Goal: Information Seeking & Learning: Learn about a topic

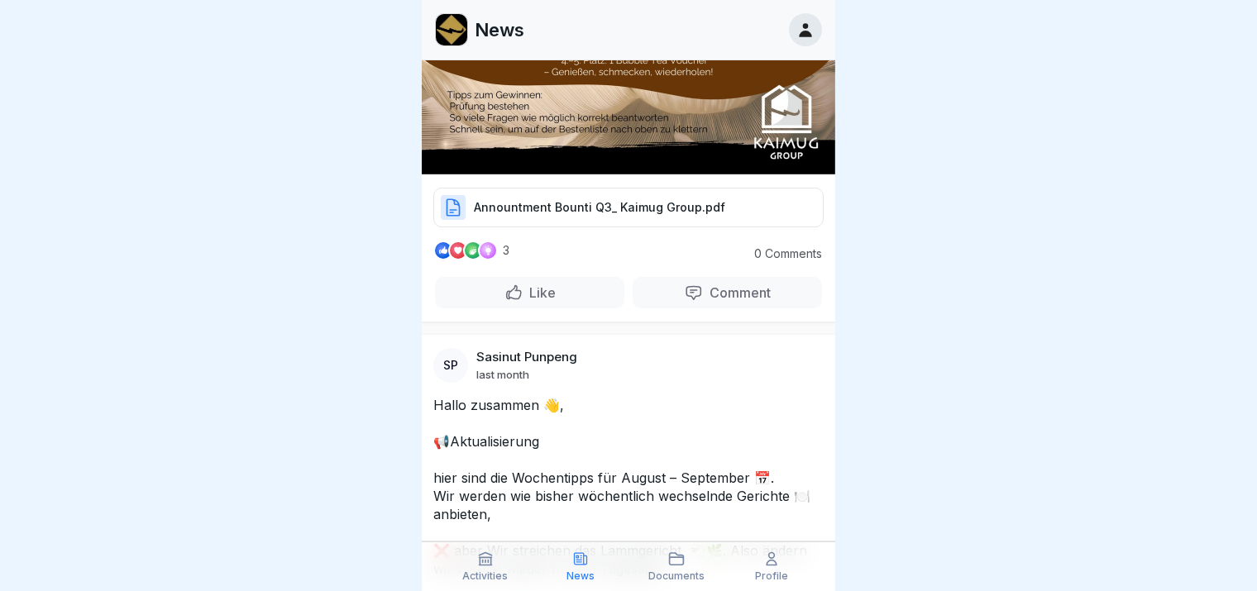
scroll to position [2067, 0]
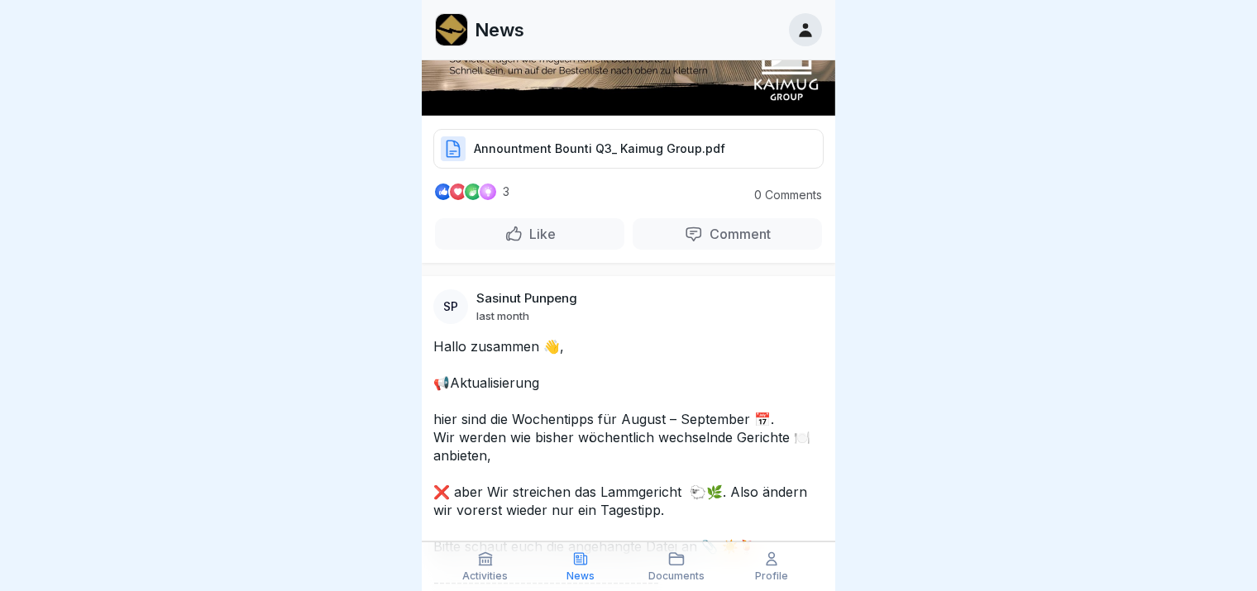
click at [670, 129] on div "Annountment Bounti Q3_ Kaimug Group.pdf" at bounding box center [628, 149] width 390 height 40
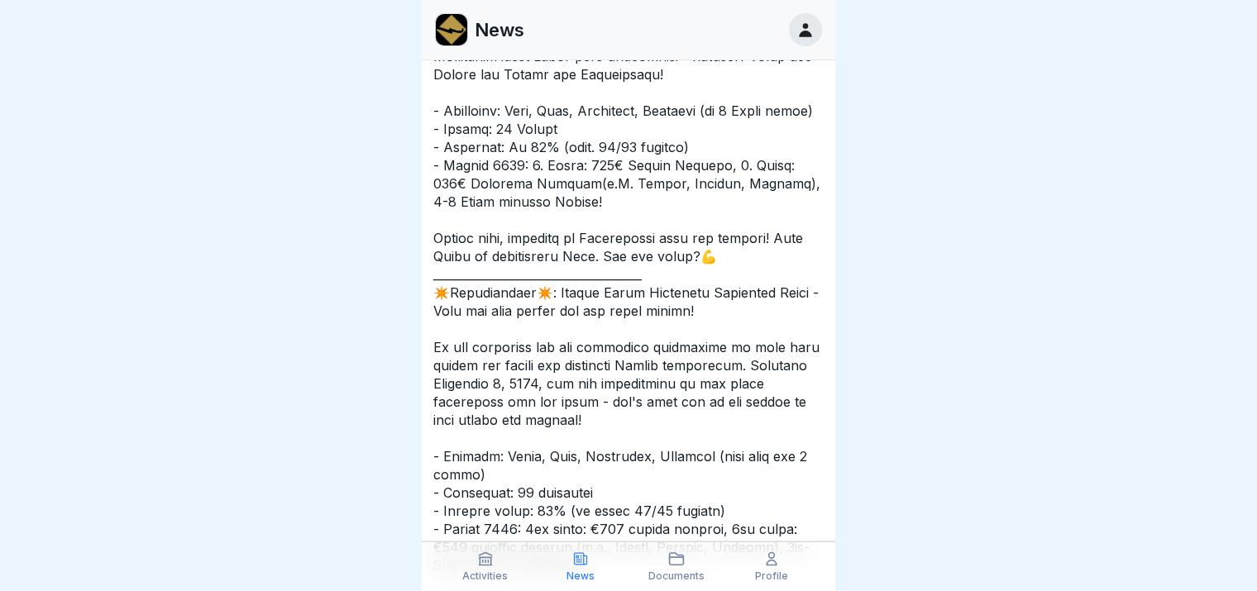
scroll to position [992, 0]
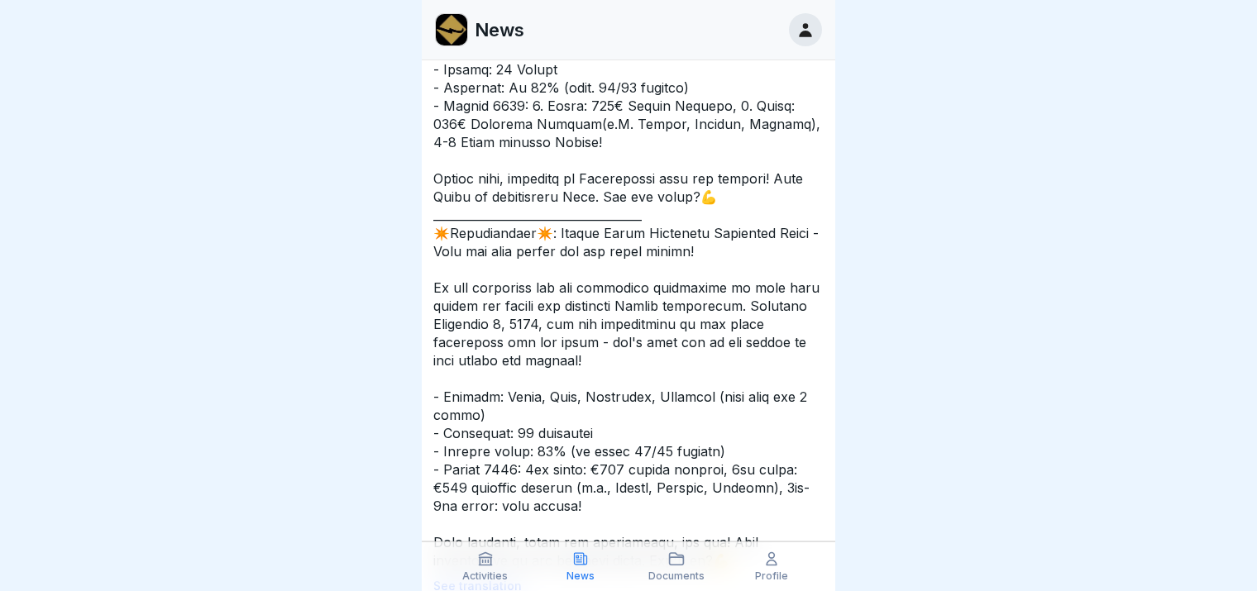
click at [784, 569] on div "Profile" at bounding box center [772, 566] width 88 height 31
click at [675, 563] on icon at bounding box center [676, 559] width 17 height 17
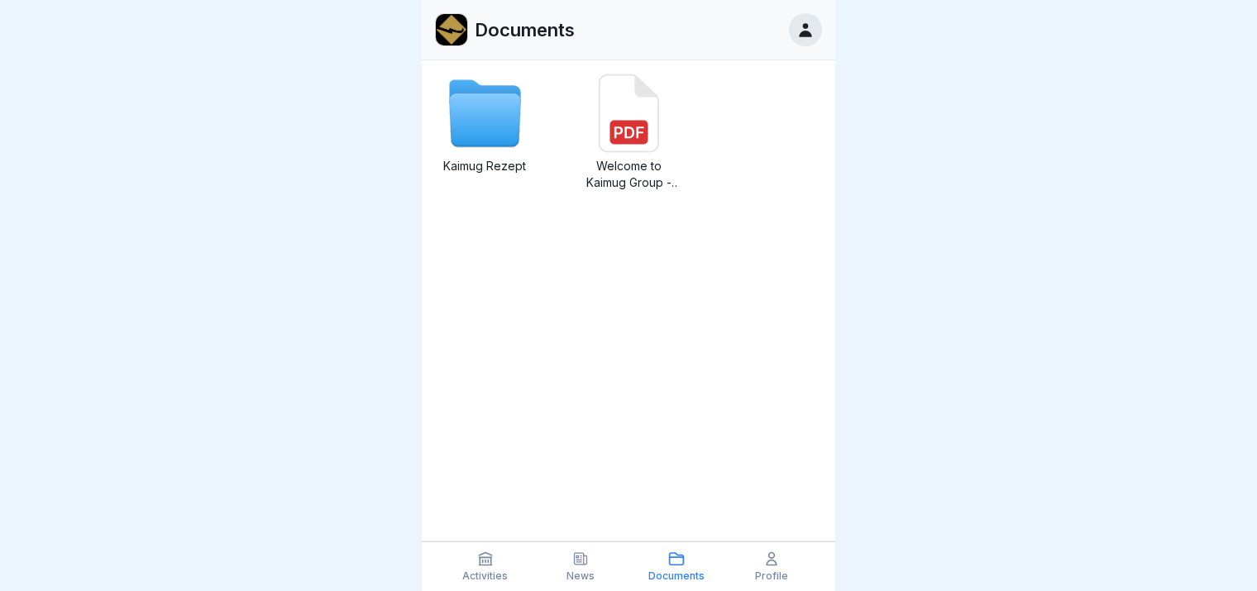
click at [751, 544] on div "Activities News Documents Profile" at bounding box center [628, 567] width 413 height 50
click at [772, 558] on icon at bounding box center [771, 559] width 10 height 12
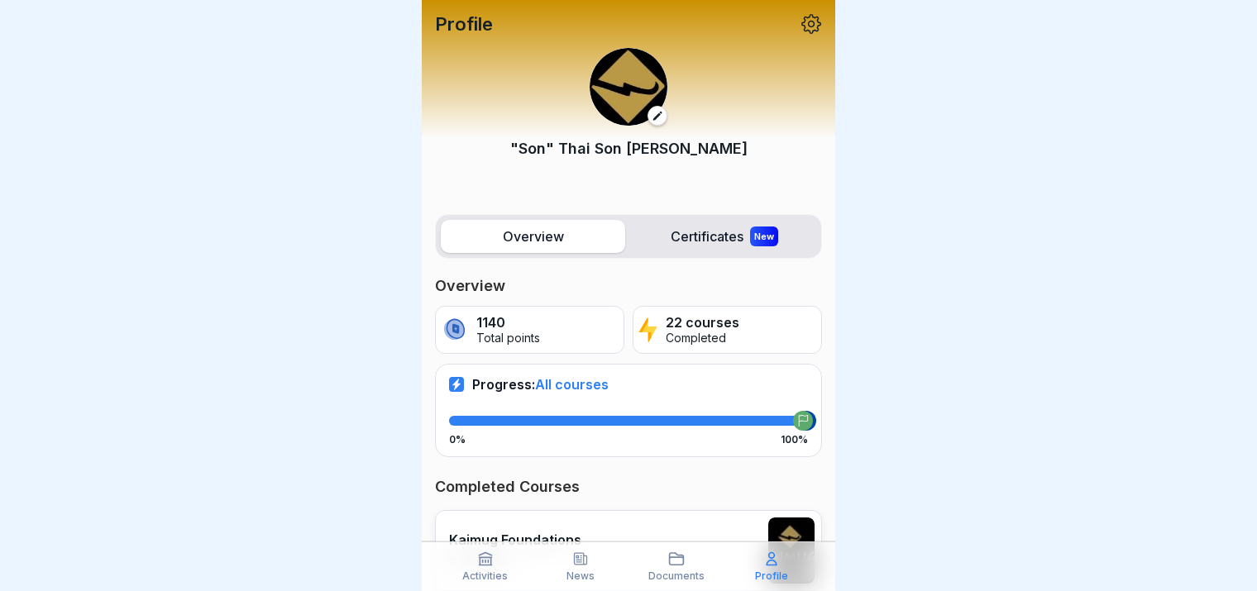
click at [676, 251] on label "Certificates New" at bounding box center [724, 236] width 184 height 33
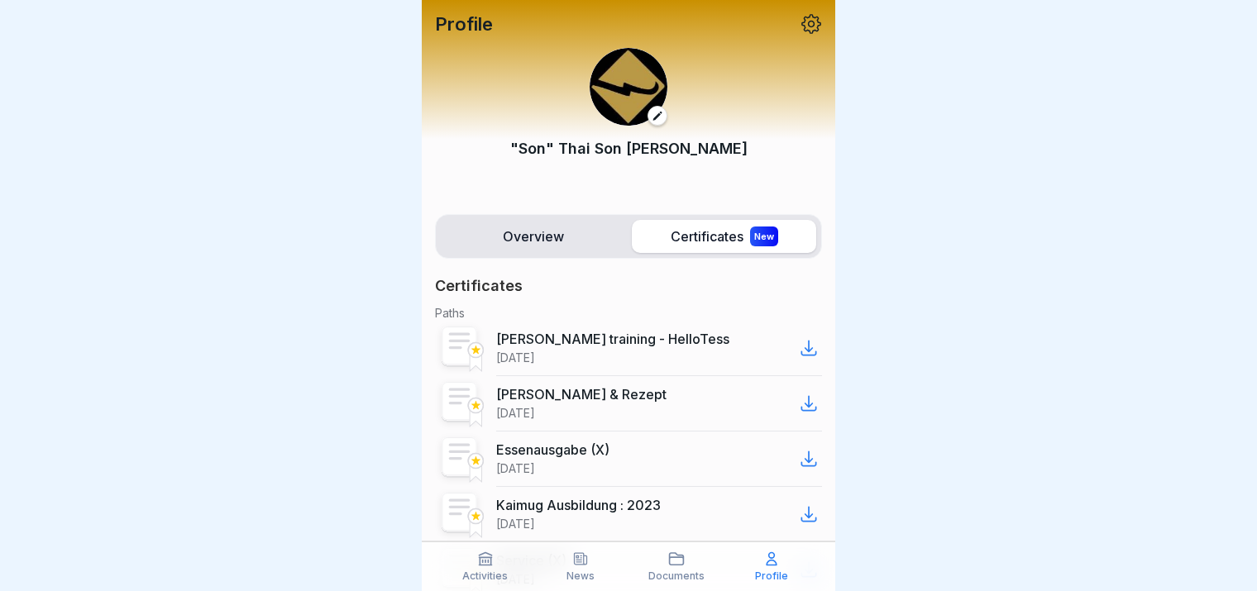
click at [542, 238] on label "Overview" at bounding box center [533, 236] width 184 height 33
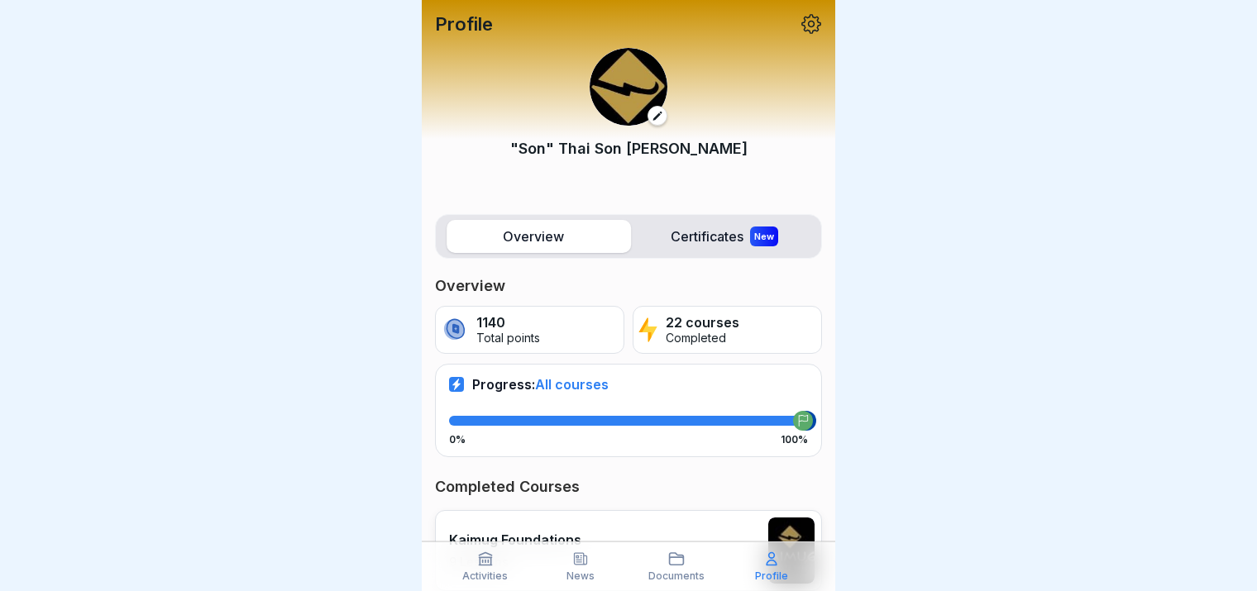
click at [489, 570] on p "Activities" at bounding box center [484, 576] width 45 height 12
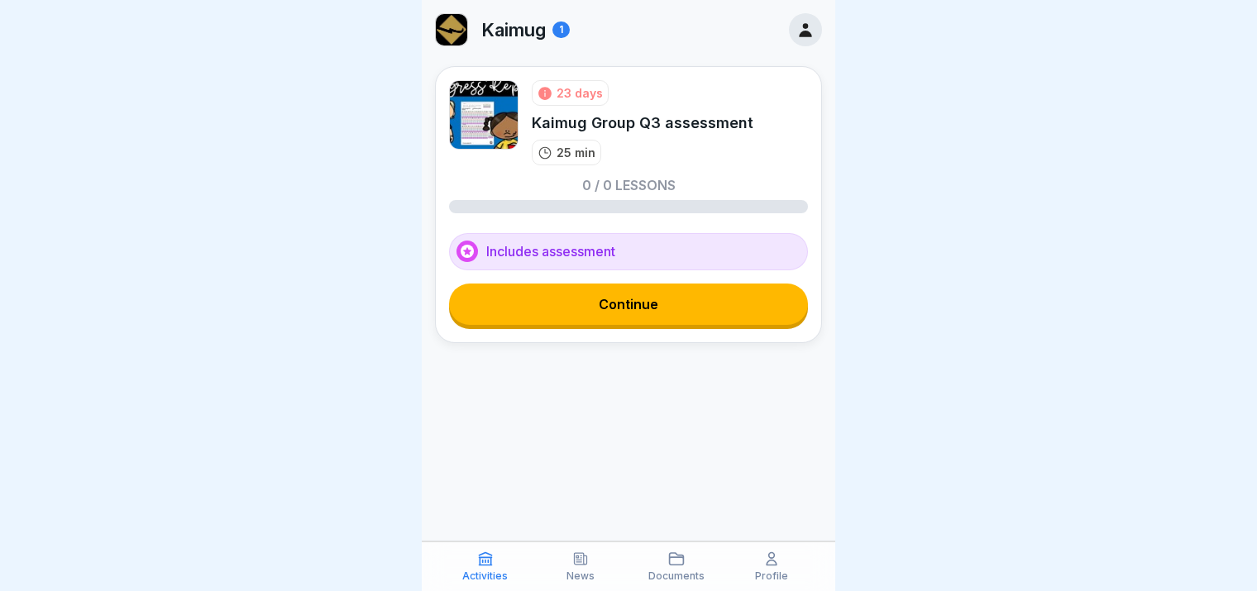
click at [643, 300] on link "Continue" at bounding box center [628, 304] width 359 height 41
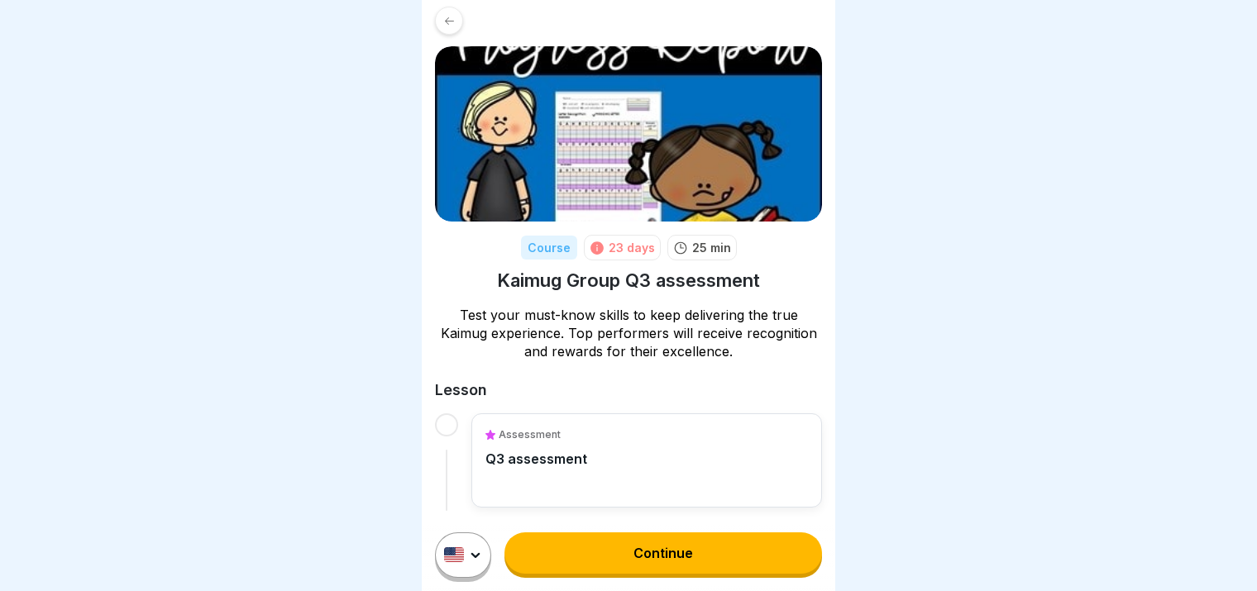
scroll to position [13, 0]
click at [658, 558] on link "Continue" at bounding box center [662, 552] width 317 height 41
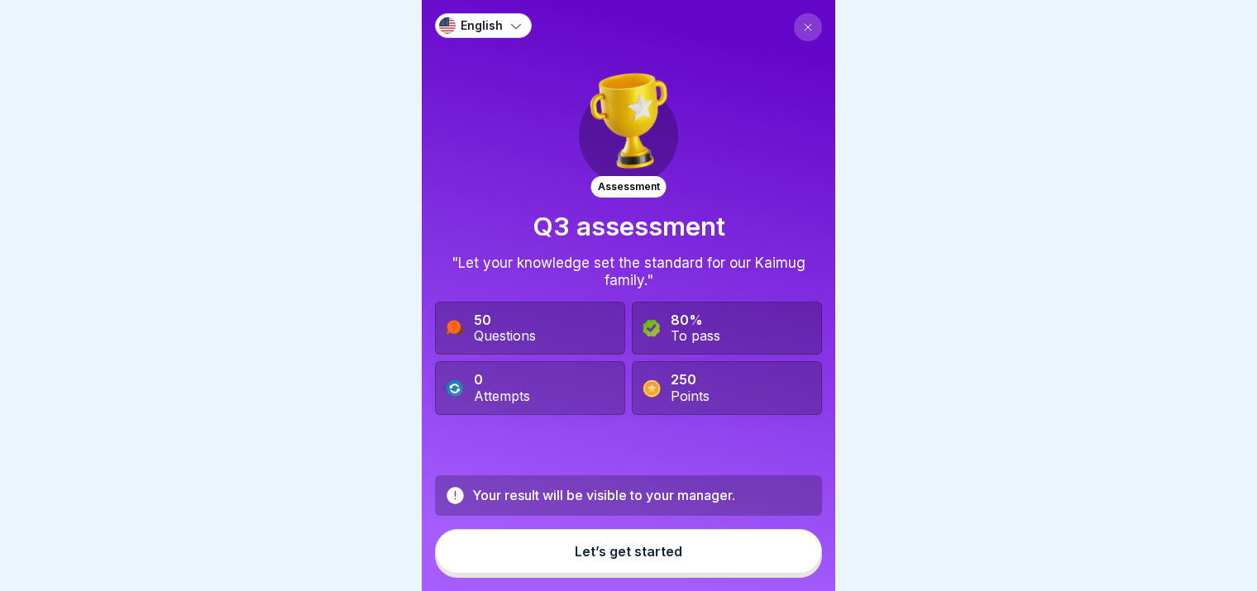
scroll to position [13, 0]
click at [674, 555] on button "Let’s get started" at bounding box center [628, 551] width 387 height 45
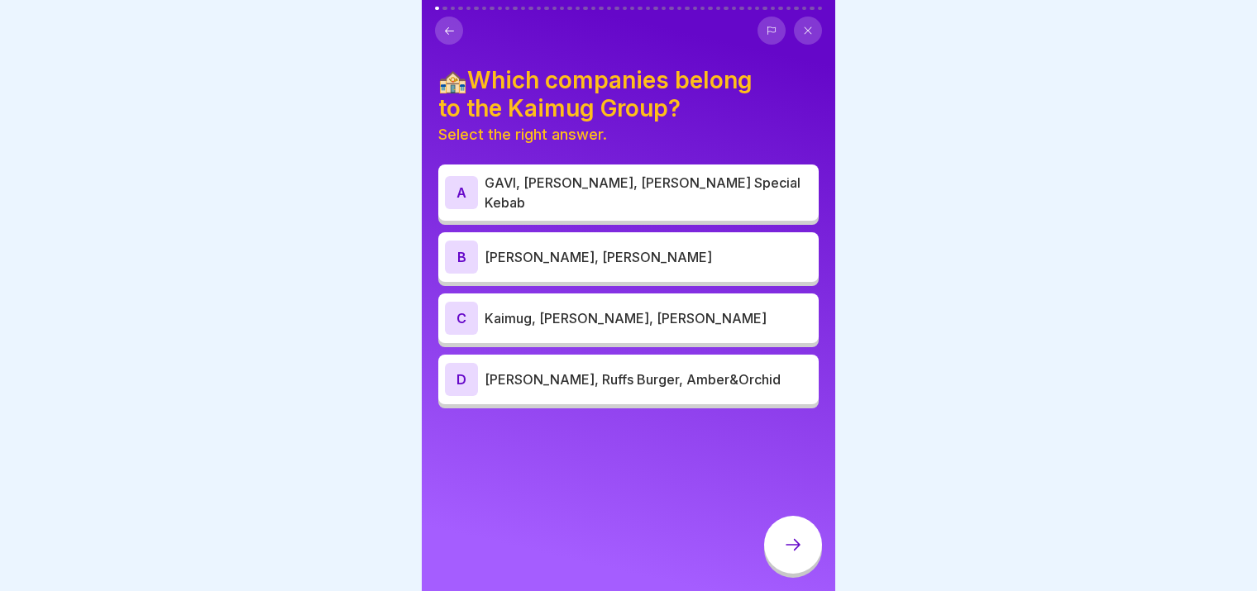
click at [652, 312] on div "C Kaimug, [PERSON_NAME], [PERSON_NAME]" at bounding box center [628, 318] width 367 height 33
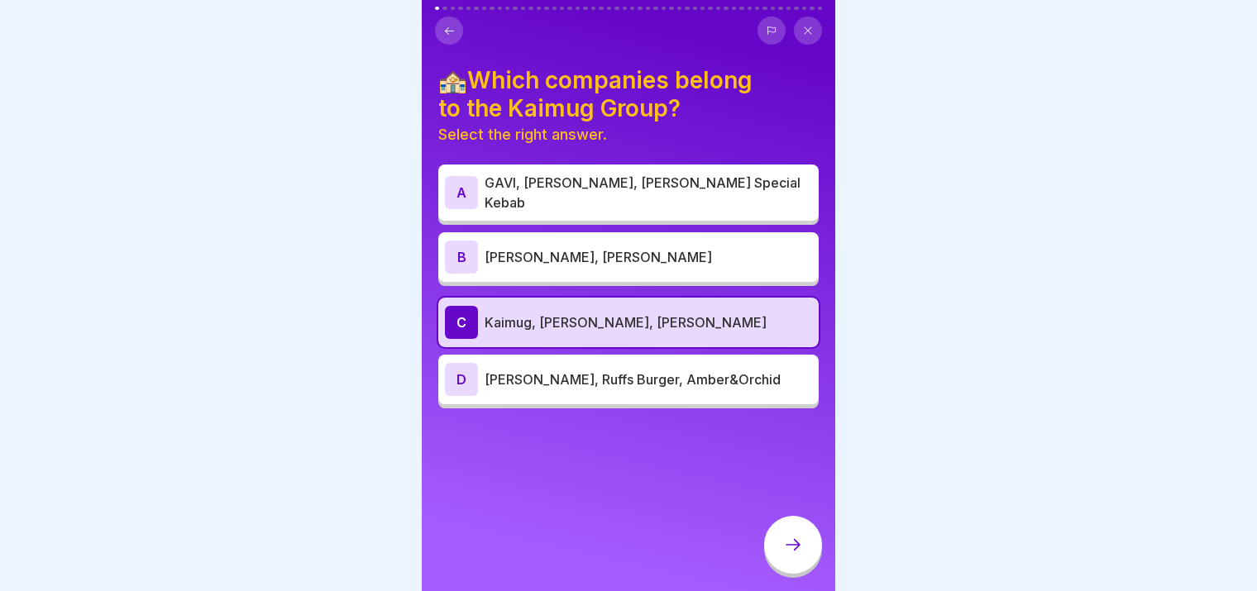
click at [803, 546] on div at bounding box center [793, 545] width 58 height 58
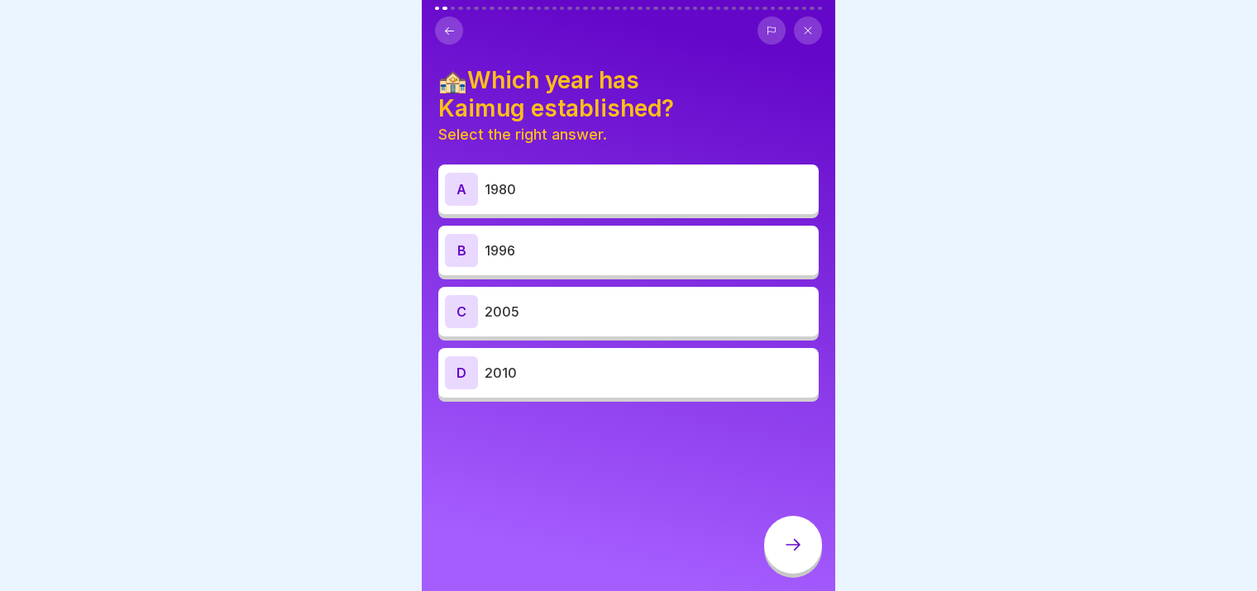
click at [533, 244] on p "1996" at bounding box center [647, 251] width 327 height 20
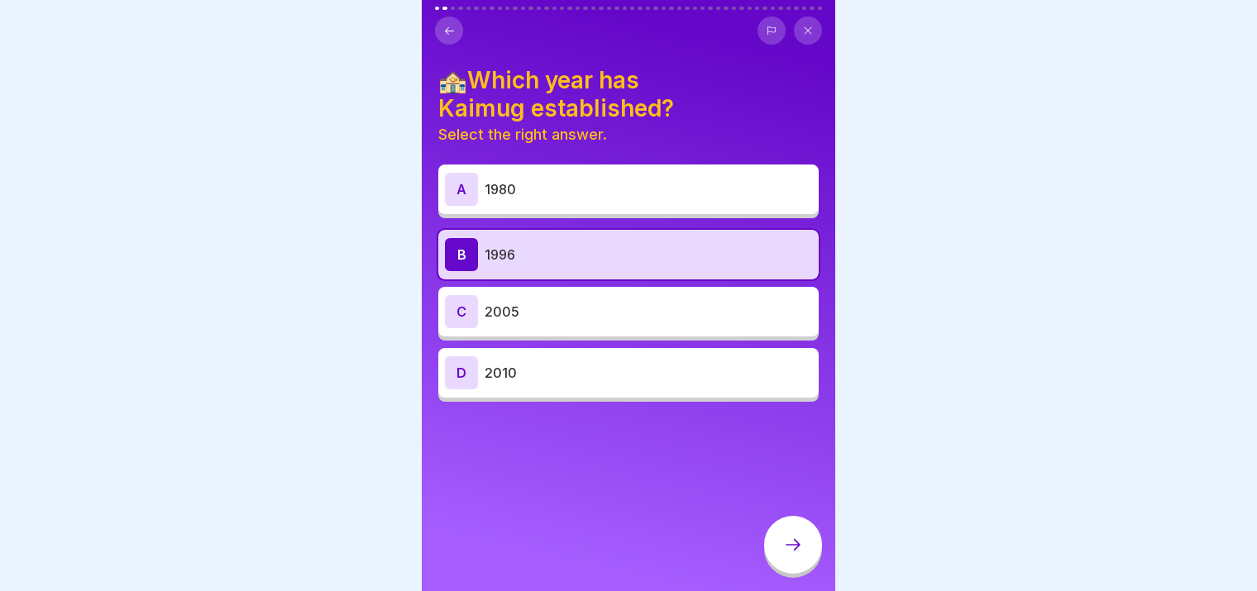
click at [804, 532] on div at bounding box center [793, 545] width 58 height 58
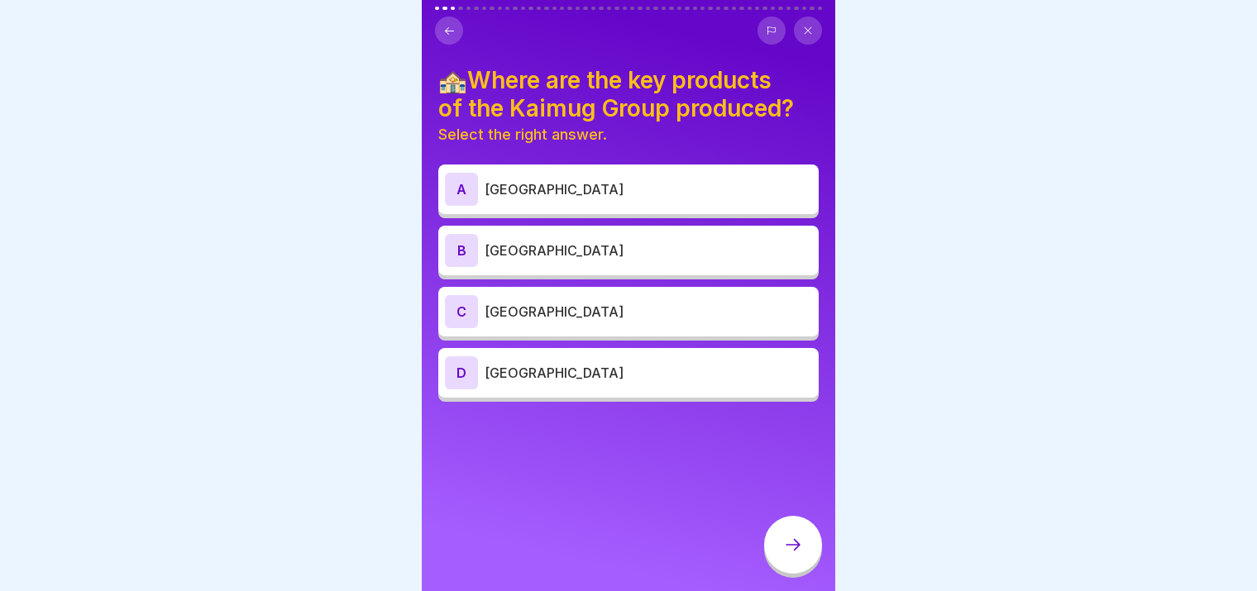
click at [633, 241] on p "[GEOGRAPHIC_DATA]" at bounding box center [647, 251] width 327 height 20
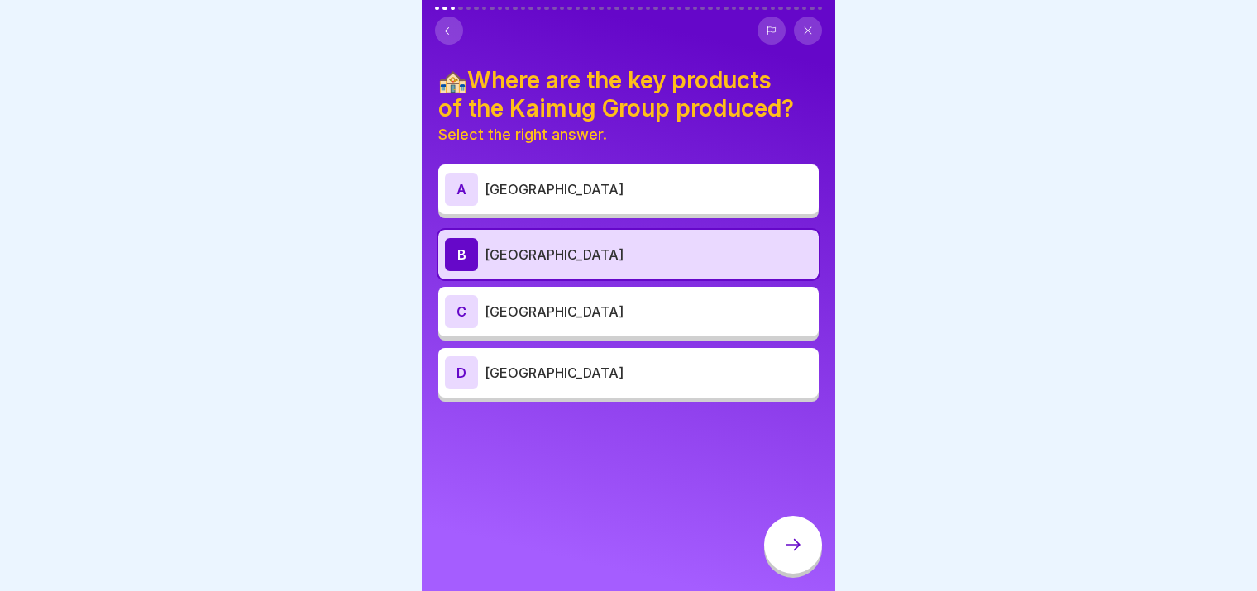
click at [786, 548] on icon at bounding box center [793, 545] width 20 height 20
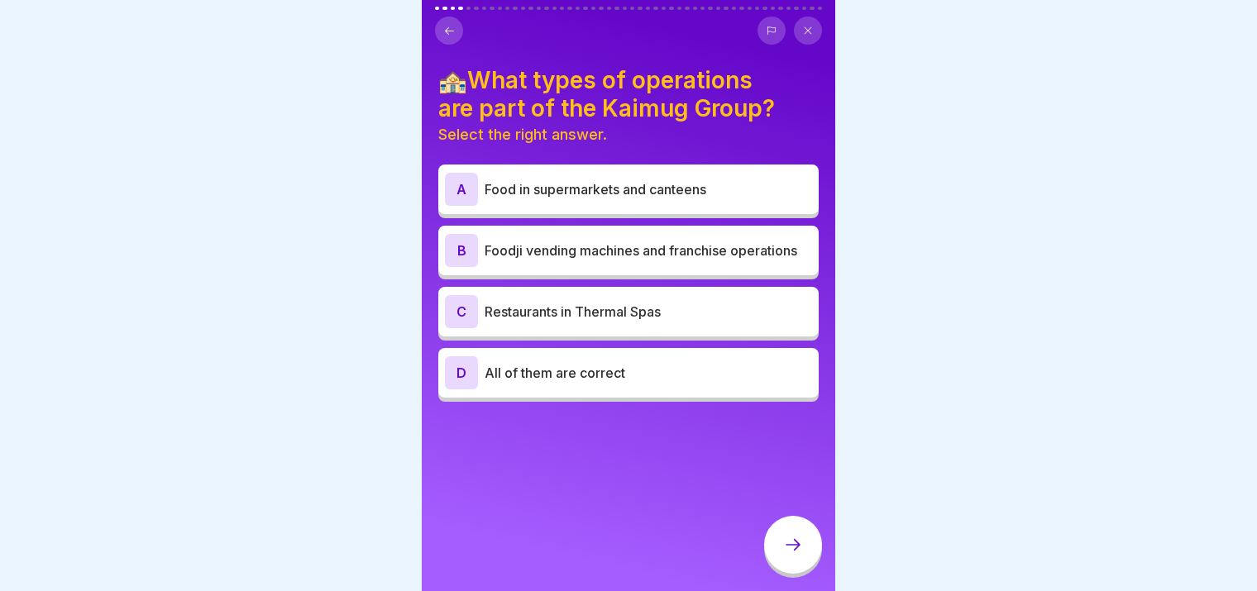
click at [677, 385] on div "D All of them are correct" at bounding box center [628, 373] width 380 height 50
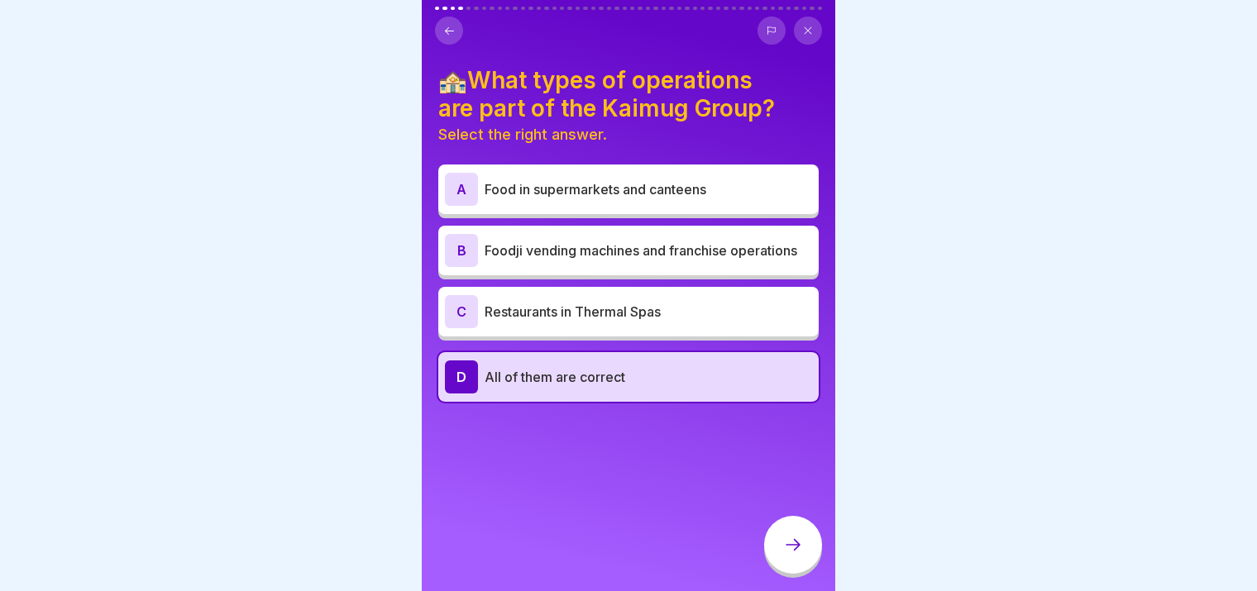
click at [800, 545] on icon at bounding box center [793, 545] width 20 height 20
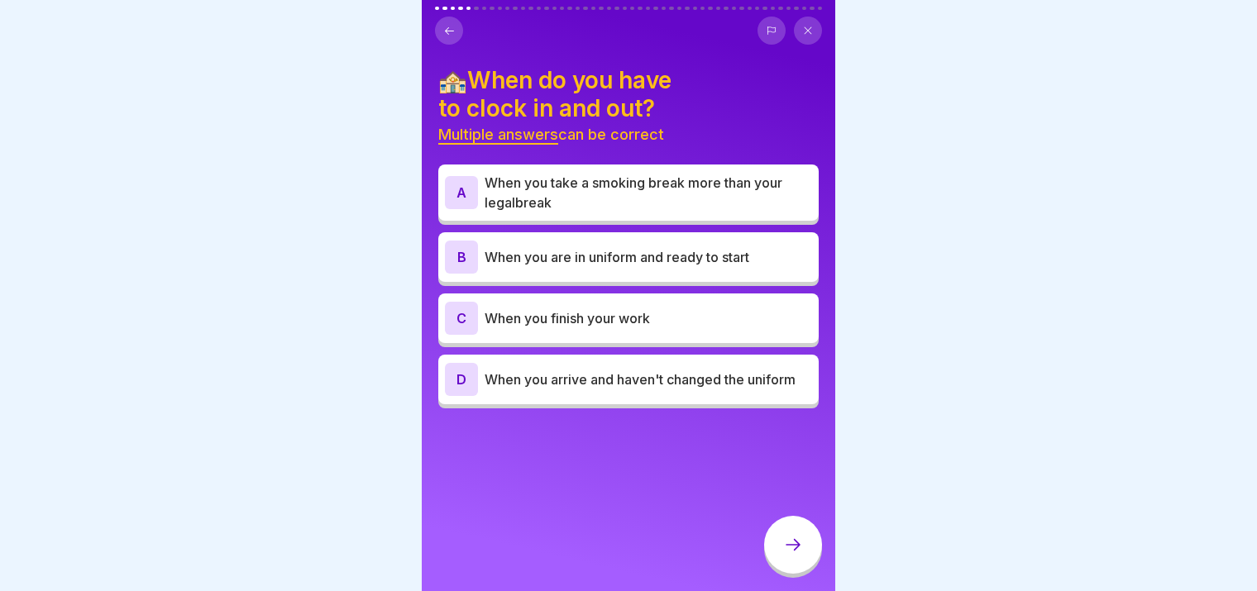
click at [437, 17] on div at bounding box center [628, 31] width 387 height 28
click at [448, 17] on button at bounding box center [449, 31] width 28 height 28
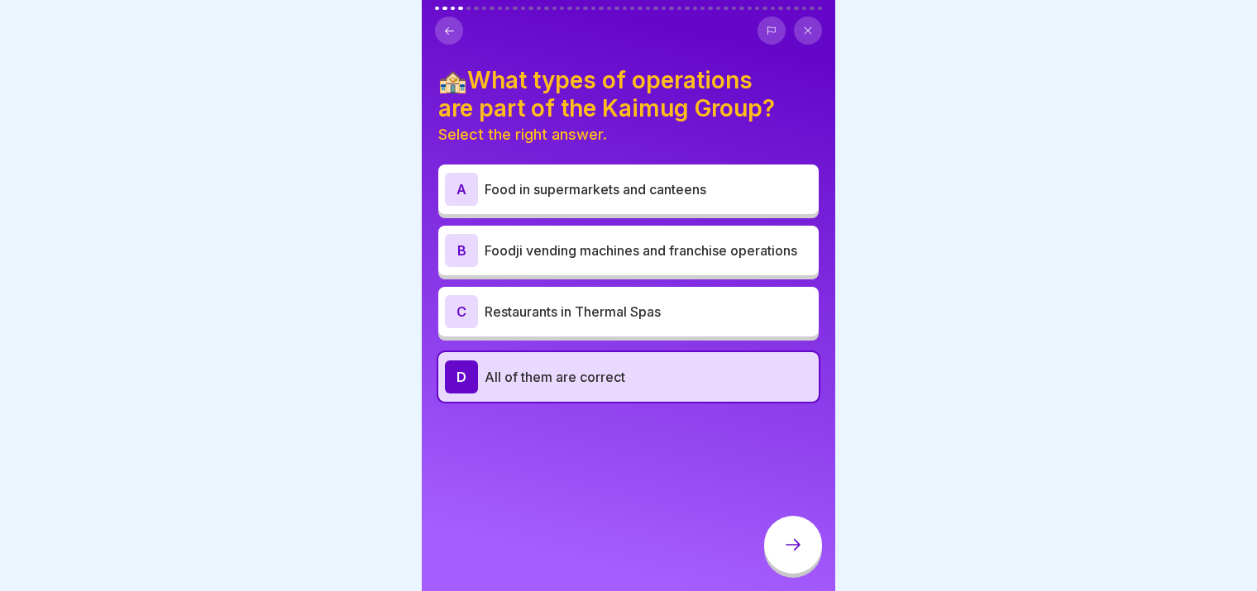
click at [794, 546] on icon at bounding box center [793, 545] width 20 height 20
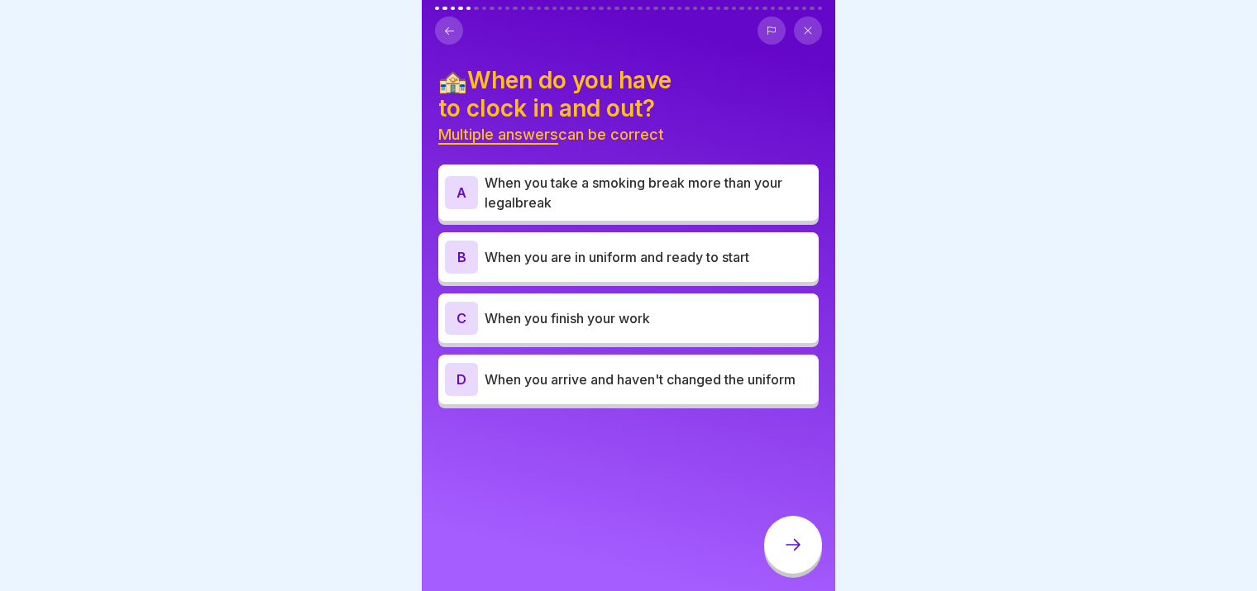
click at [702, 315] on div "C When you finish your work" at bounding box center [628, 318] width 367 height 33
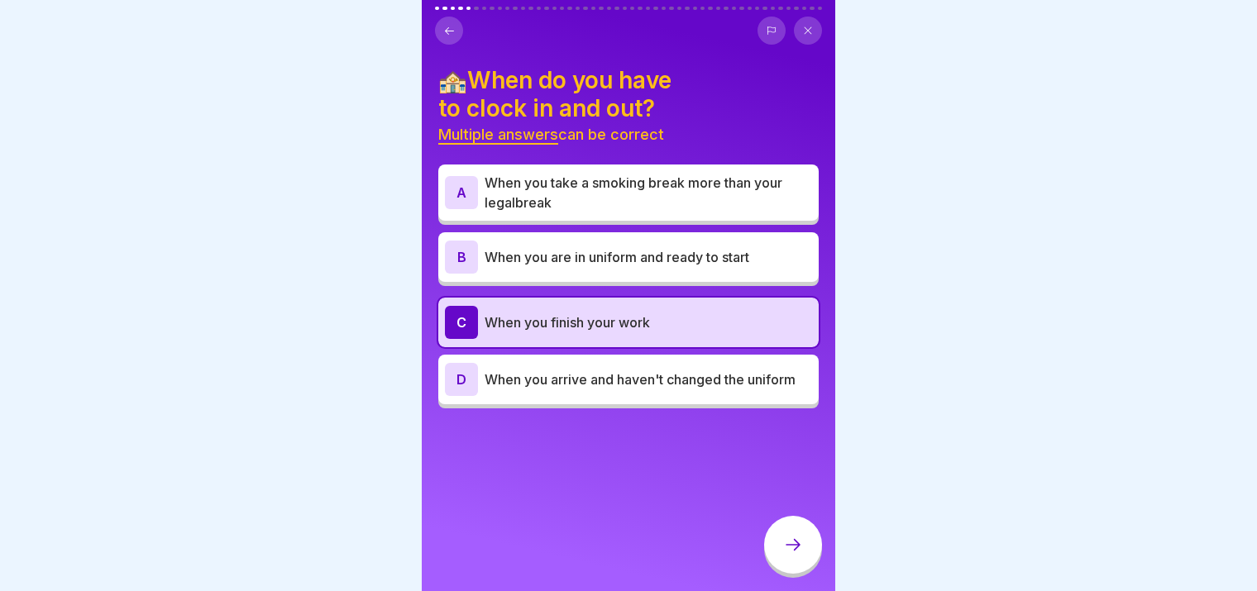
click at [699, 261] on div "B When you are in uniform and ready to start" at bounding box center [628, 257] width 380 height 50
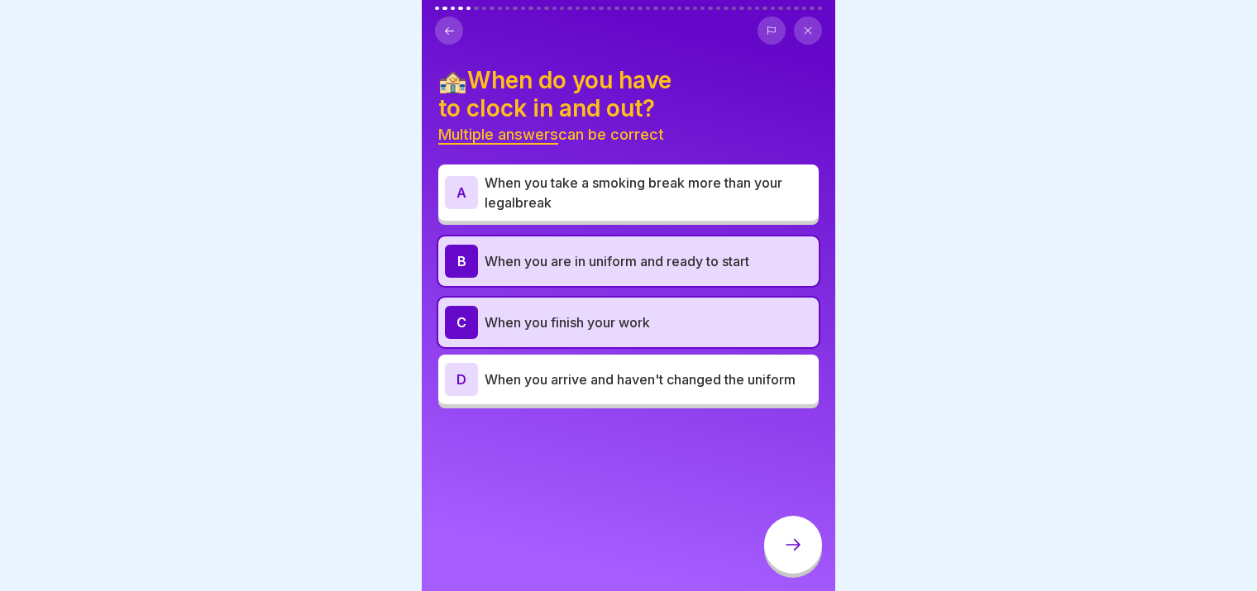
click at [790, 532] on div at bounding box center [793, 545] width 58 height 58
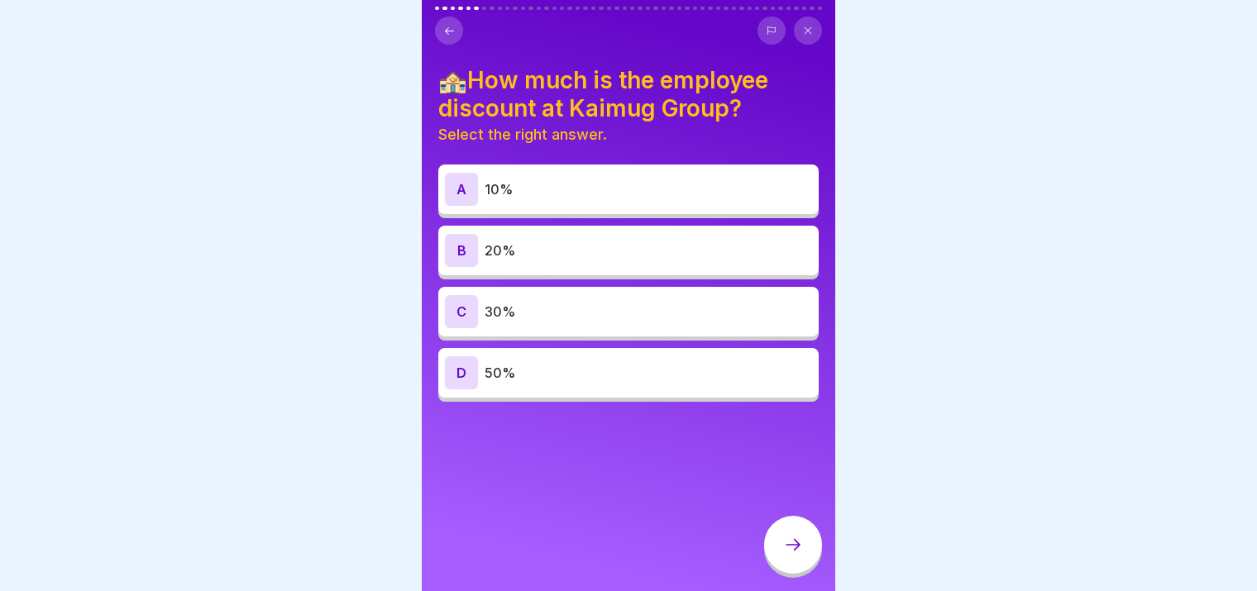
click at [652, 181] on p "10%" at bounding box center [647, 189] width 327 height 20
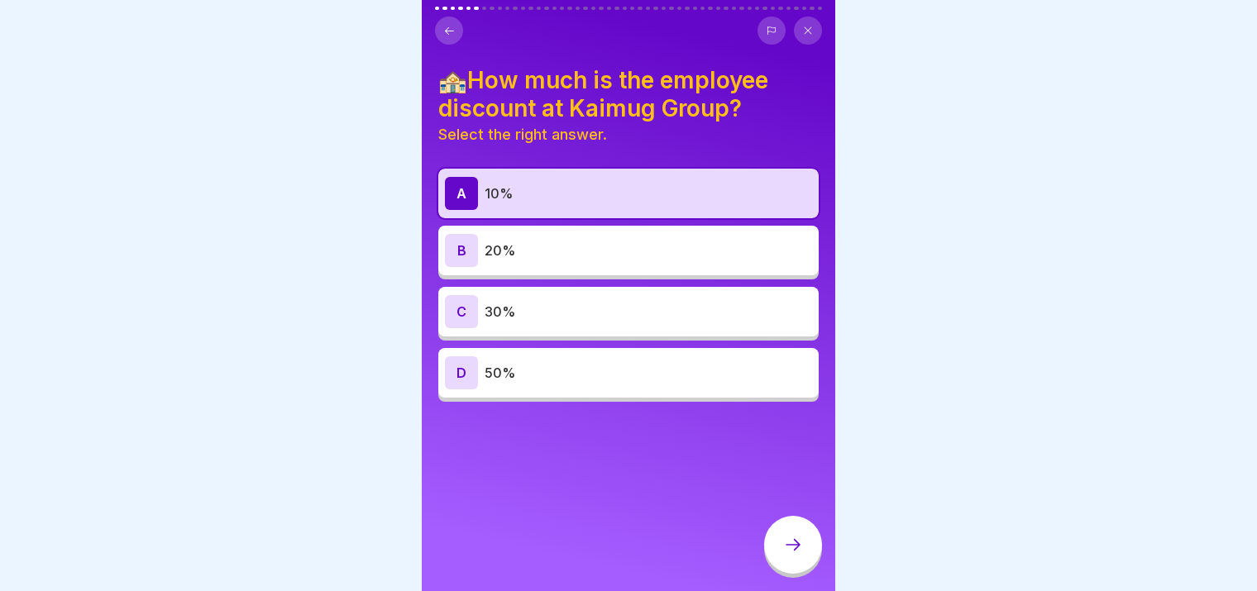
click at [794, 545] on icon at bounding box center [793, 545] width 20 height 20
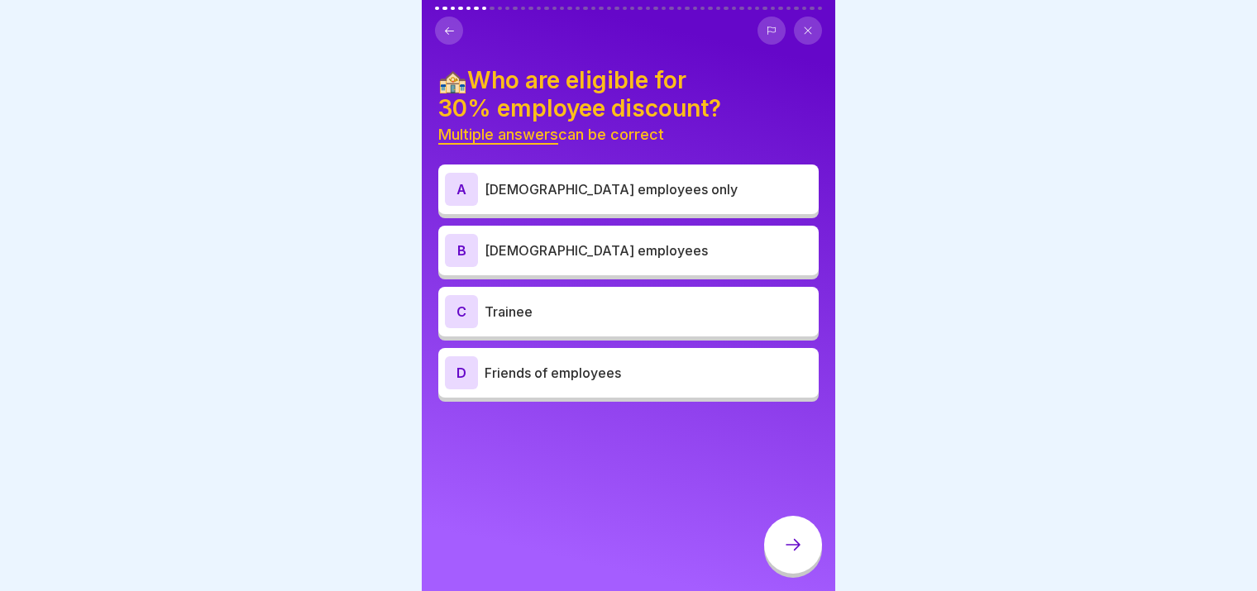
click at [633, 185] on div "A [DEMOGRAPHIC_DATA] employees only" at bounding box center [628, 189] width 367 height 33
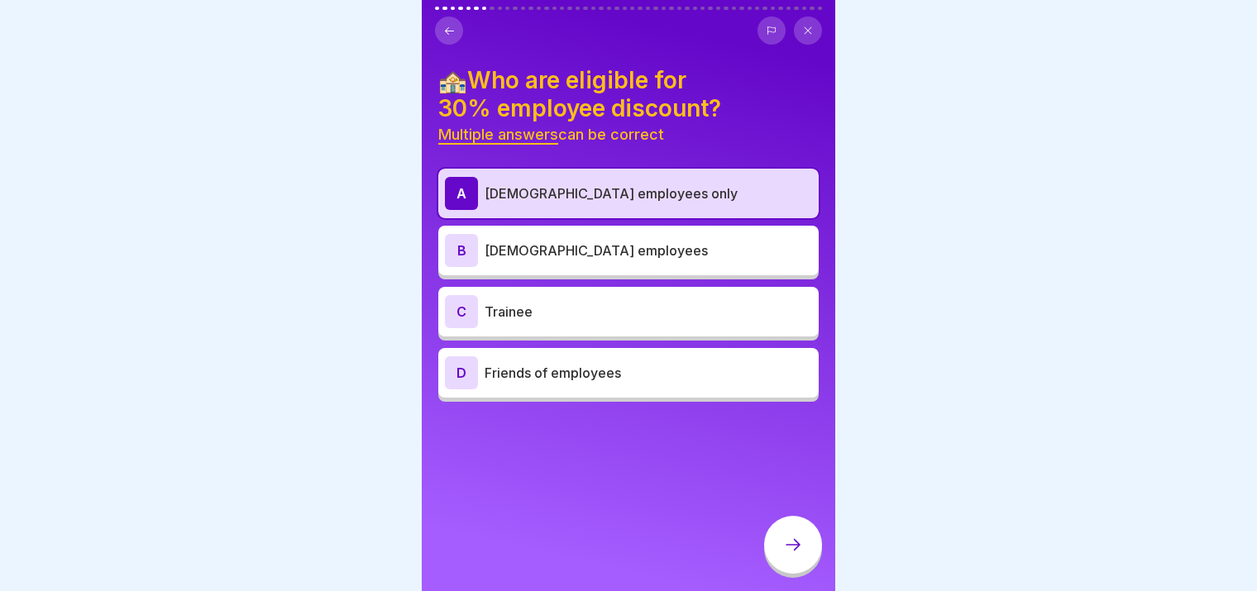
click at [807, 545] on div at bounding box center [793, 545] width 58 height 58
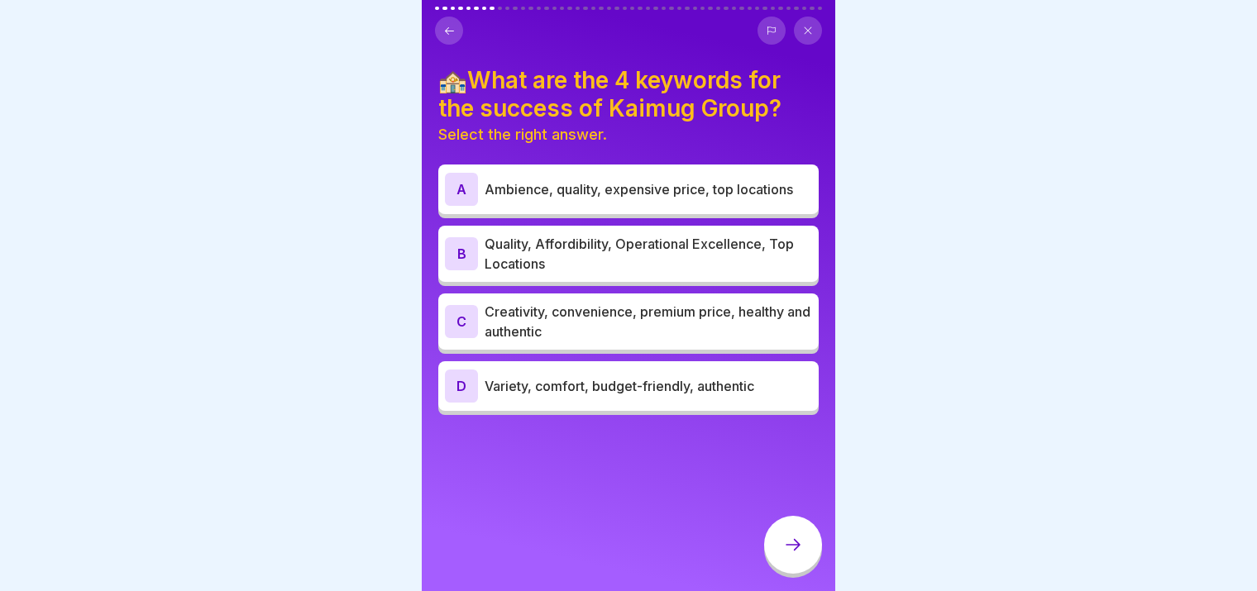
click at [733, 388] on div "D Variety, comfort, budget-friendly, authentic" at bounding box center [628, 386] width 367 height 33
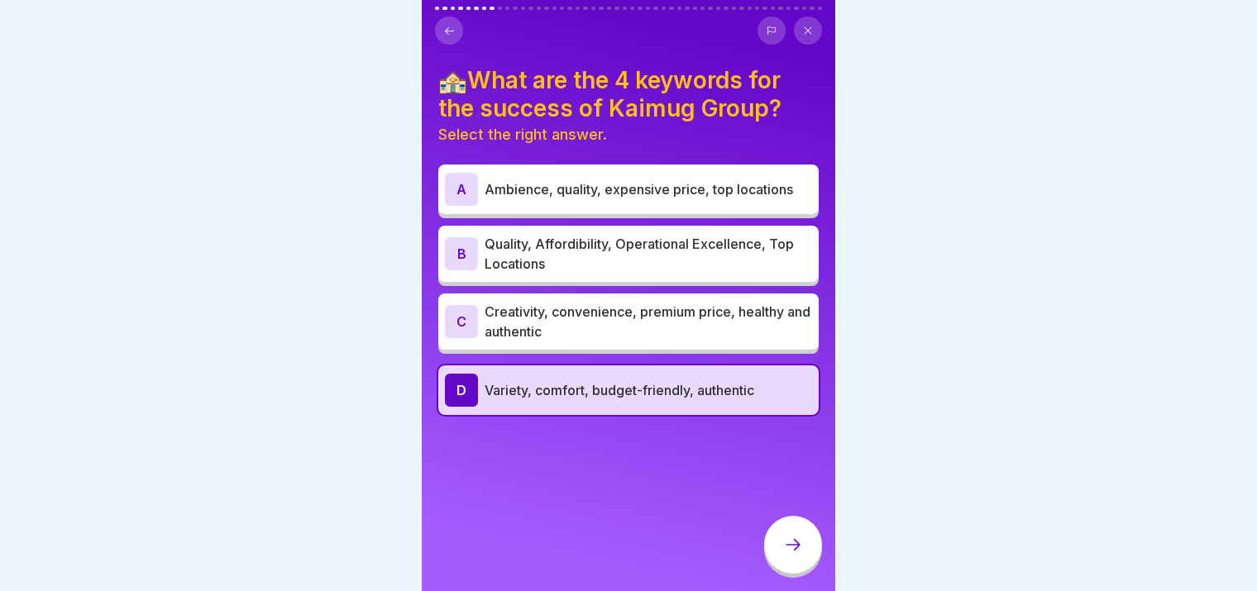
click at [811, 553] on div at bounding box center [793, 545] width 58 height 58
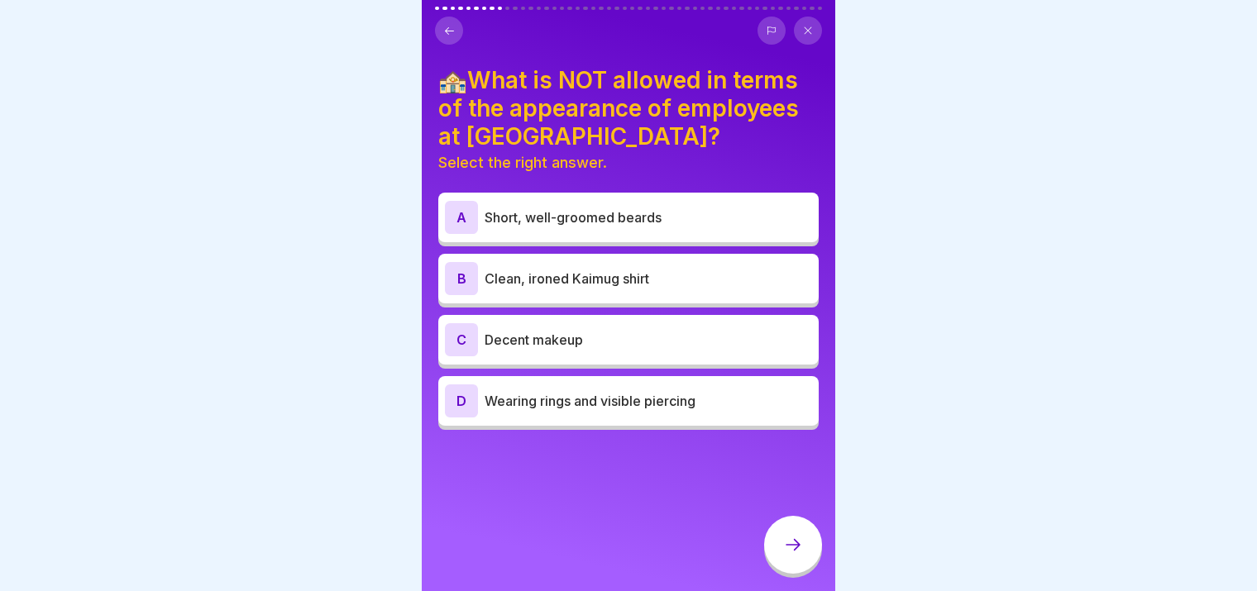
click at [698, 403] on div "D Wearing rings and visible piercing" at bounding box center [628, 401] width 380 height 50
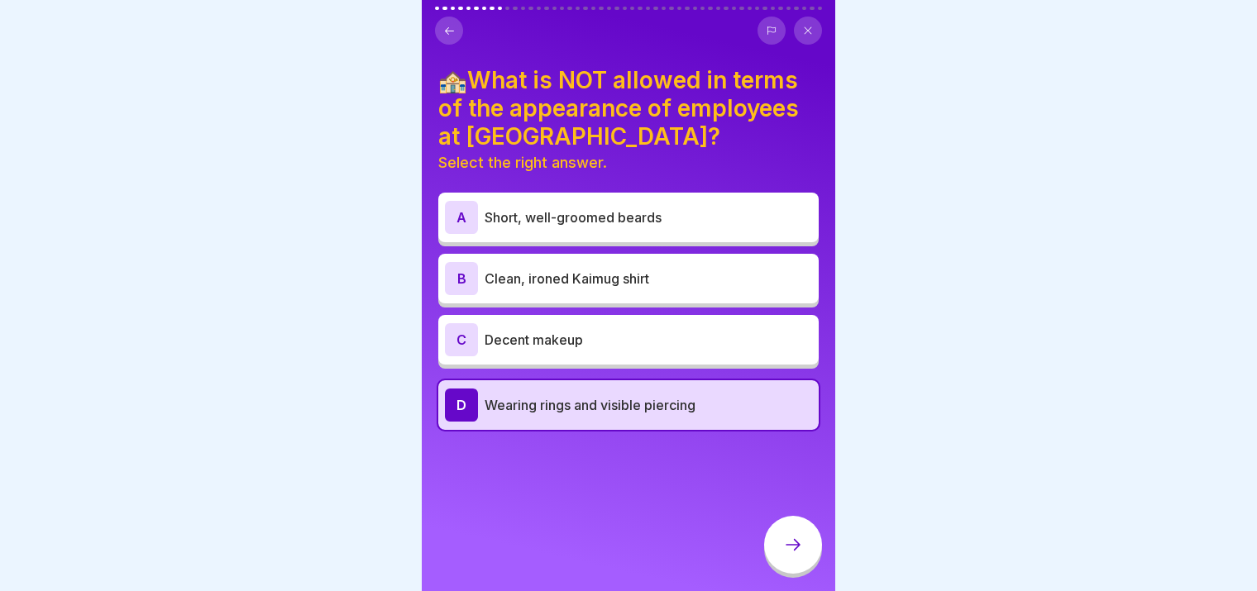
click at [787, 561] on div at bounding box center [793, 545] width 58 height 58
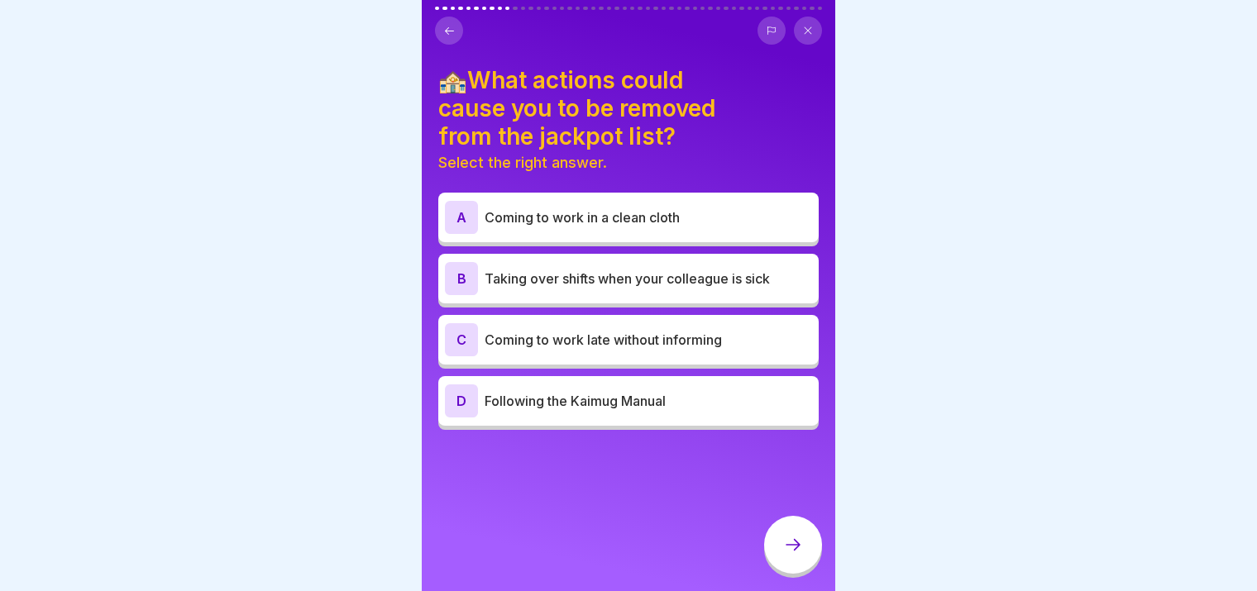
click at [716, 332] on p "Coming to work late without informing" at bounding box center [647, 340] width 327 height 20
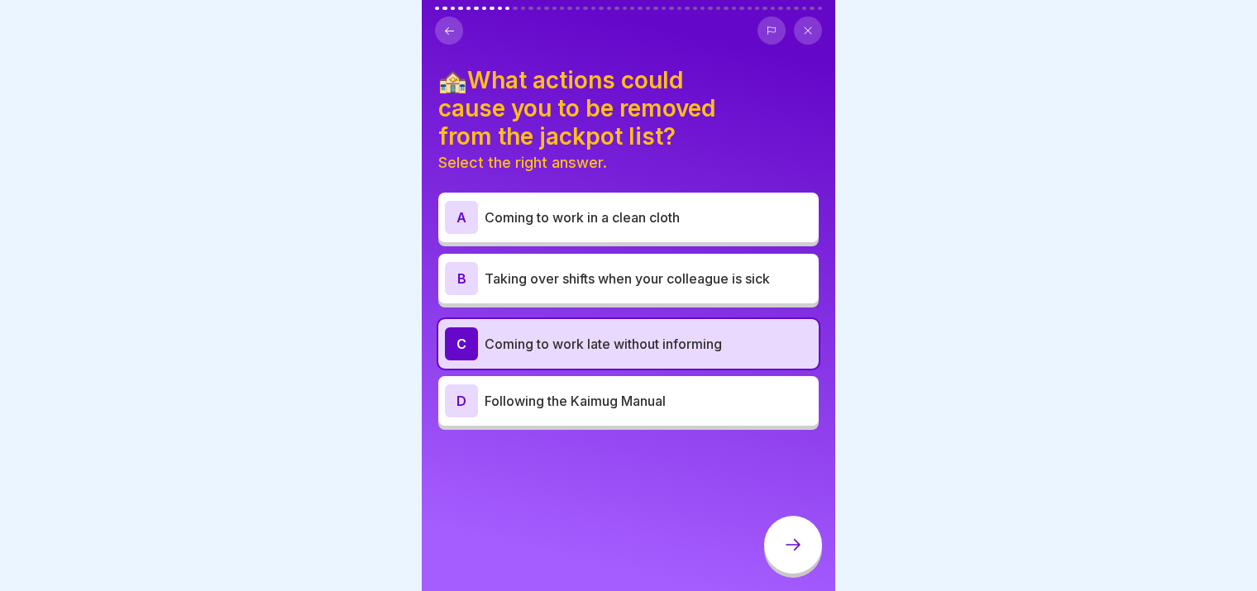
click at [802, 548] on icon at bounding box center [793, 545] width 20 height 20
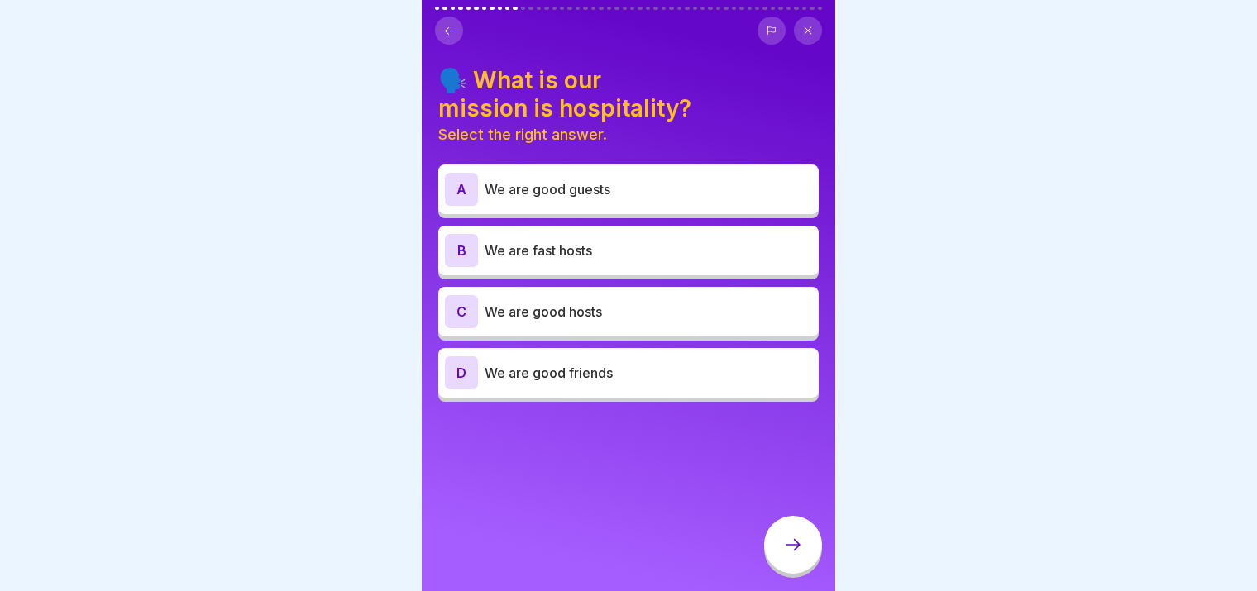
click at [666, 302] on p "We are good hosts" at bounding box center [647, 312] width 327 height 20
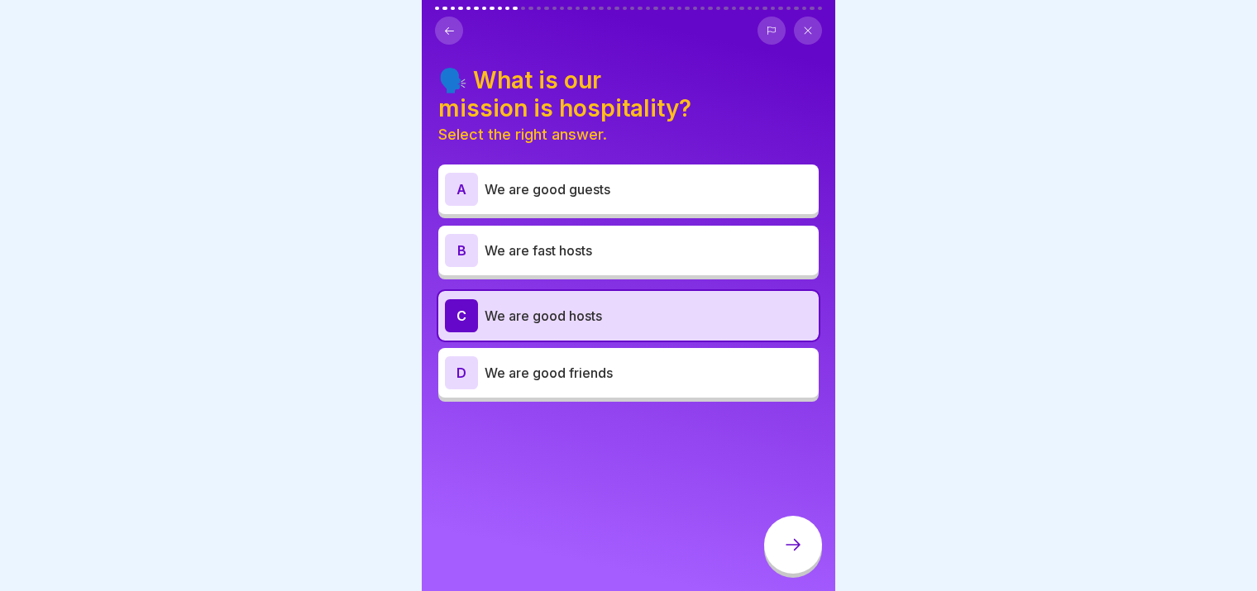
click at [797, 537] on icon at bounding box center [793, 545] width 20 height 20
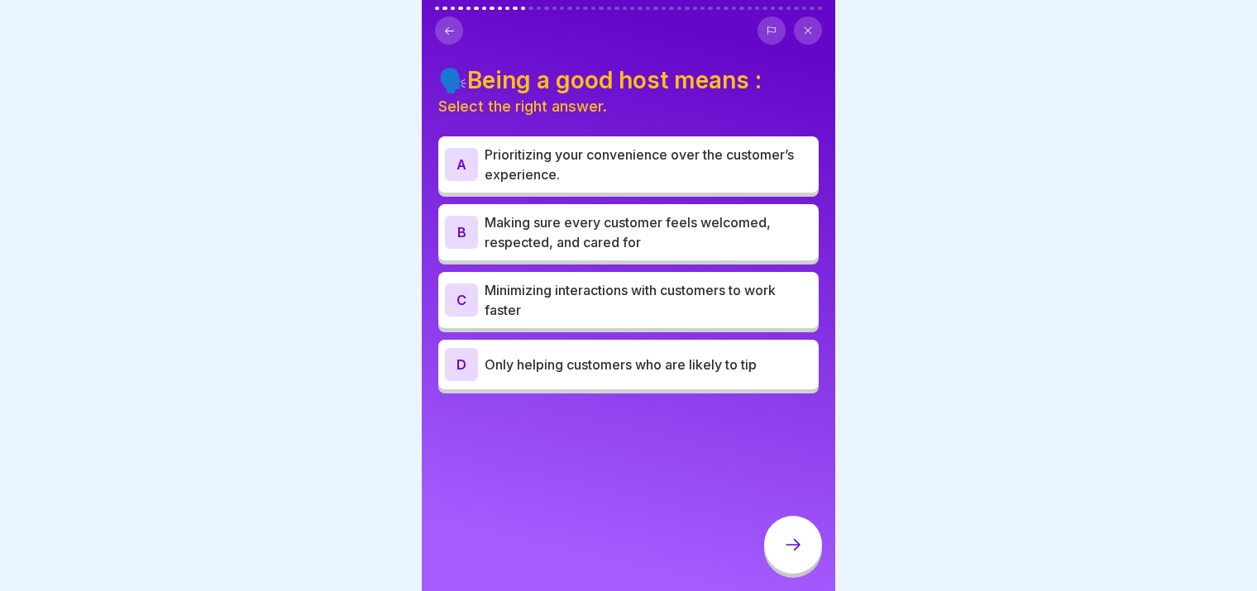
click at [451, 25] on icon at bounding box center [449, 31] width 12 height 12
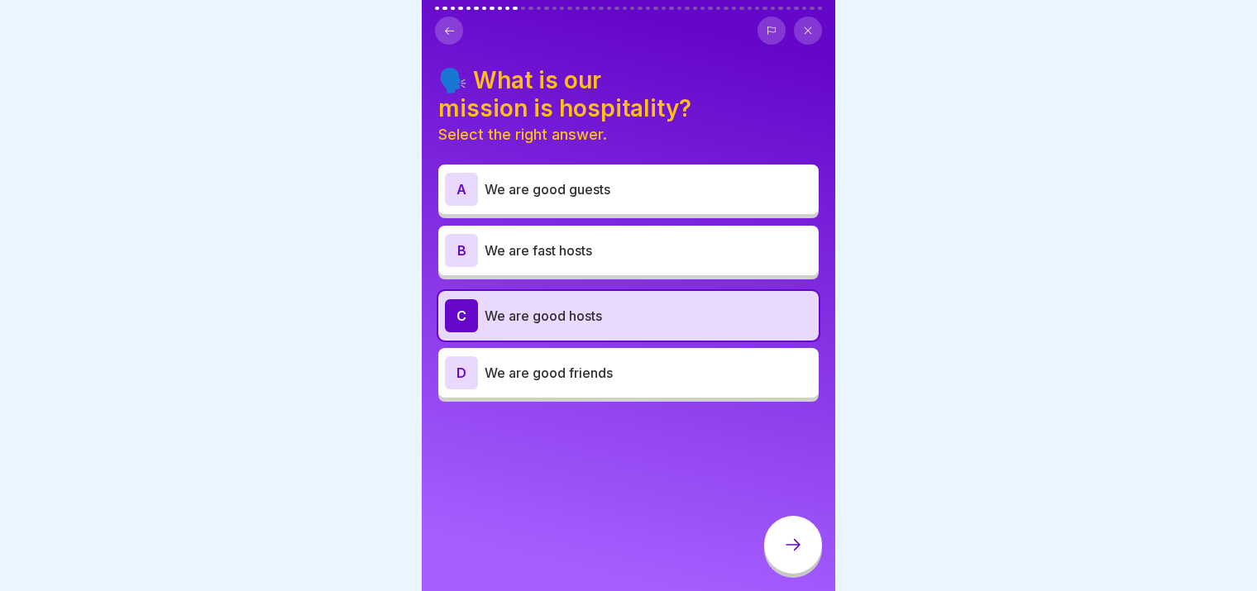
click at [810, 550] on div at bounding box center [793, 545] width 58 height 58
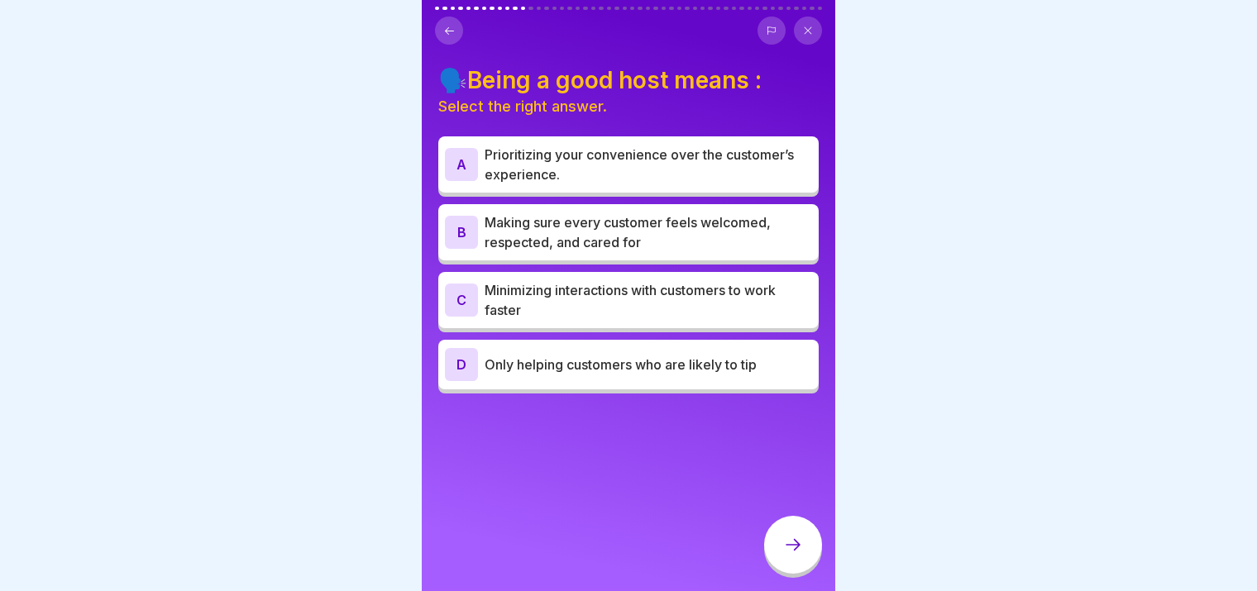
click at [585, 212] on p "Making sure every customer feels welcomed, respected, and cared for" at bounding box center [647, 232] width 327 height 40
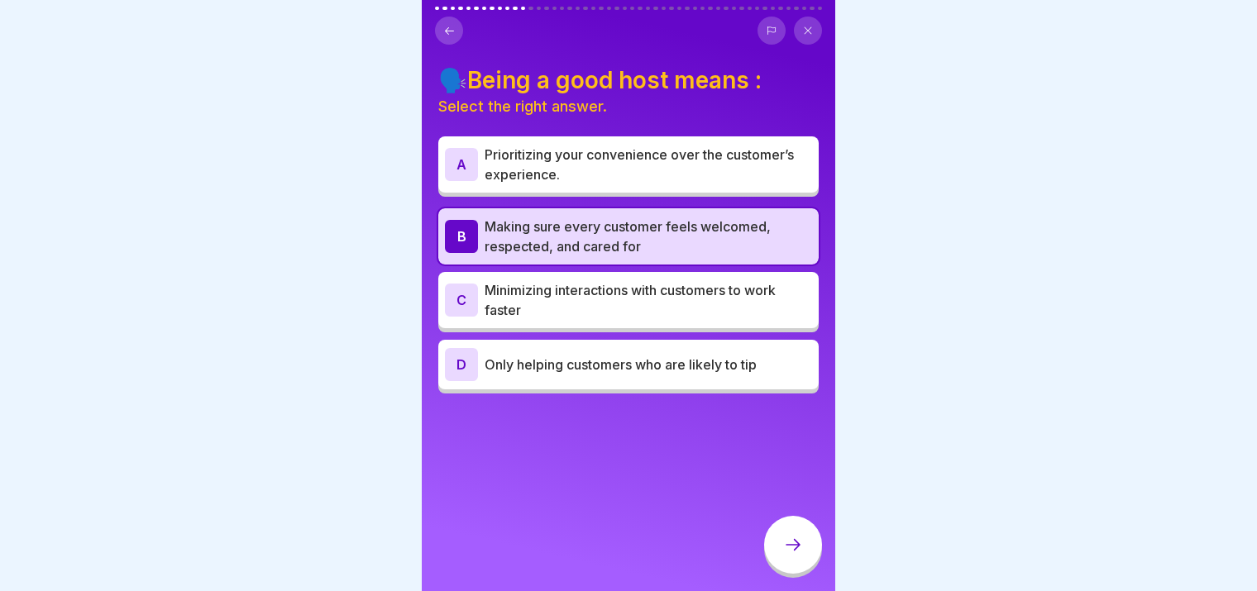
click at [784, 557] on div at bounding box center [793, 545] width 58 height 58
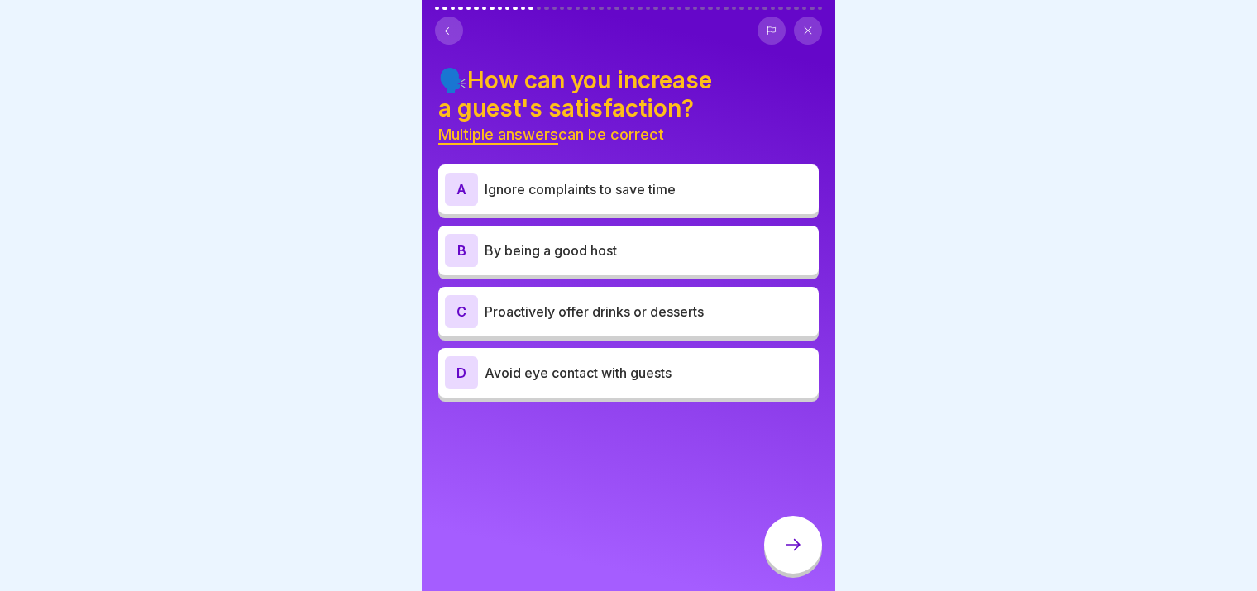
click at [652, 241] on p "By being a good host" at bounding box center [647, 251] width 327 height 20
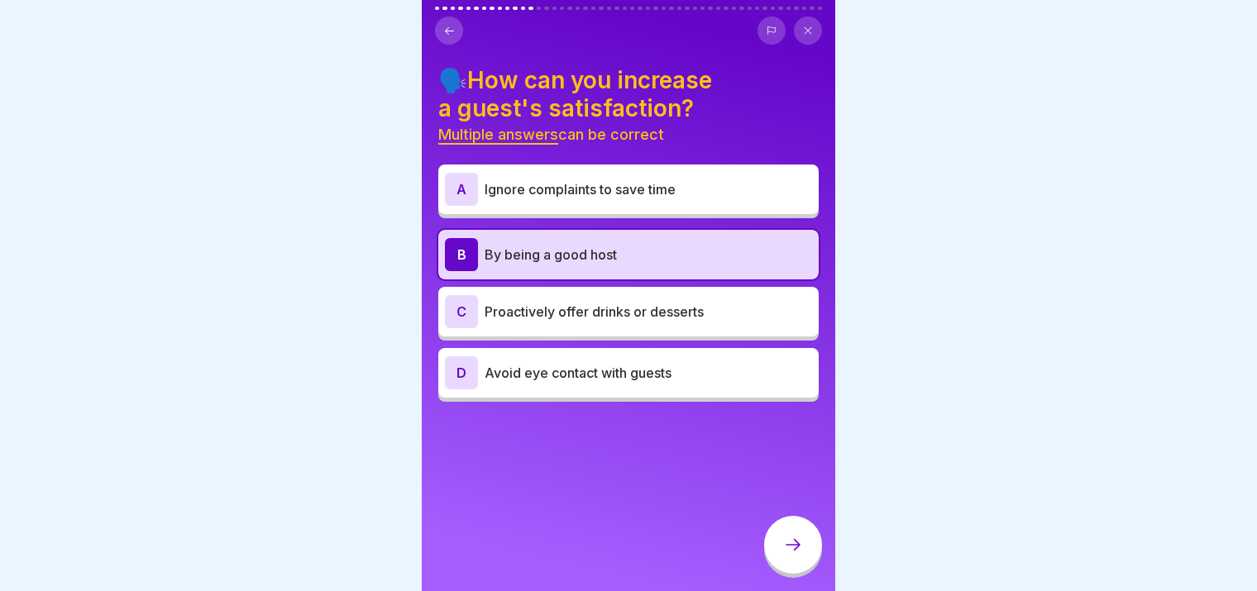
click at [677, 302] on p "Proactively offer drinks or desserts" at bounding box center [647, 312] width 327 height 20
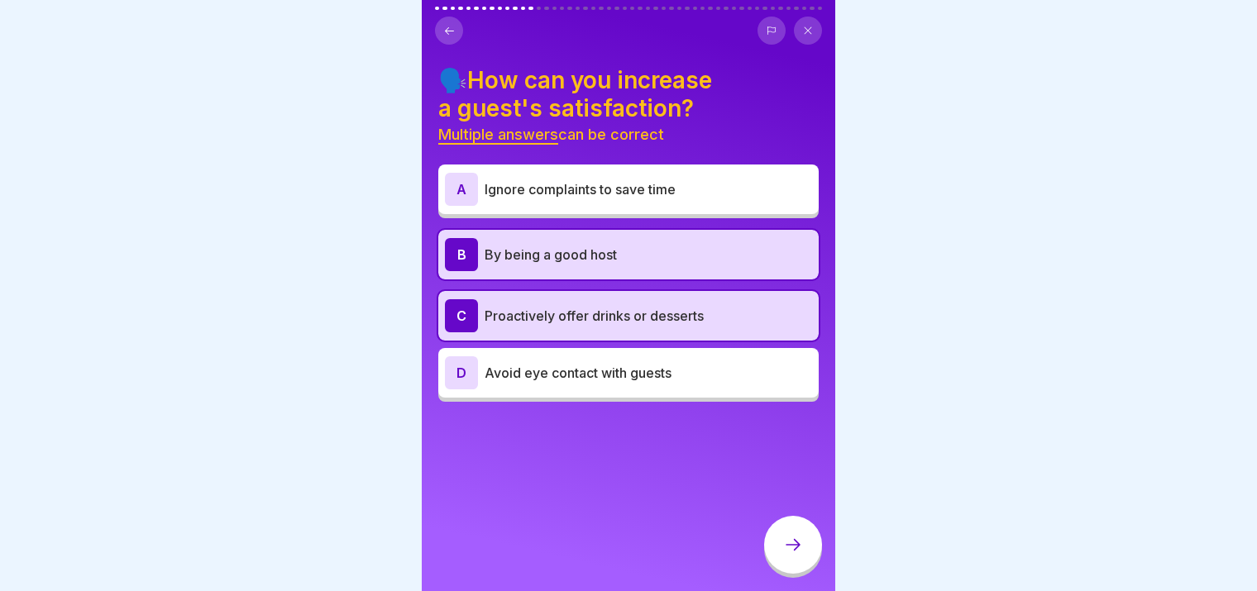
click at [794, 532] on div at bounding box center [793, 545] width 58 height 58
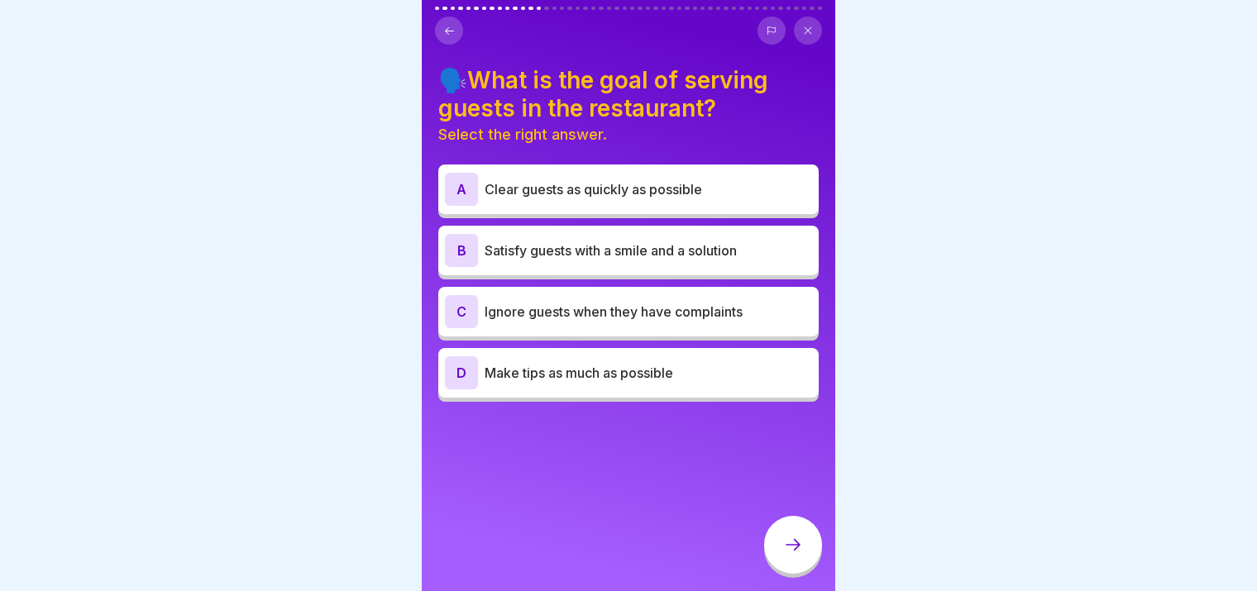
click at [714, 245] on p "Satisfy guests with a smile and a solution" at bounding box center [647, 251] width 327 height 20
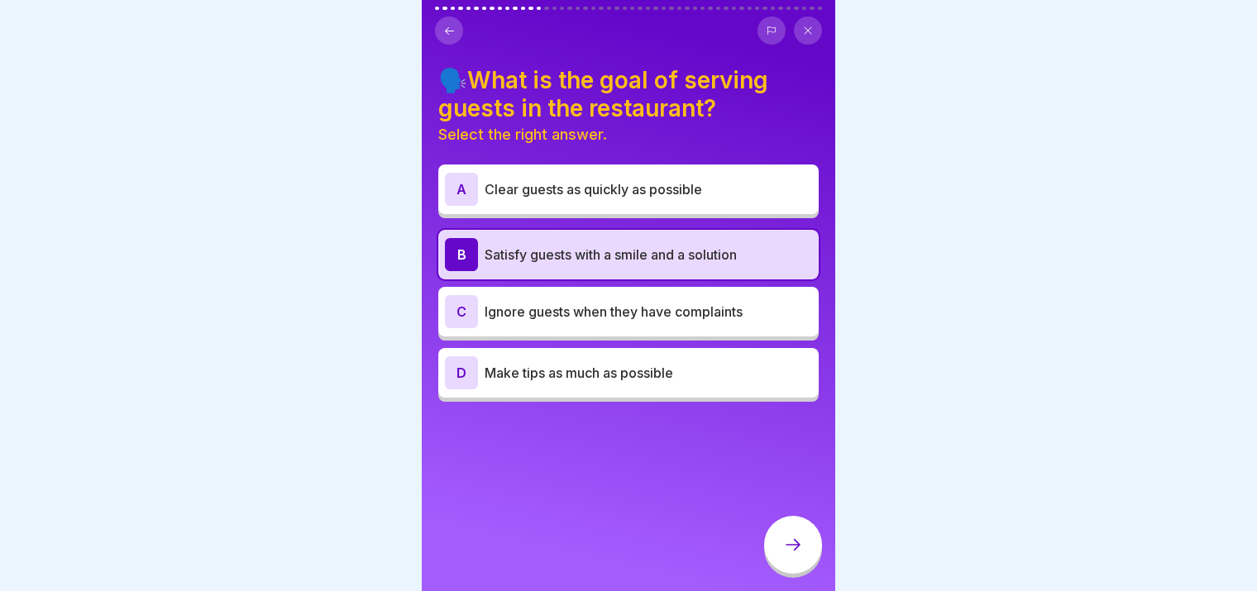
click at [799, 559] on div at bounding box center [793, 545] width 58 height 58
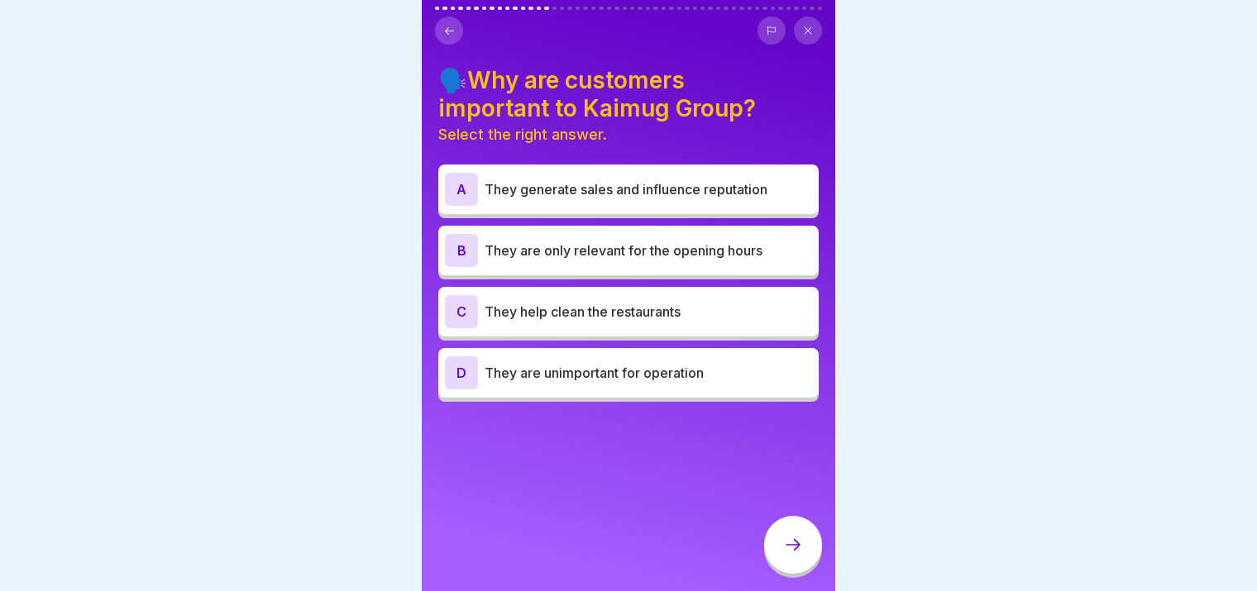
click at [658, 179] on p "They generate sales and influence reputation" at bounding box center [647, 189] width 327 height 20
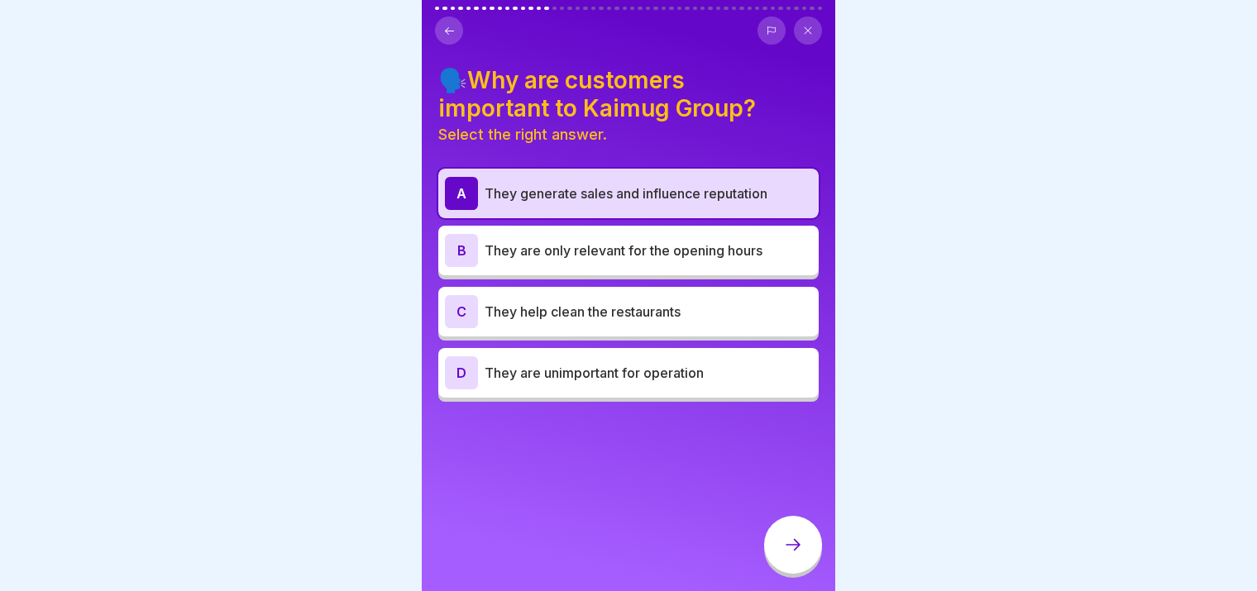
click at [784, 528] on div at bounding box center [793, 545] width 58 height 58
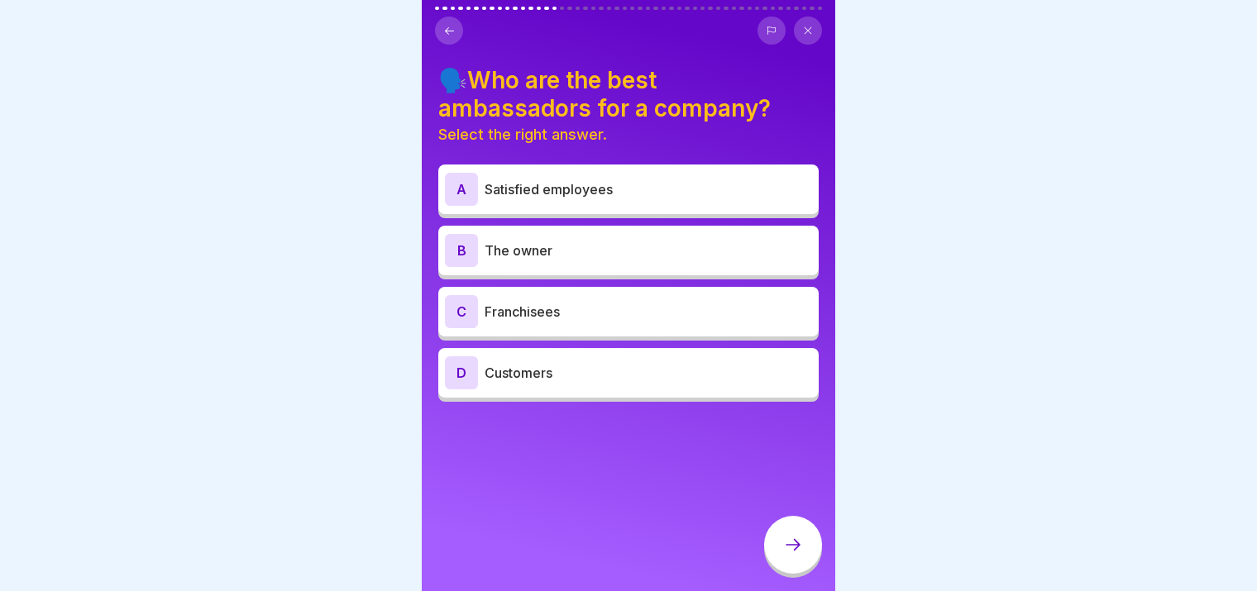
click at [453, 28] on button at bounding box center [449, 31] width 28 height 28
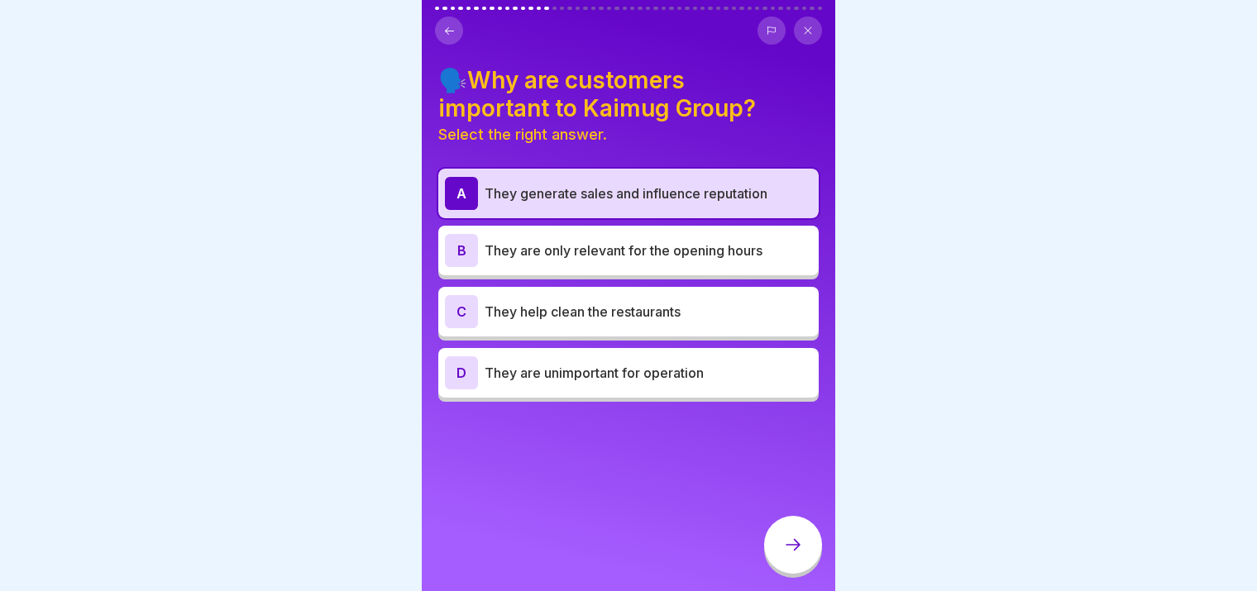
click at [797, 540] on icon at bounding box center [793, 545] width 20 height 20
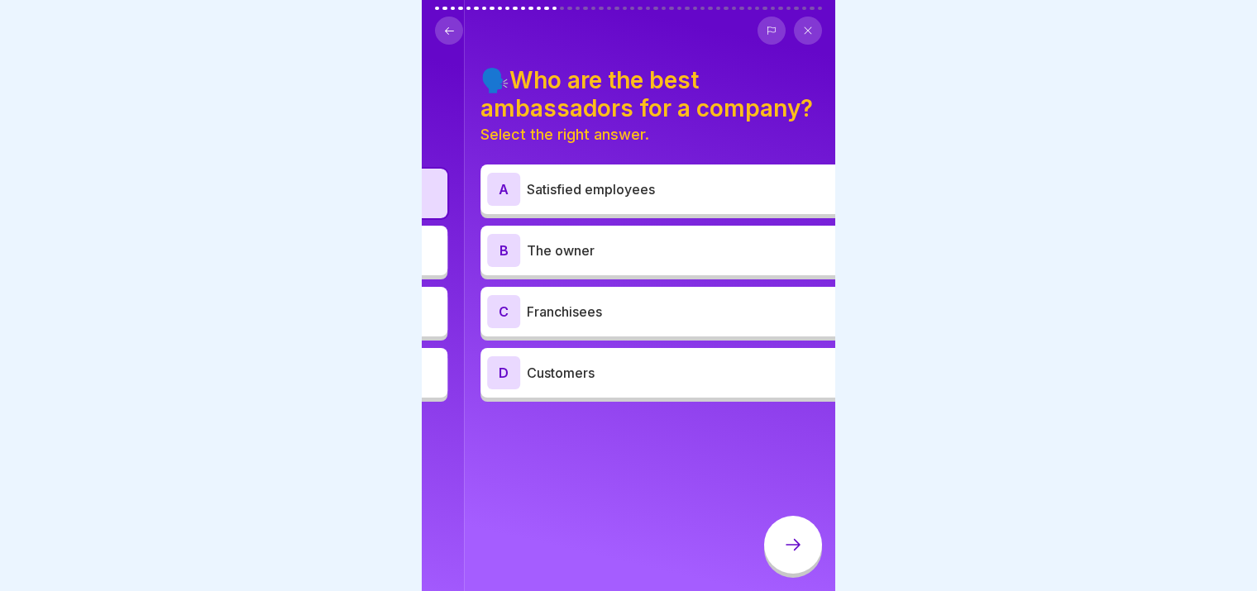
click at [529, 94] on h4 "🗣️Who are the best ambassadors for a company?" at bounding box center [670, 94] width 380 height 56
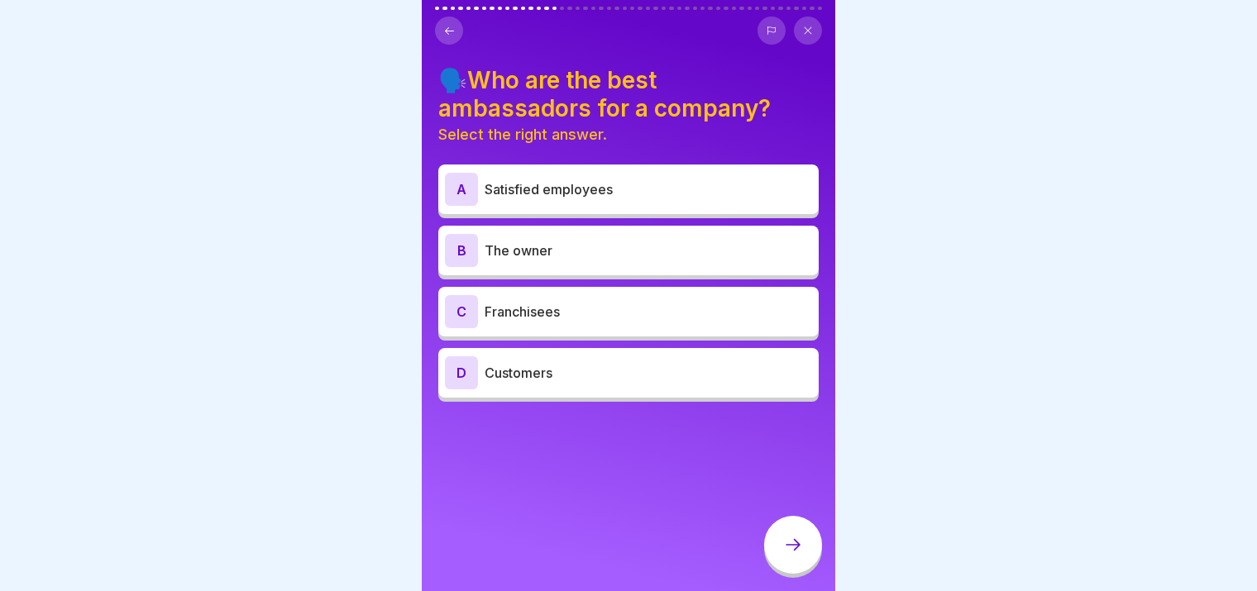
click at [637, 242] on p "The owner" at bounding box center [647, 251] width 327 height 20
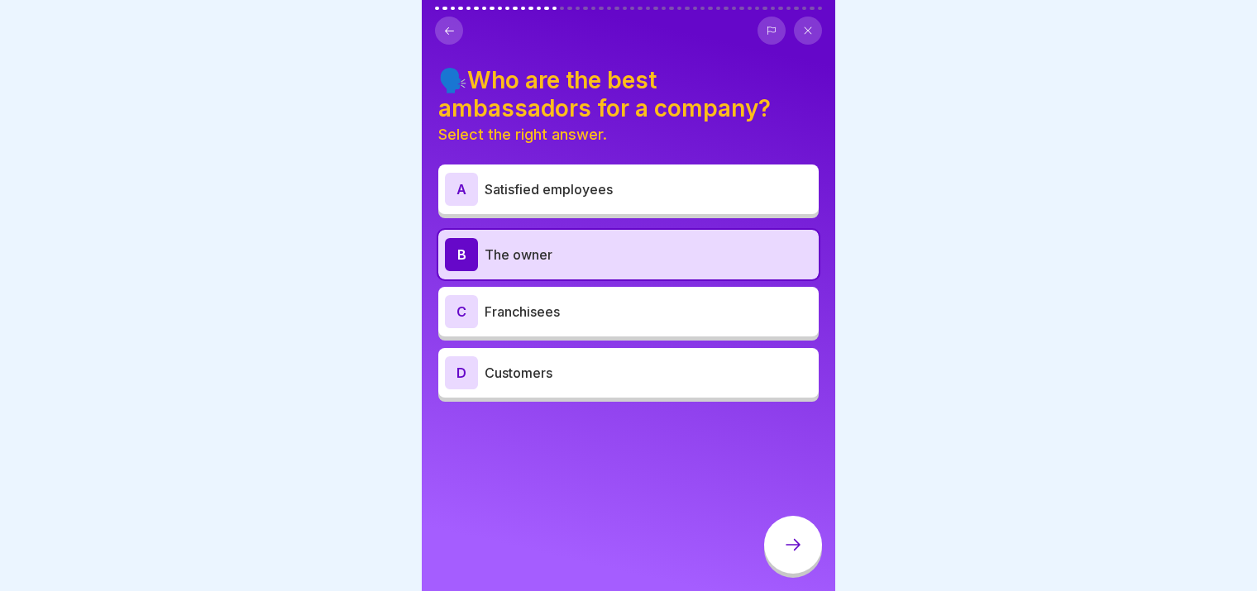
click at [772, 543] on div at bounding box center [793, 545] width 58 height 58
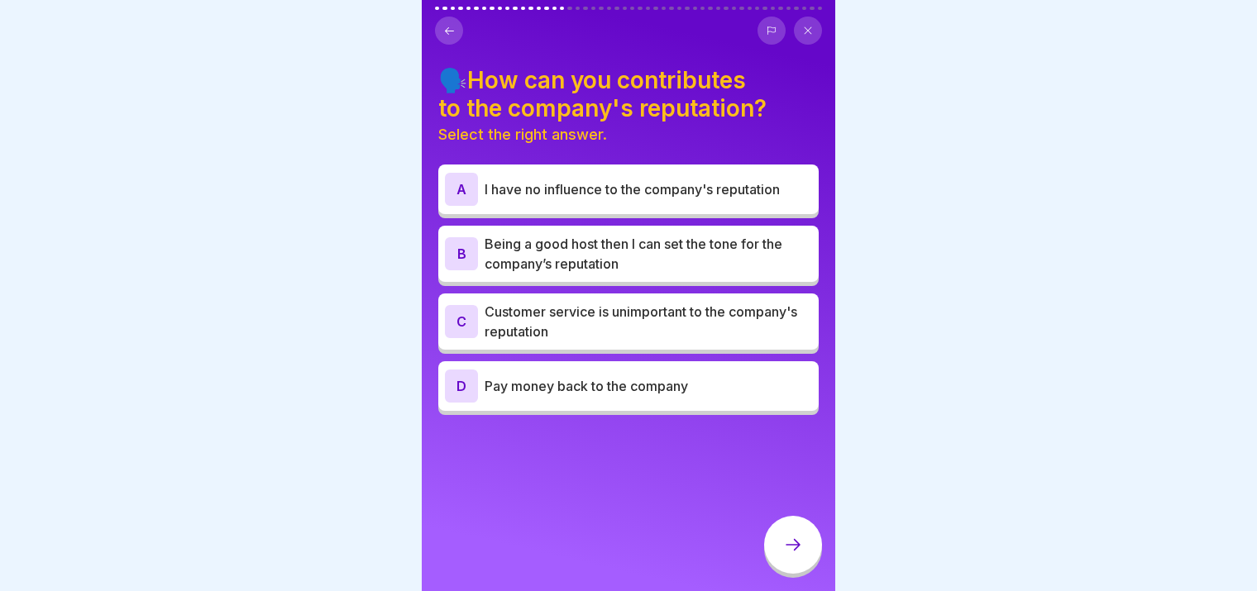
click at [728, 247] on p "Being a good host then I can set the tone for the company’s reputation" at bounding box center [647, 254] width 327 height 40
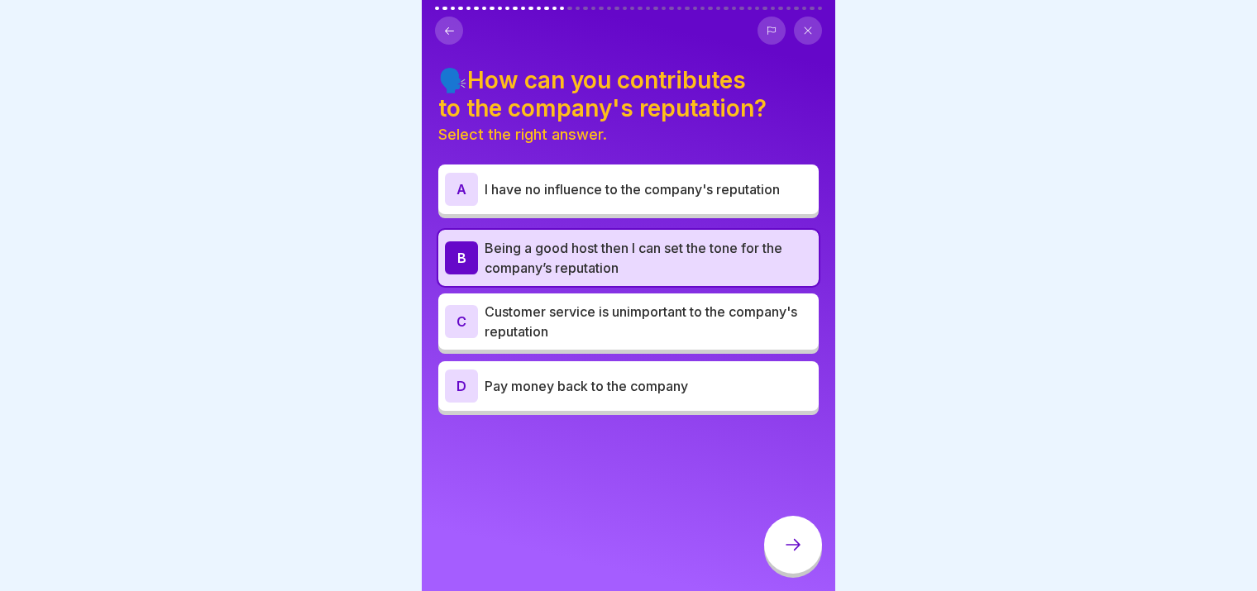
click at [766, 520] on div at bounding box center [793, 547] width 58 height 62
click at [787, 541] on icon at bounding box center [793, 545] width 20 height 20
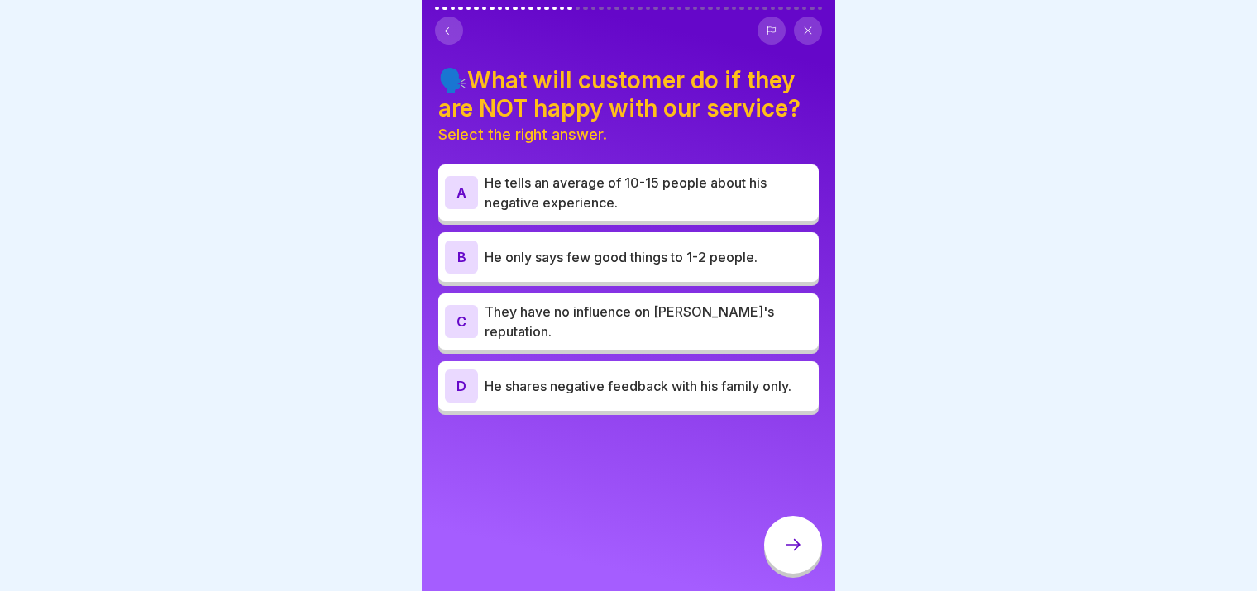
click at [674, 173] on p "He tells an average of 10-15 people about his negative experience." at bounding box center [647, 193] width 327 height 40
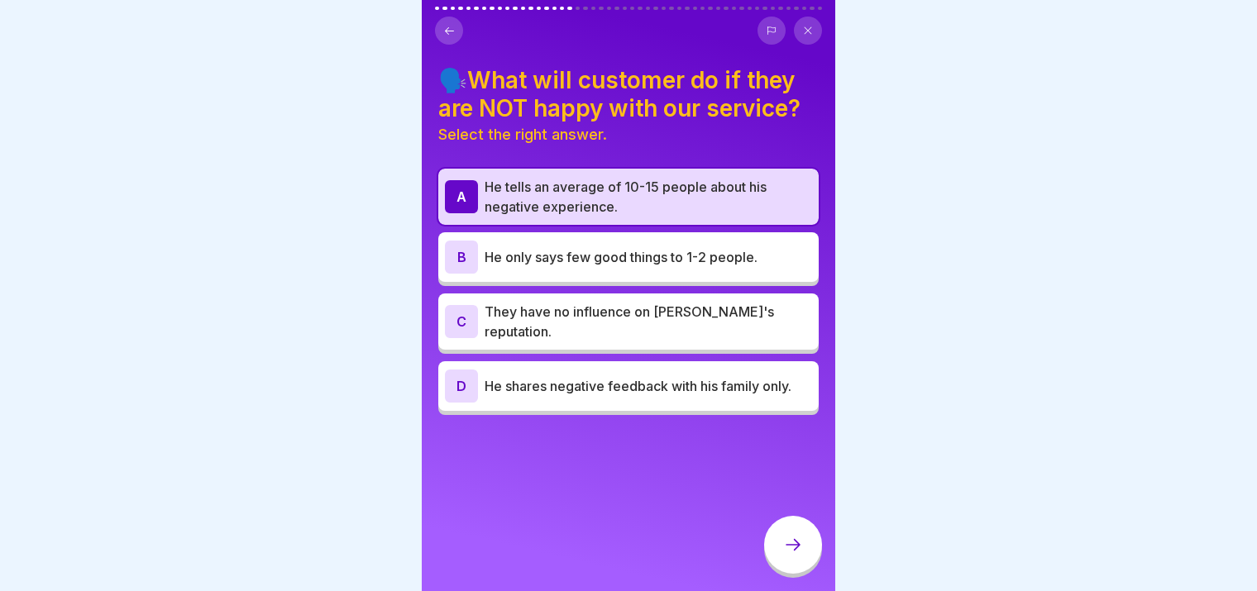
click at [799, 547] on icon at bounding box center [793, 545] width 20 height 20
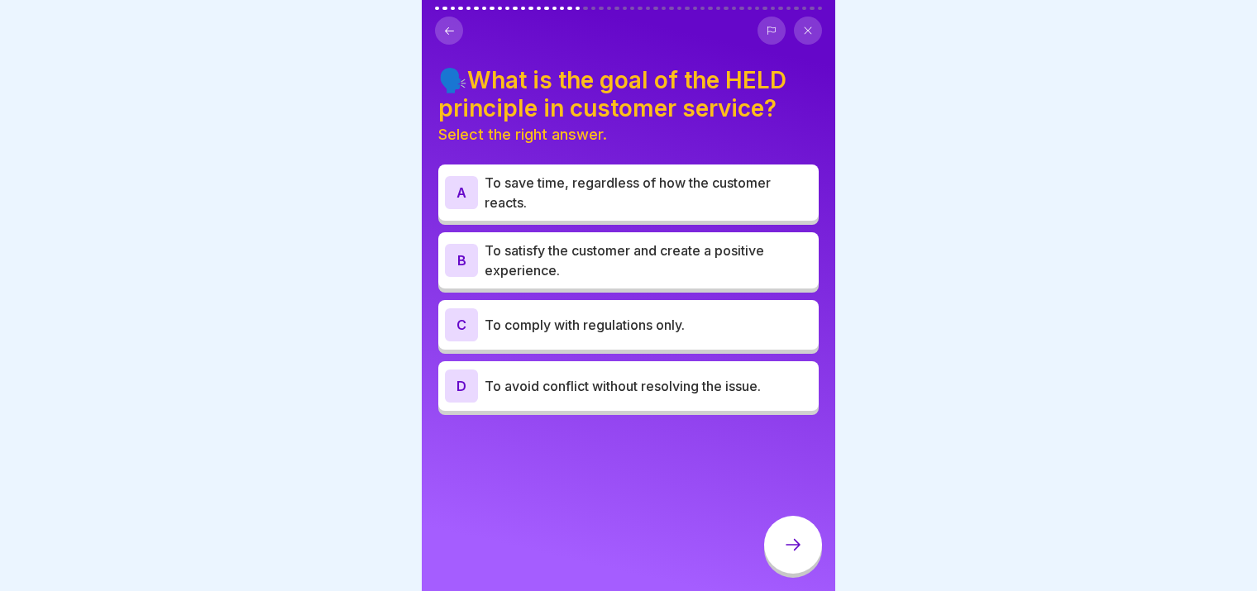
click at [734, 249] on p "To satisfy the customer and create a positive experience." at bounding box center [647, 261] width 327 height 40
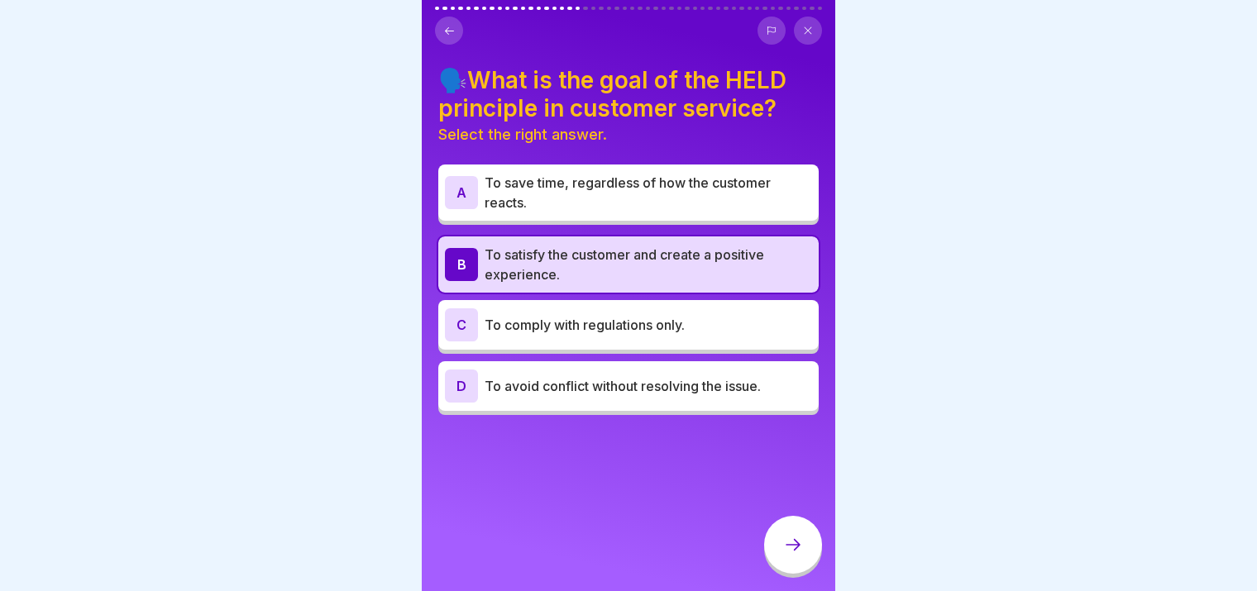
click at [779, 529] on div at bounding box center [793, 545] width 58 height 58
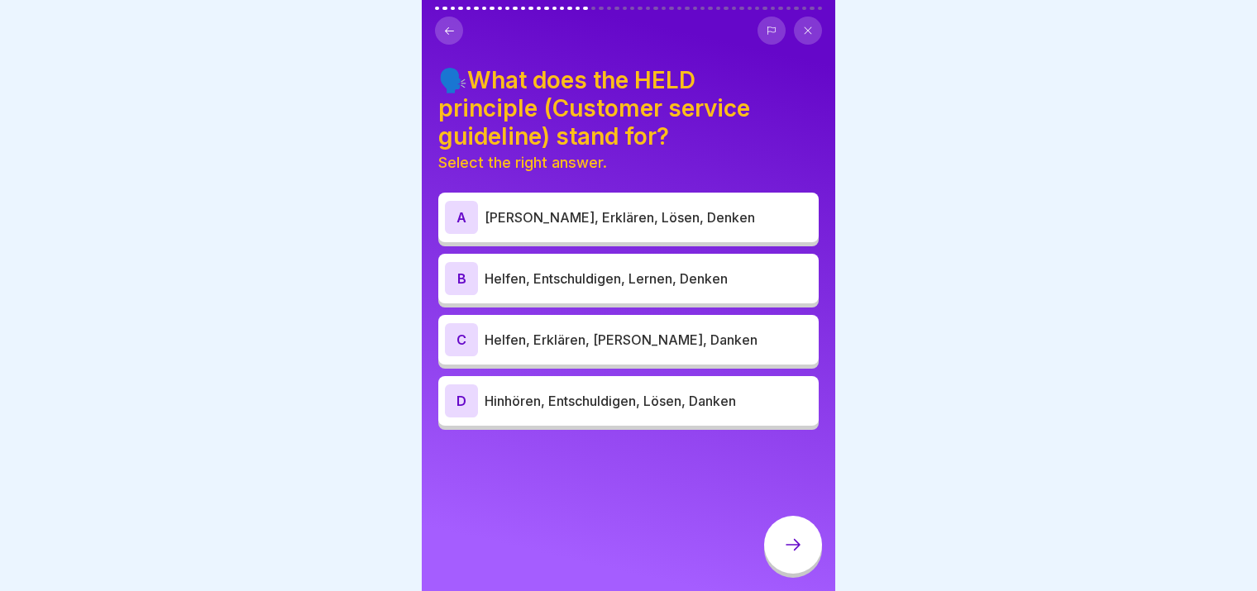
click at [737, 395] on p "Hinhören, Entschuldigen, Lösen, Danken" at bounding box center [647, 401] width 327 height 20
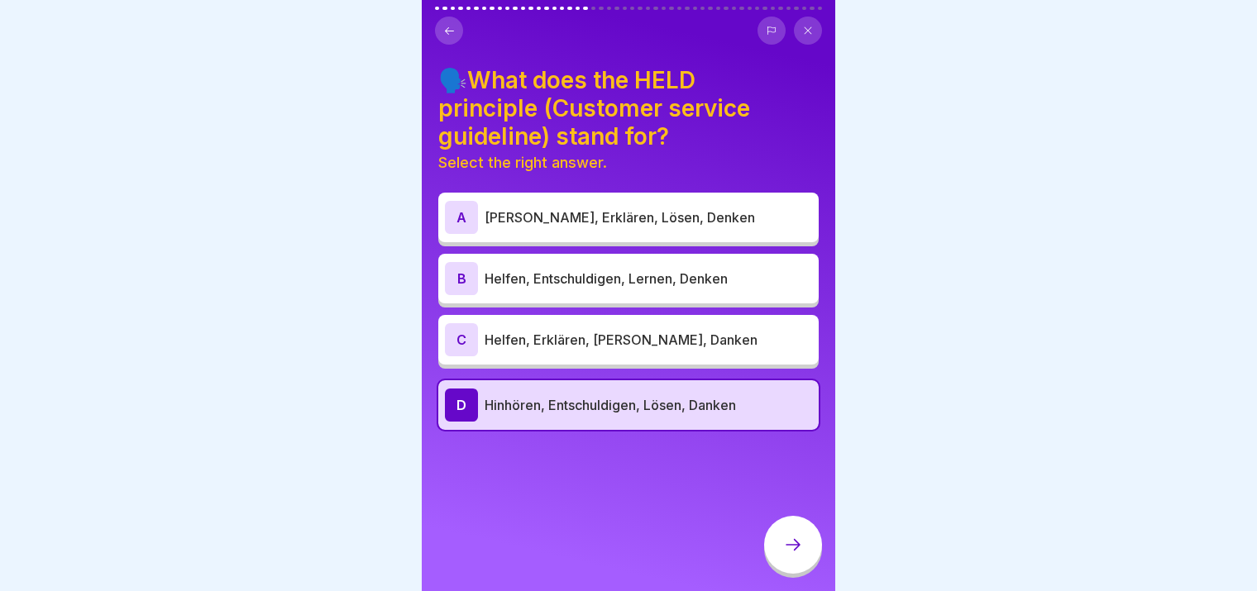
click at [802, 541] on icon at bounding box center [793, 545] width 20 height 20
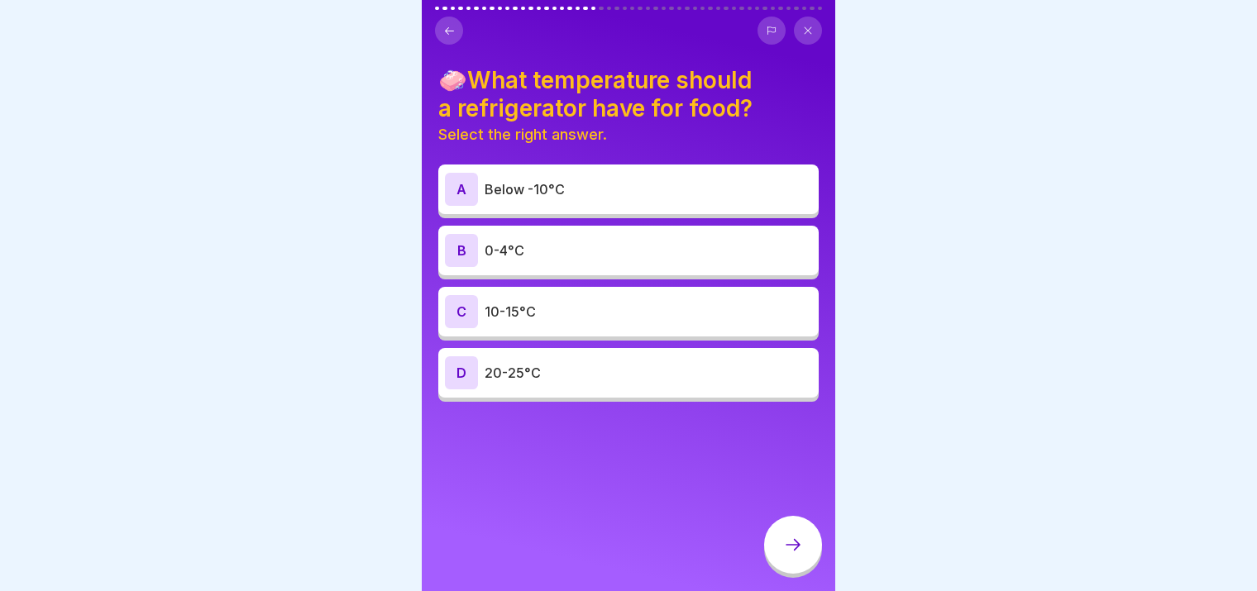
click at [592, 255] on div "B 0-4°C" at bounding box center [628, 251] width 380 height 50
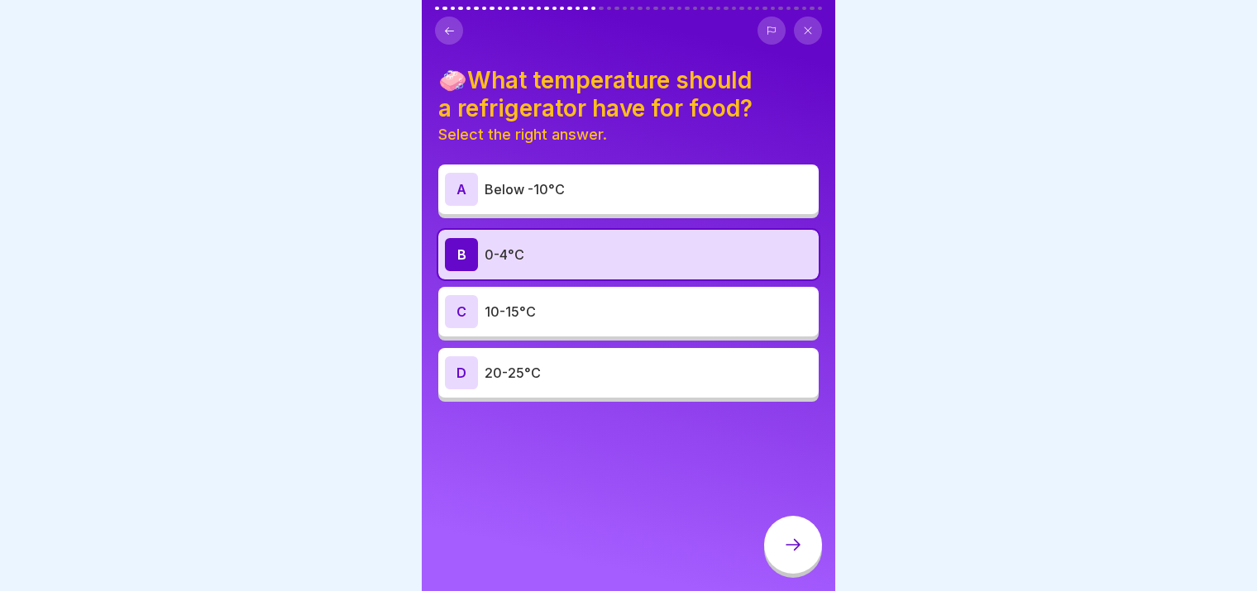
click at [791, 537] on div at bounding box center [793, 545] width 58 height 58
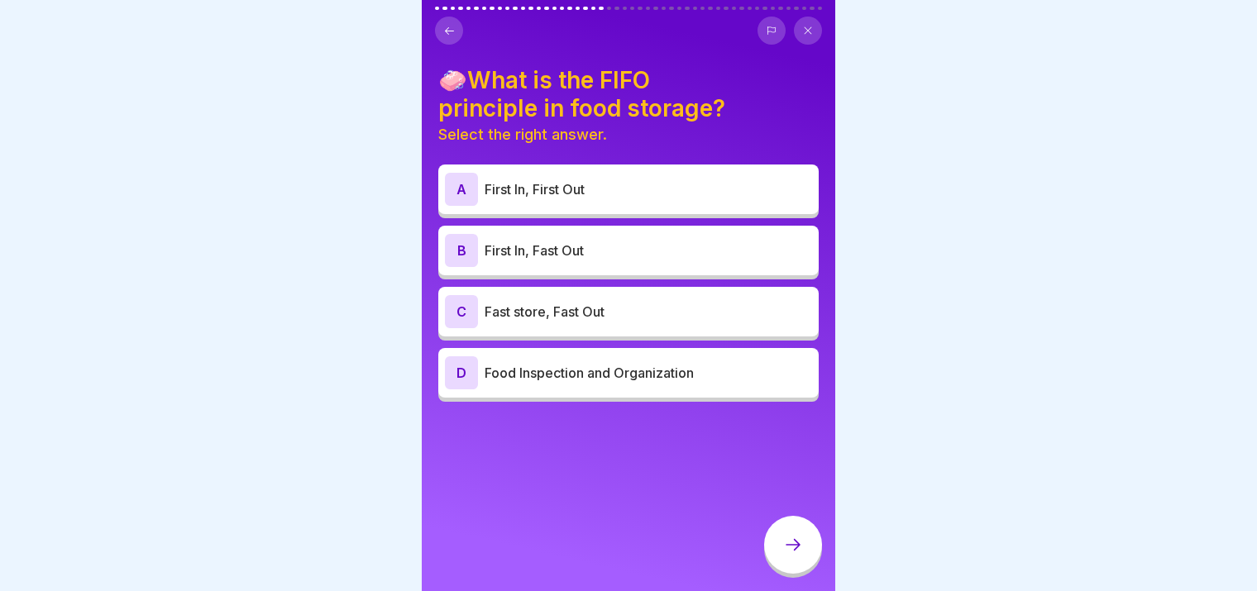
click at [569, 179] on p "First In, First Out" at bounding box center [647, 189] width 327 height 20
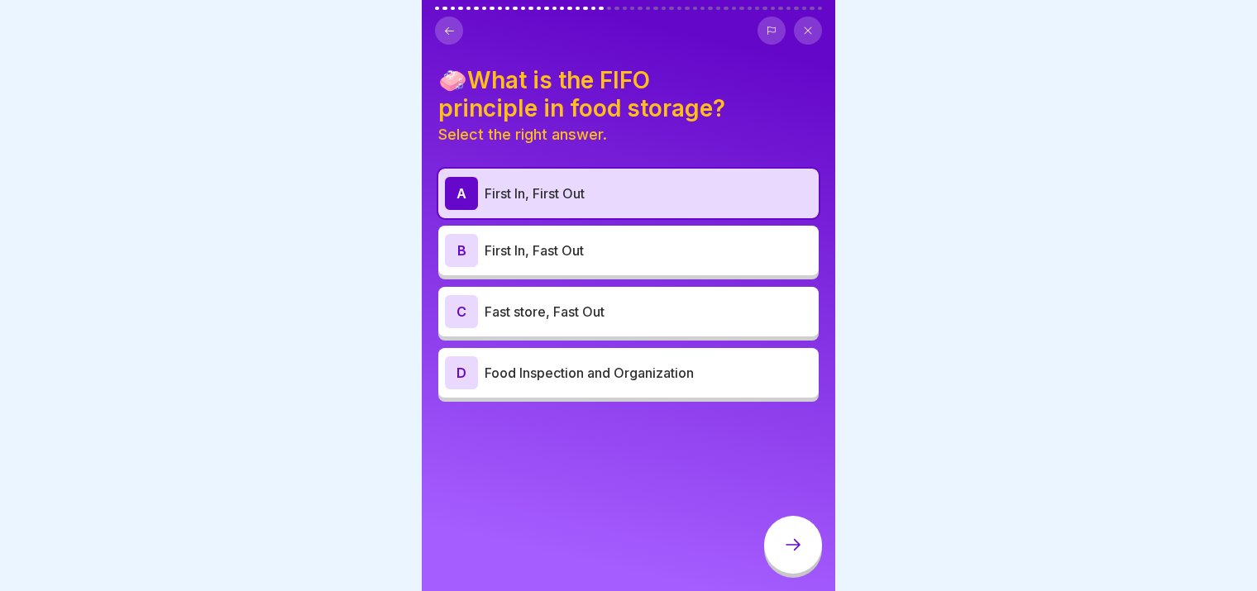
click at [817, 551] on div at bounding box center [793, 545] width 58 height 58
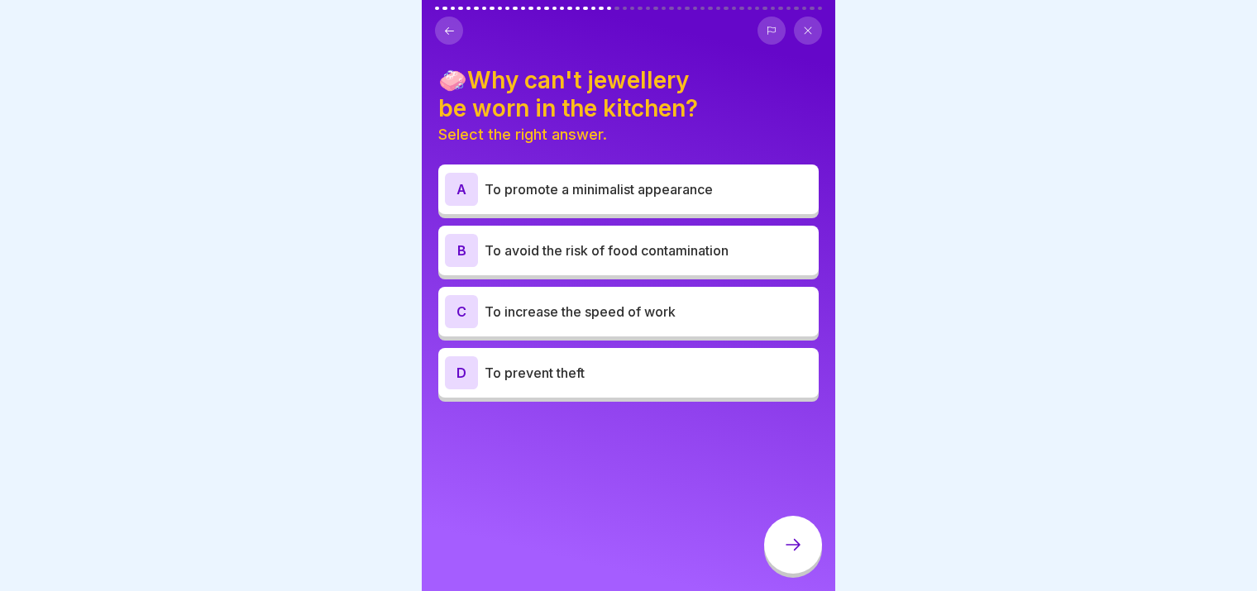
click at [705, 241] on p "To avoid the risk of food contamination" at bounding box center [647, 251] width 327 height 20
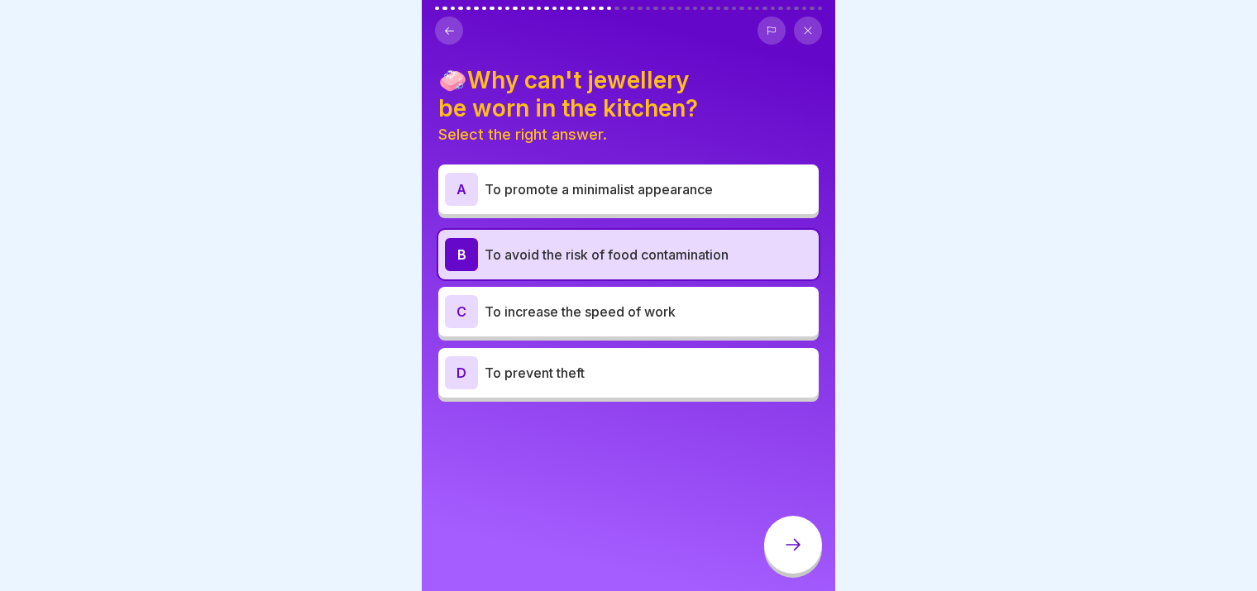
click at [798, 542] on icon at bounding box center [793, 545] width 20 height 20
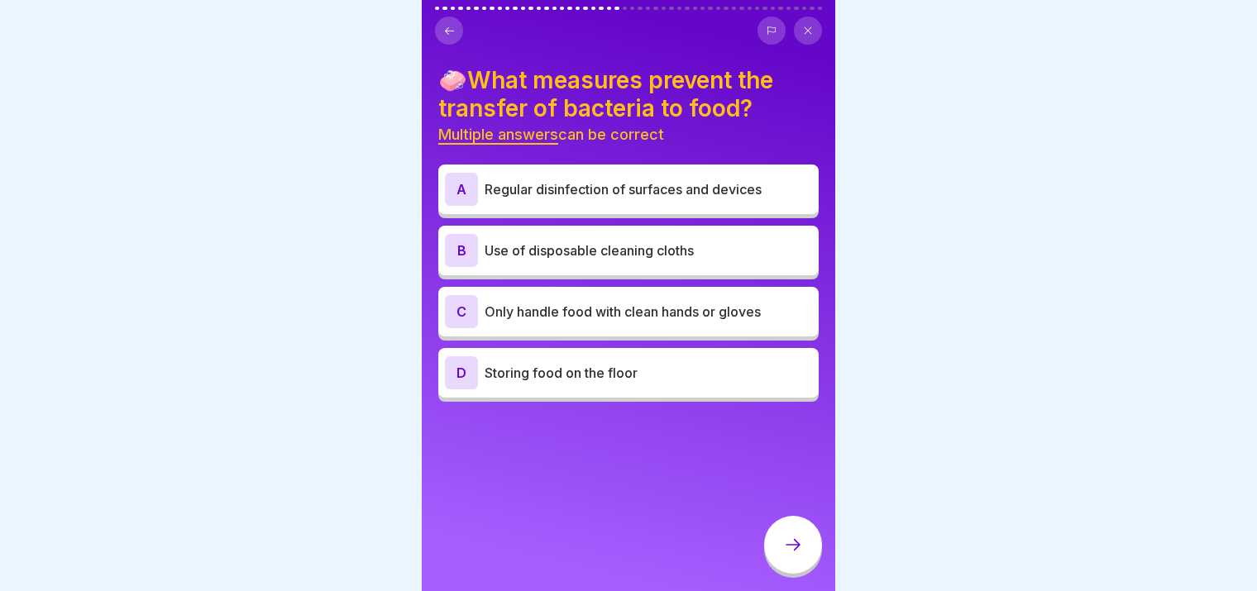
click at [702, 165] on div "A Regular disinfection of surfaces and devices" at bounding box center [628, 190] width 380 height 50
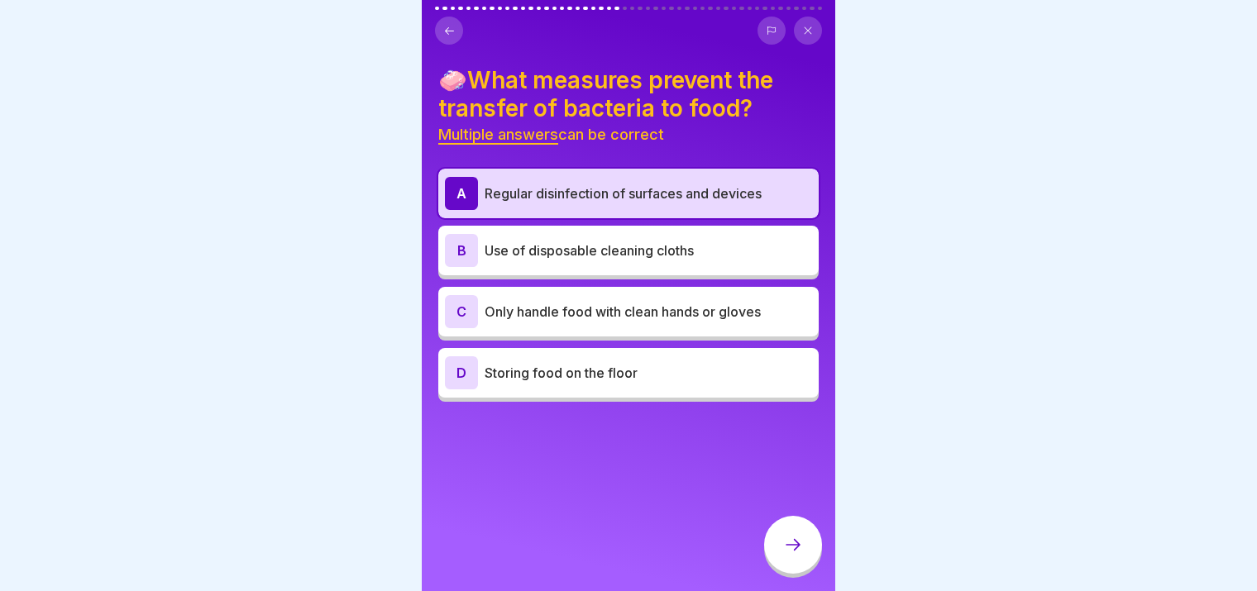
click at [795, 542] on icon at bounding box center [793, 545] width 20 height 20
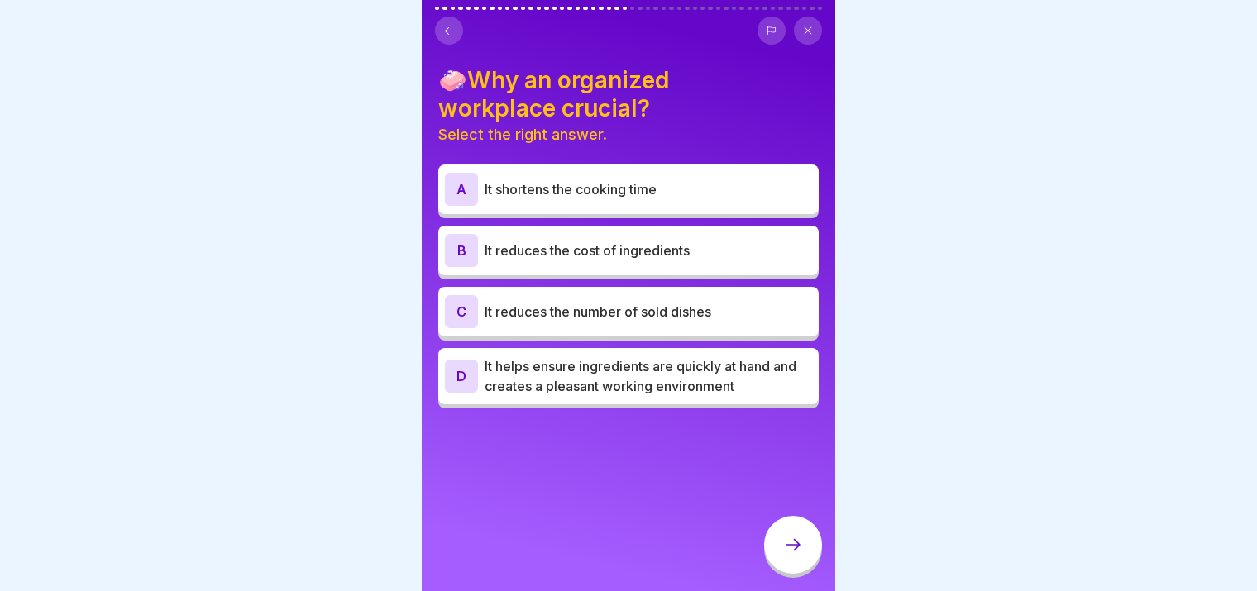
click at [661, 378] on p "It helps ensure ingredients are quickly at hand and creates a pleasant working …" at bounding box center [647, 376] width 327 height 40
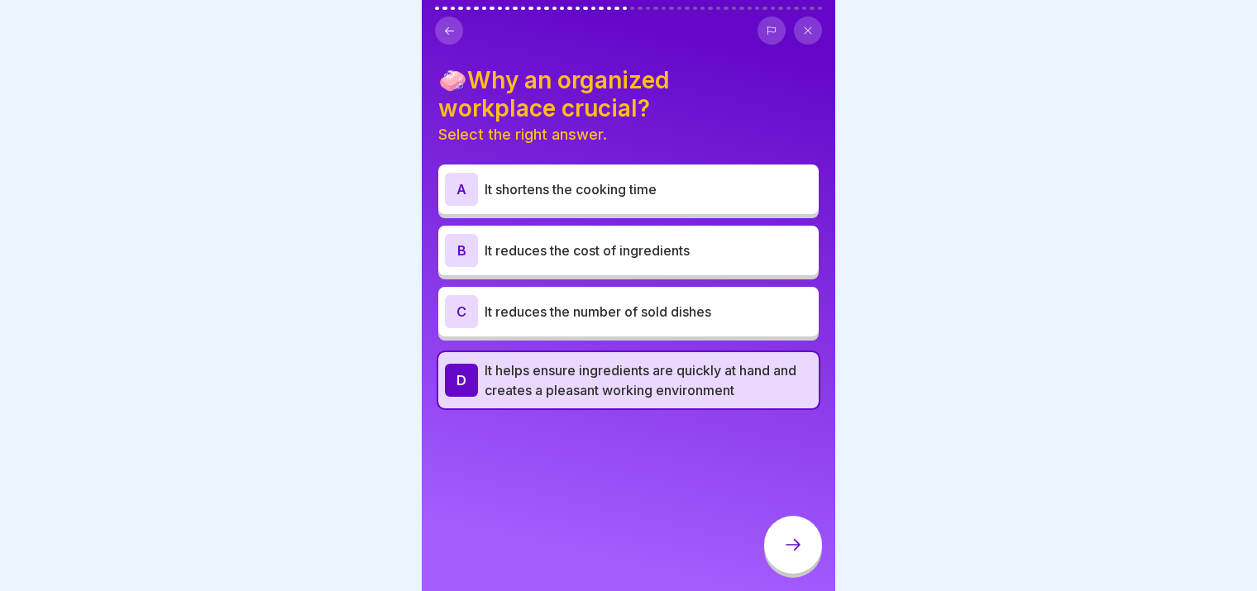
click at [792, 550] on icon at bounding box center [793, 545] width 20 height 20
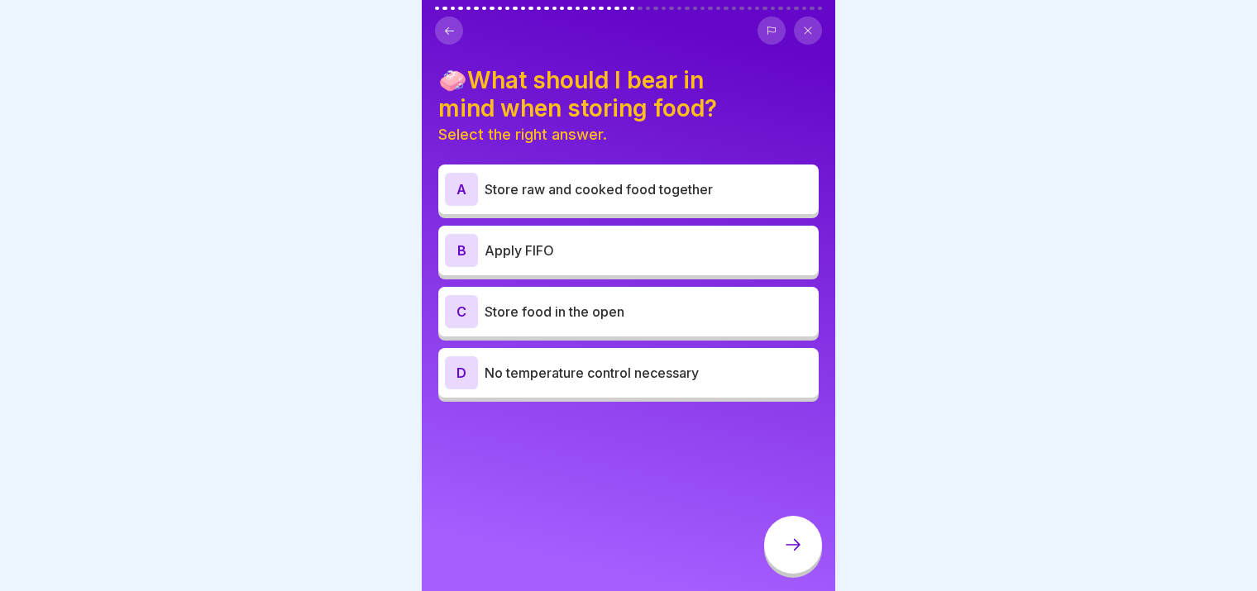
click at [571, 241] on p "Apply FIFO" at bounding box center [647, 251] width 327 height 20
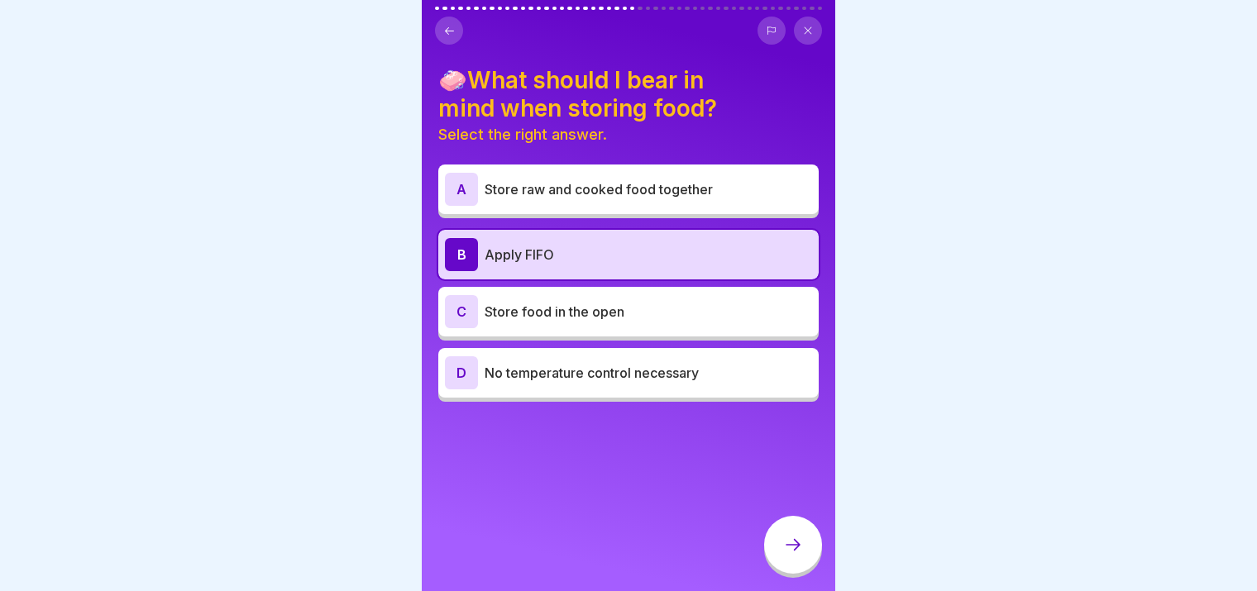
click at [804, 556] on div at bounding box center [793, 545] width 58 height 58
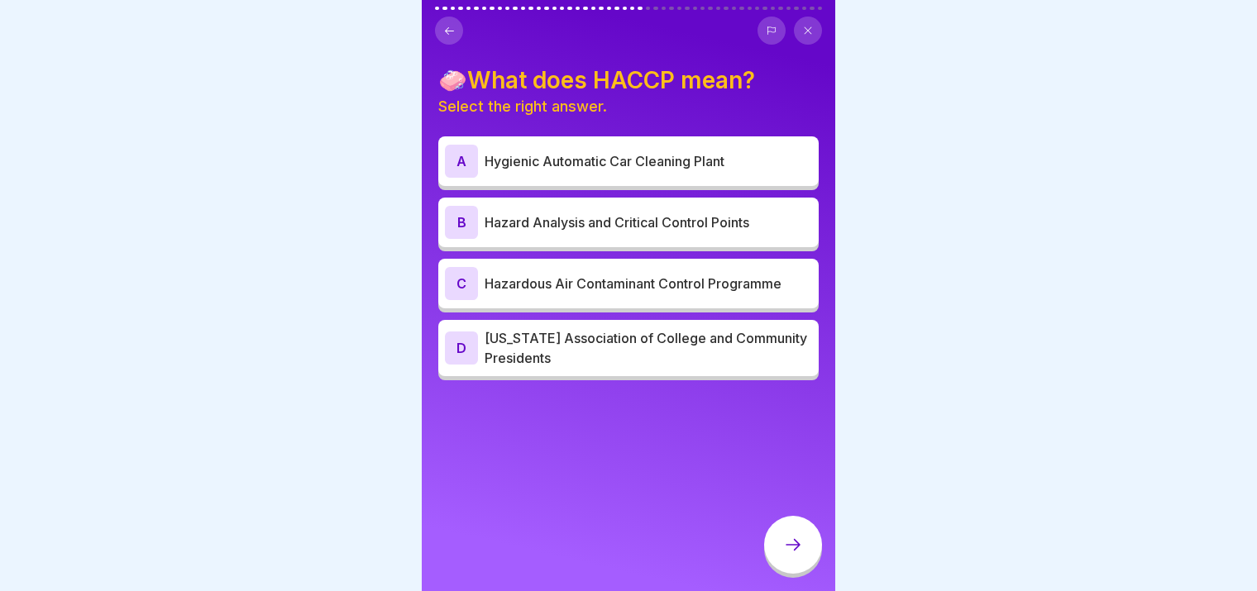
click at [702, 230] on div "B Hazard Analysis and Critical Control Points" at bounding box center [628, 223] width 380 height 50
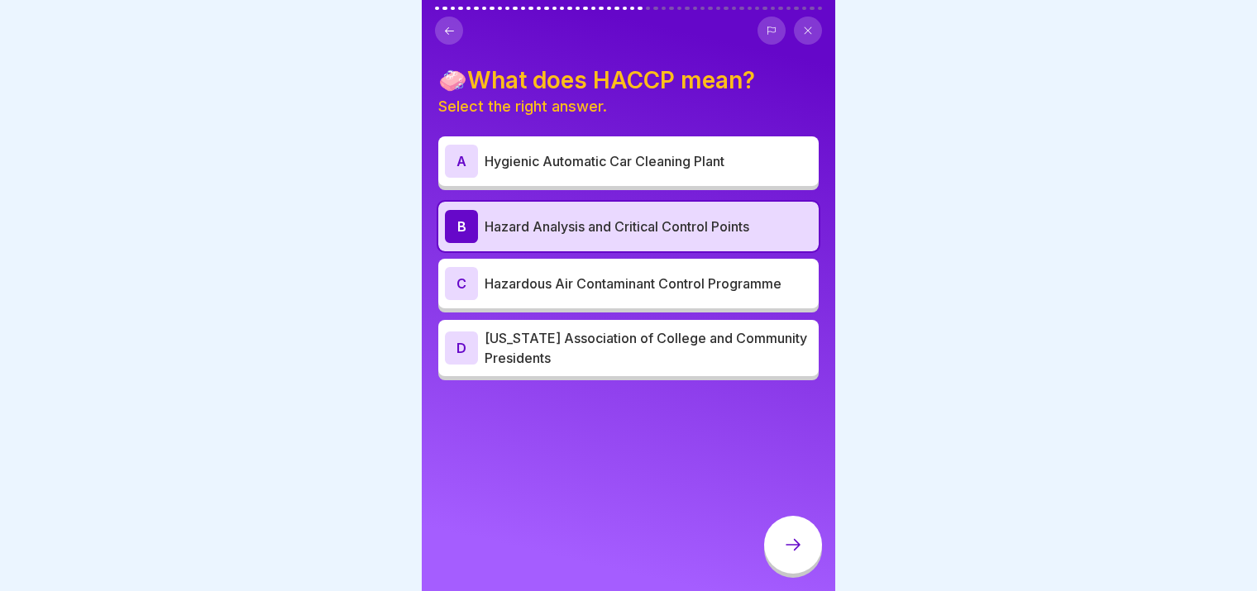
click at [790, 556] on div at bounding box center [793, 545] width 58 height 58
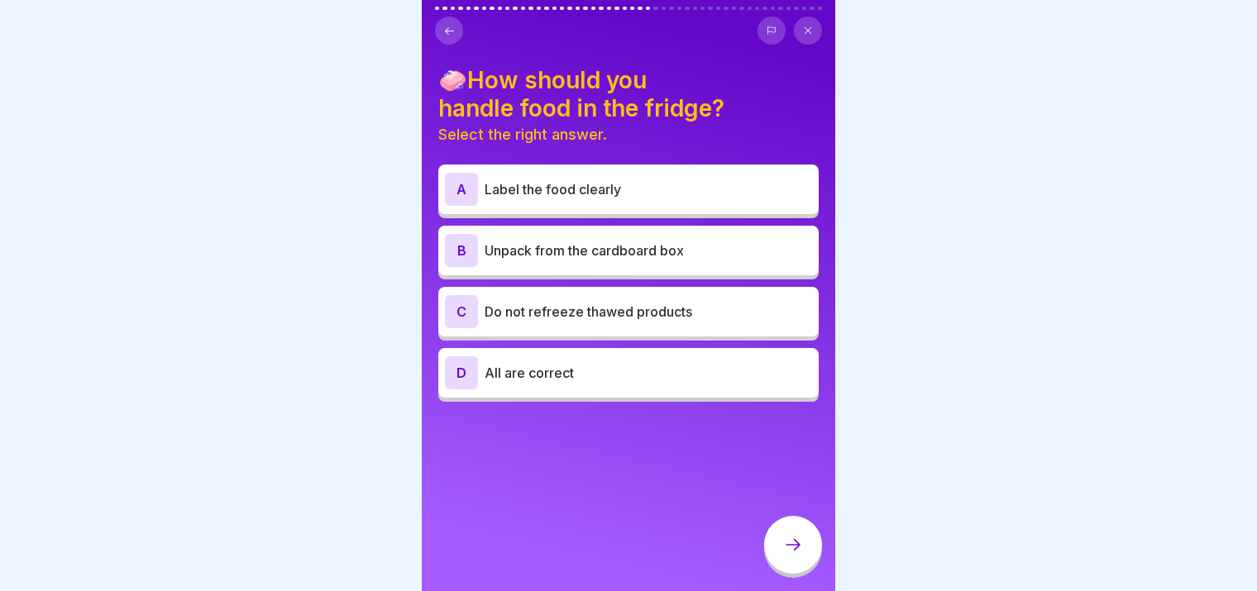
click at [461, 39] on div "🧼How should you handle food in the fridge? Select the right answer. A Label the…" at bounding box center [628, 295] width 413 height 591
click at [456, 28] on button at bounding box center [449, 31] width 28 height 28
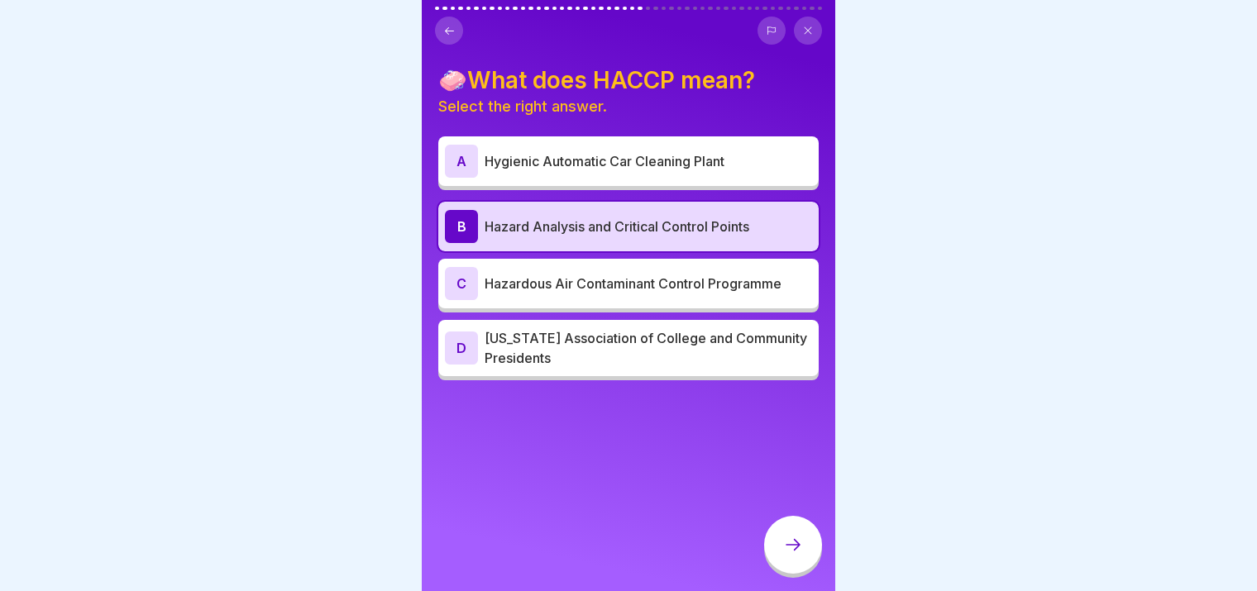
click at [794, 542] on icon at bounding box center [793, 545] width 20 height 20
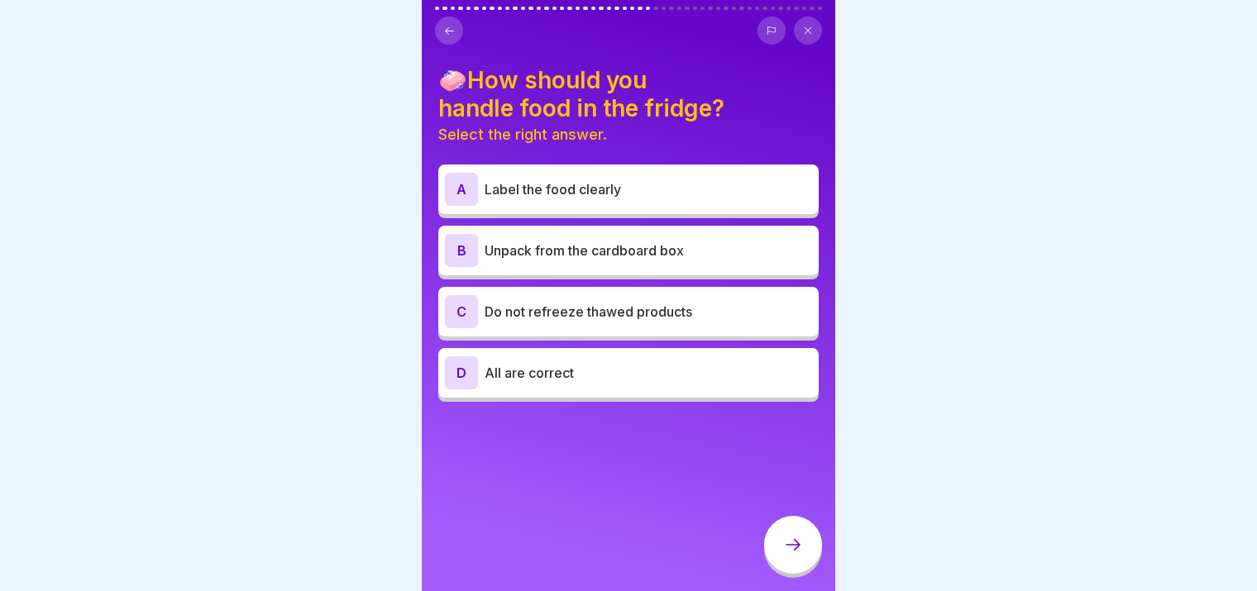
click at [647, 363] on p "All are correct" at bounding box center [647, 373] width 327 height 20
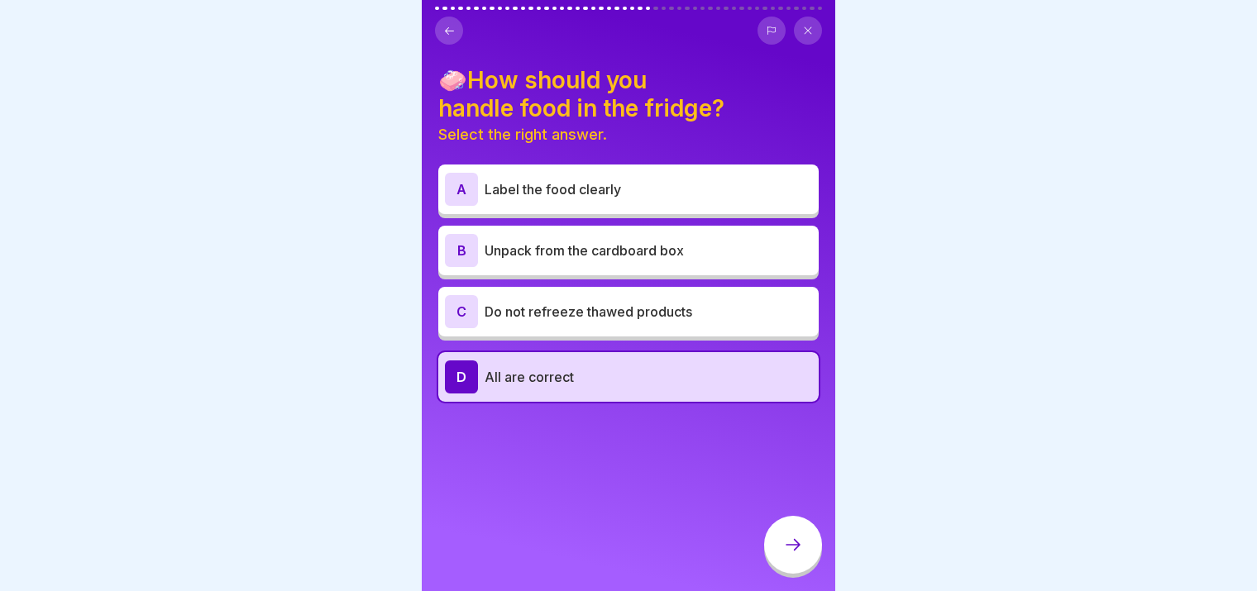
click at [818, 542] on div at bounding box center [793, 545] width 58 height 58
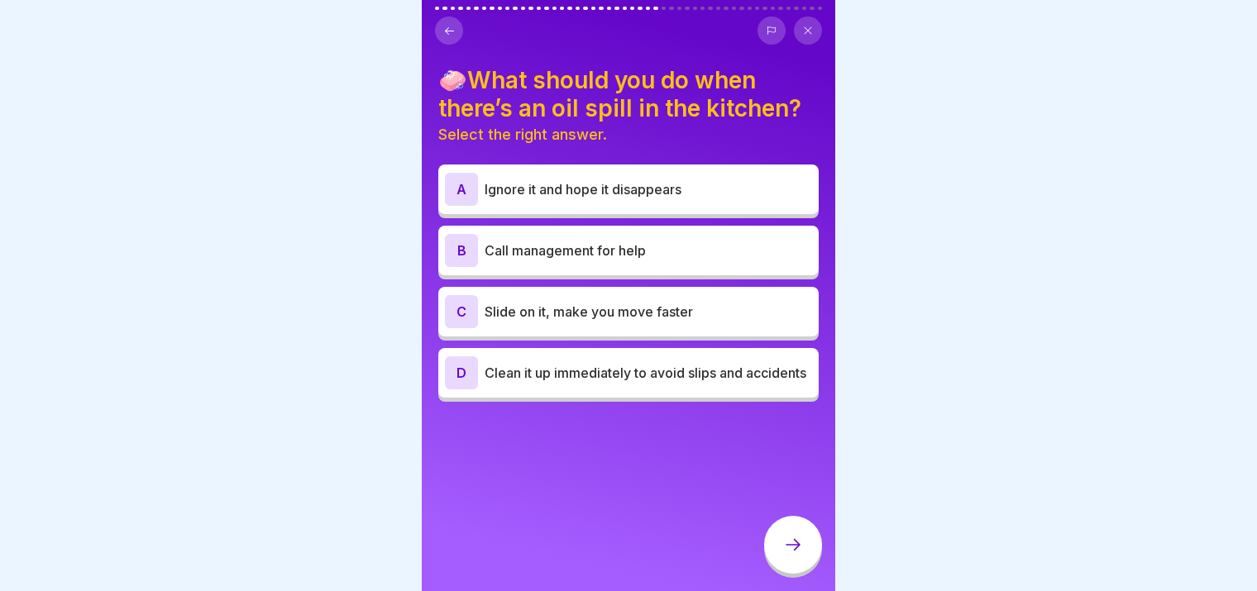
click at [616, 386] on div "D Clean it up immediately to avoid slips and accidents" at bounding box center [628, 373] width 380 height 50
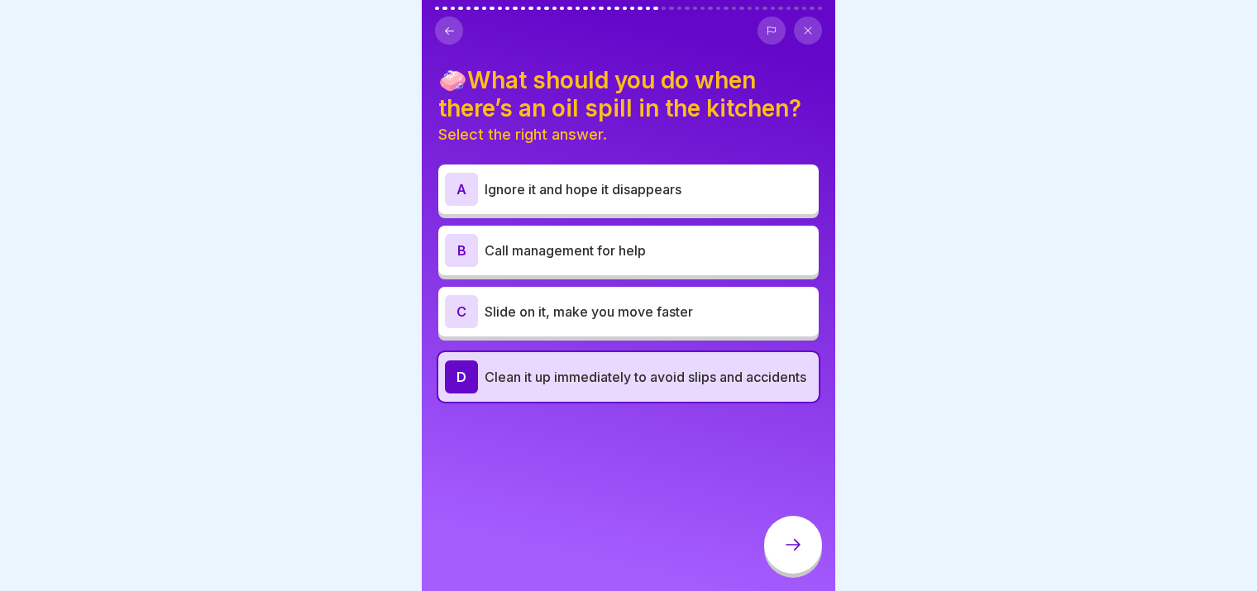
click at [808, 537] on div at bounding box center [793, 545] width 58 height 58
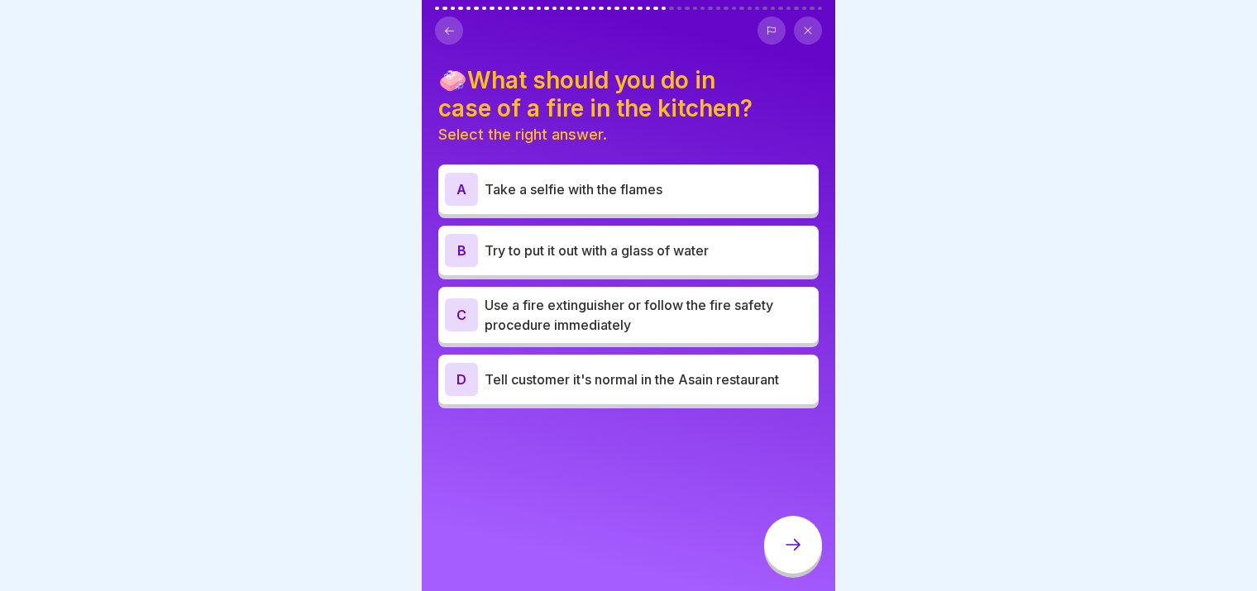
click at [671, 321] on div "C Use a fire extinguisher or follow the fire safety procedure immediately" at bounding box center [628, 315] width 380 height 56
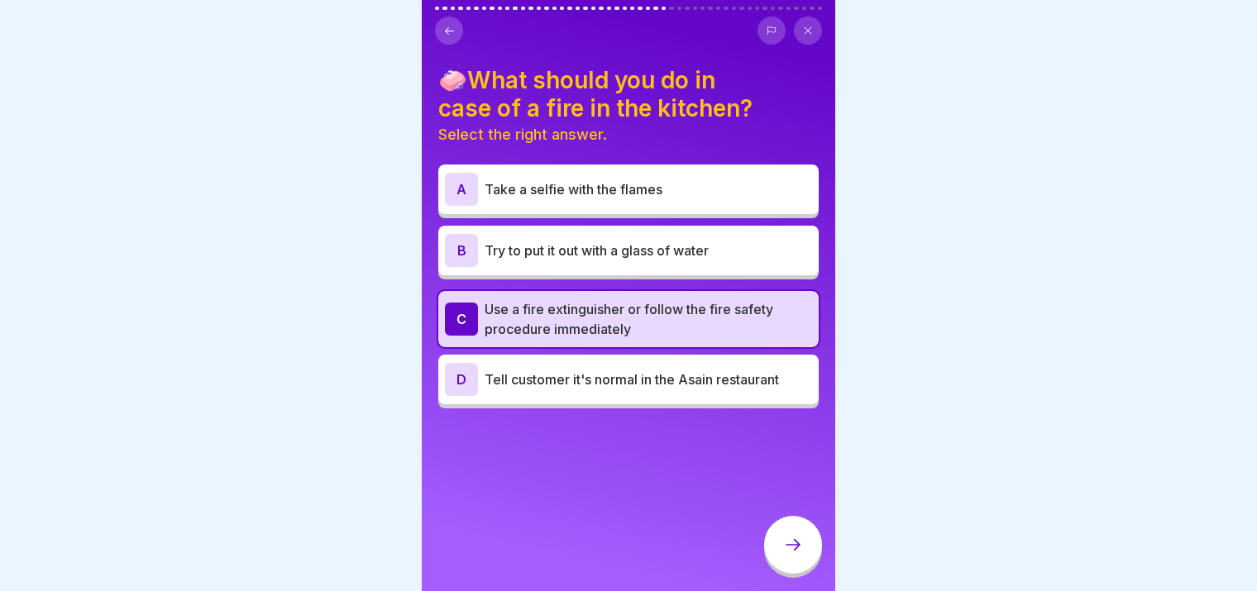
click at [817, 565] on div at bounding box center [793, 547] width 58 height 62
click at [795, 548] on icon at bounding box center [793, 545] width 20 height 20
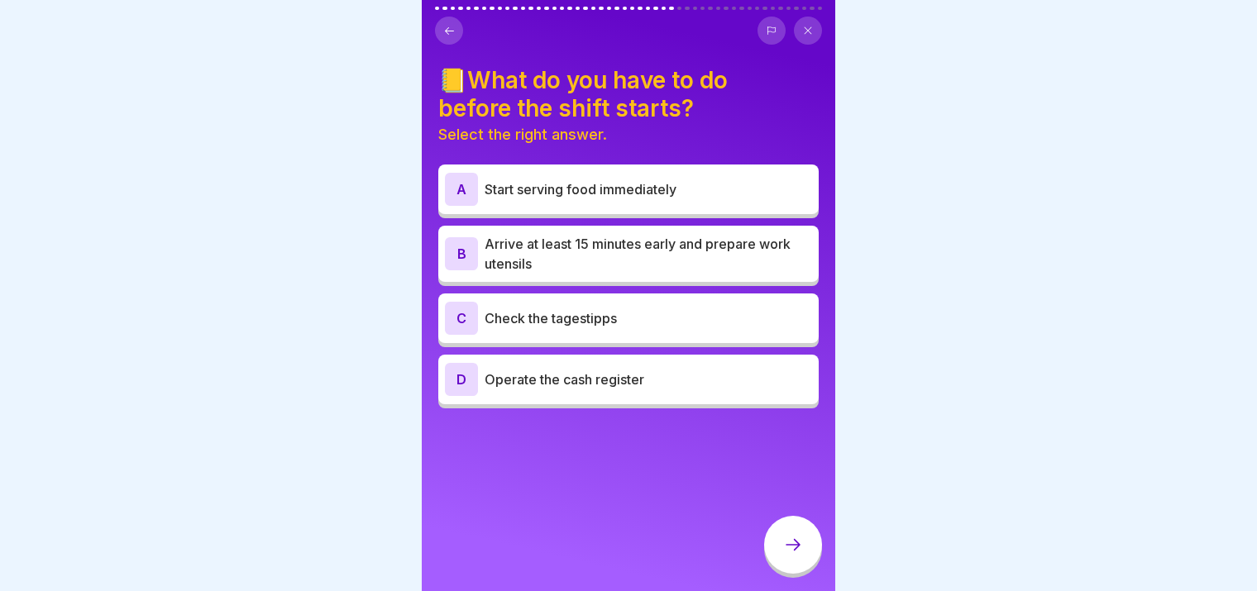
click at [701, 247] on p "Arrive at least 15 minutes early and prepare work utensils" at bounding box center [647, 254] width 327 height 40
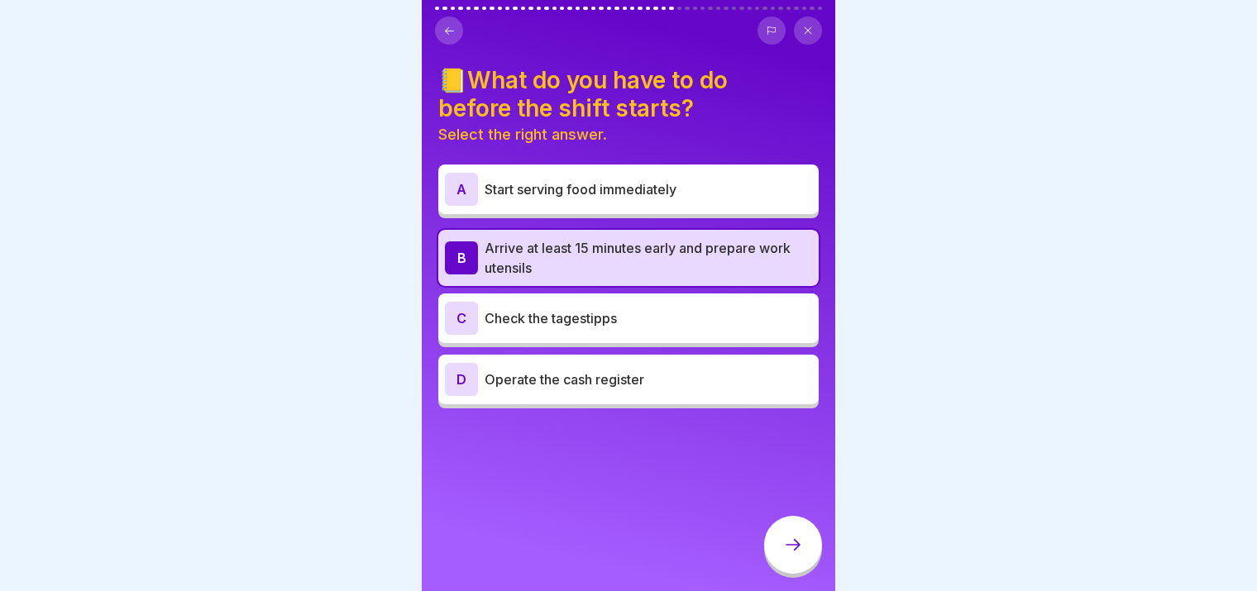
click at [794, 544] on icon at bounding box center [793, 545] width 20 height 20
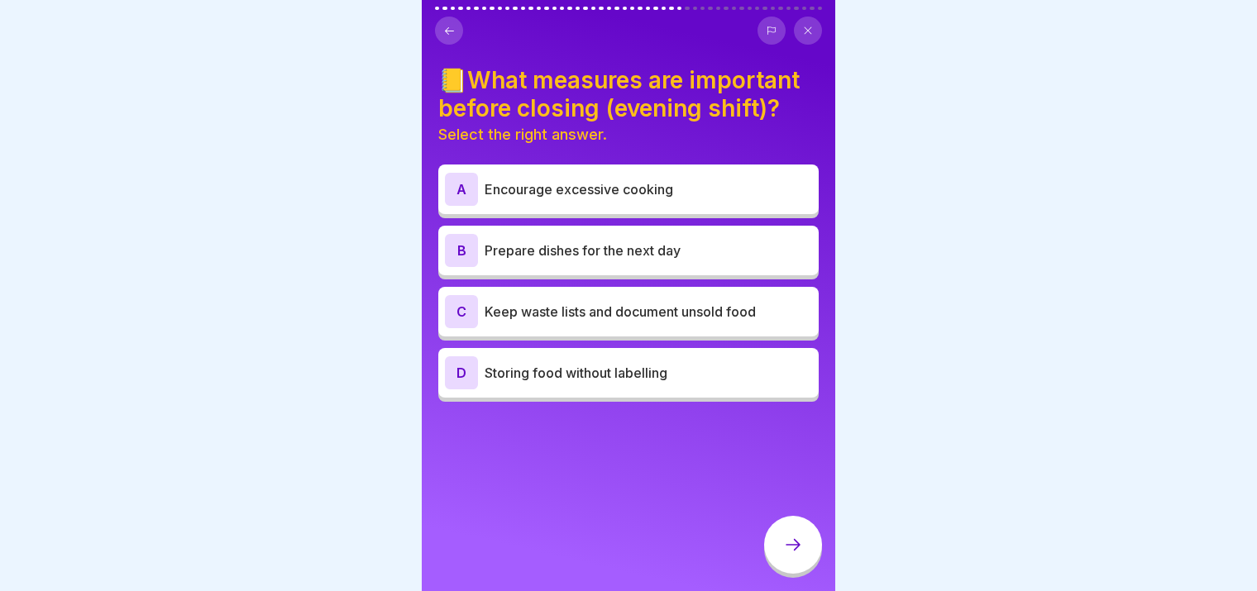
click at [656, 303] on p "Keep waste lists and document unsold food" at bounding box center [647, 312] width 327 height 20
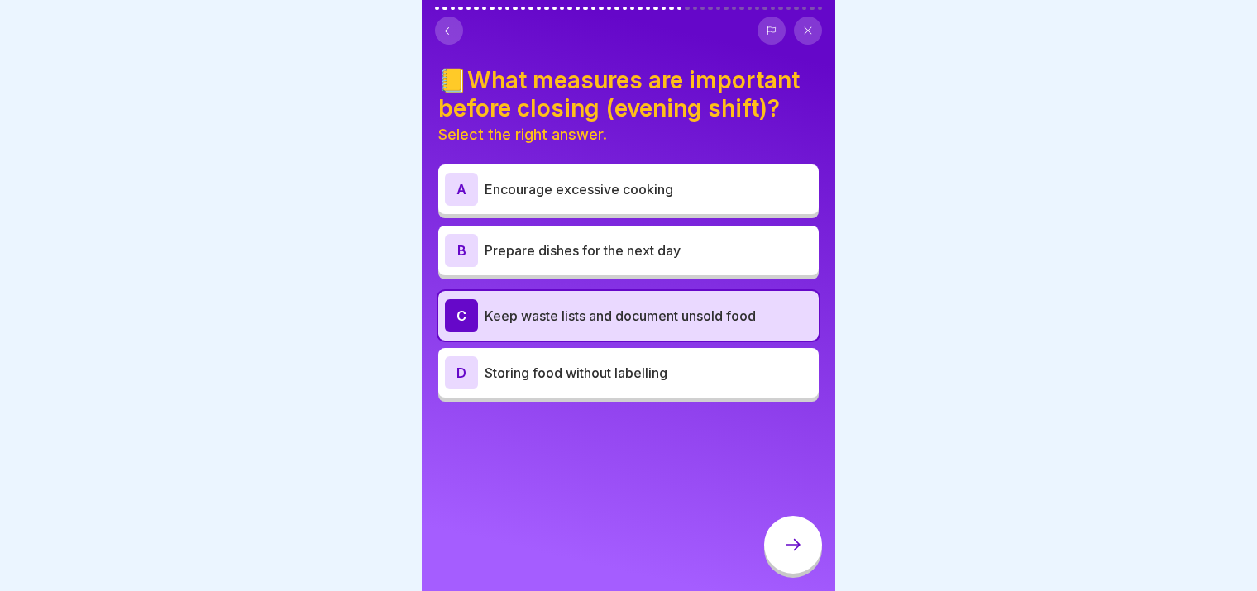
click at [788, 543] on icon at bounding box center [793, 545] width 20 height 20
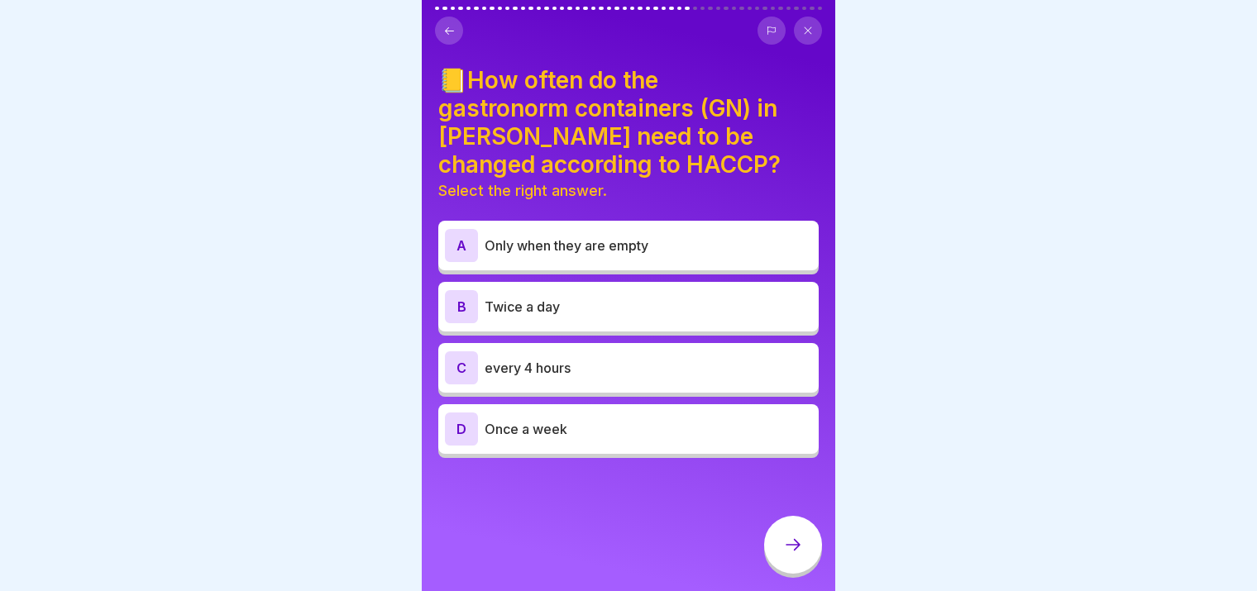
click at [585, 303] on div "B Twice a day" at bounding box center [628, 306] width 367 height 33
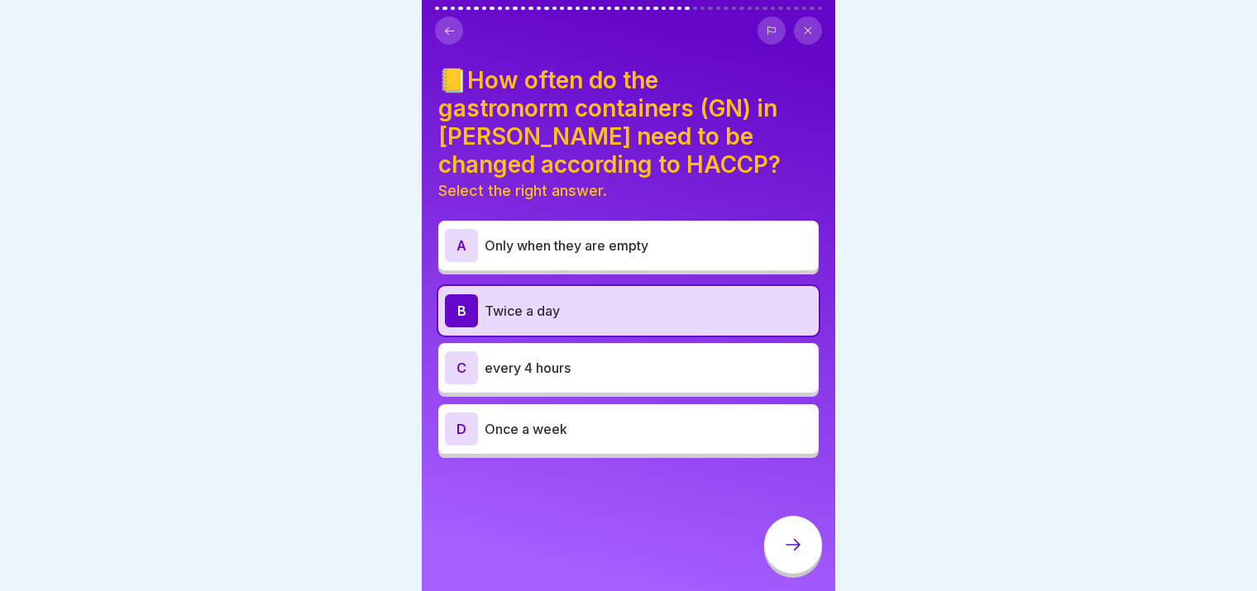
click at [802, 544] on icon at bounding box center [793, 545] width 20 height 20
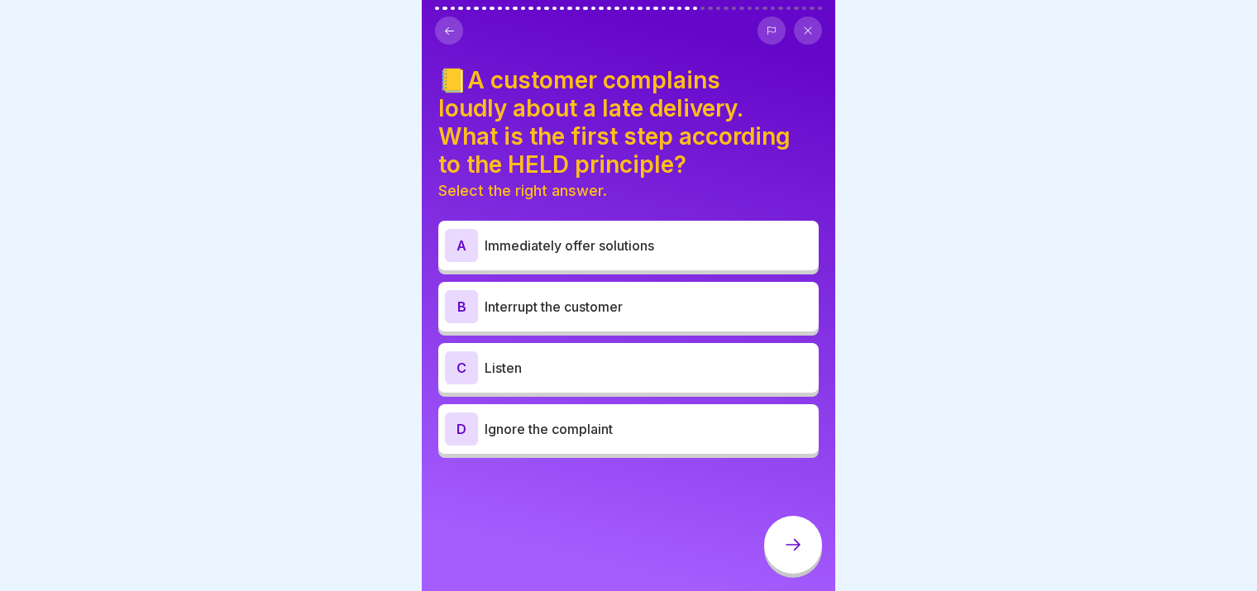
click at [637, 362] on p "Listen" at bounding box center [647, 368] width 327 height 20
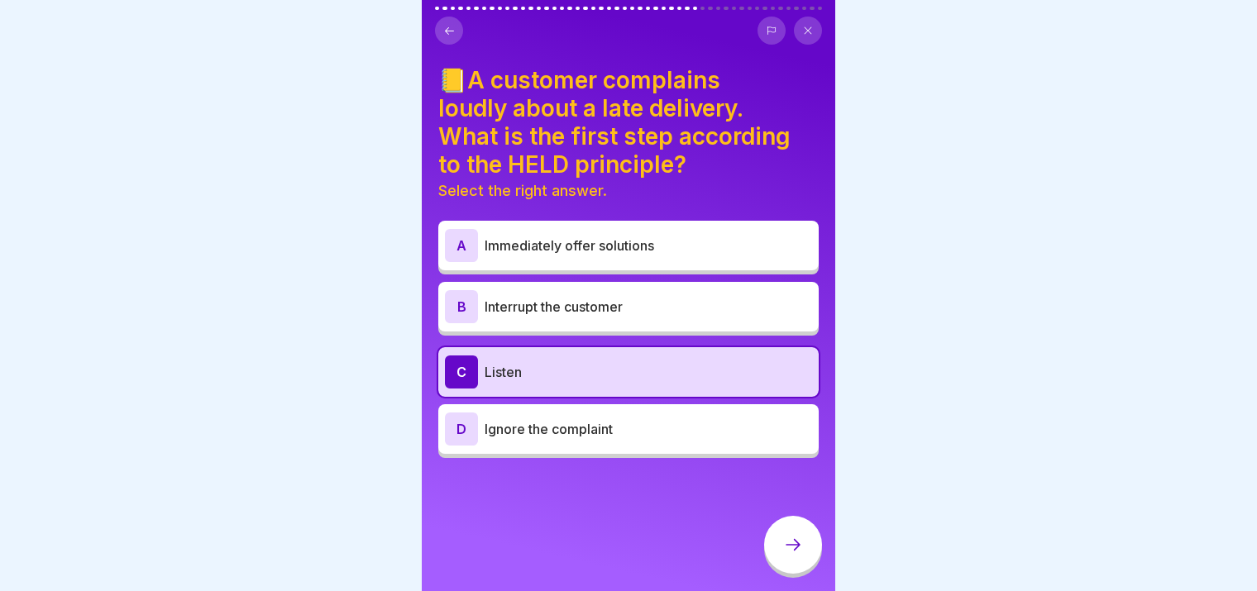
click at [783, 546] on icon at bounding box center [793, 545] width 20 height 20
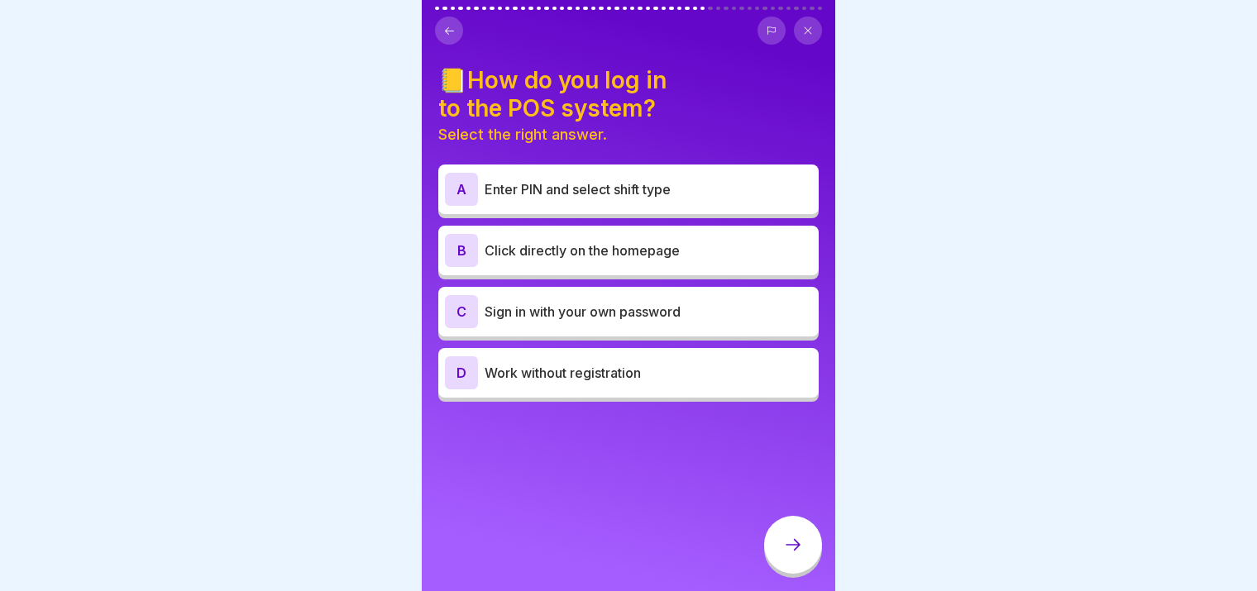
click at [519, 189] on div "A Enter PIN and select shift type" at bounding box center [628, 189] width 367 height 33
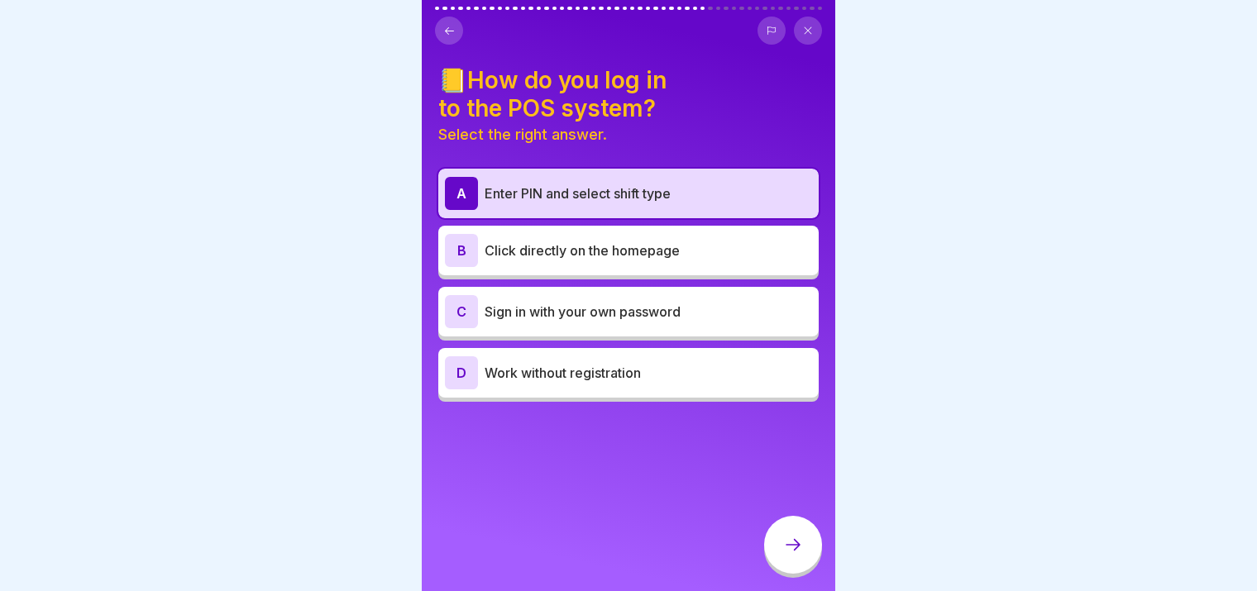
click at [797, 542] on icon at bounding box center [793, 545] width 20 height 20
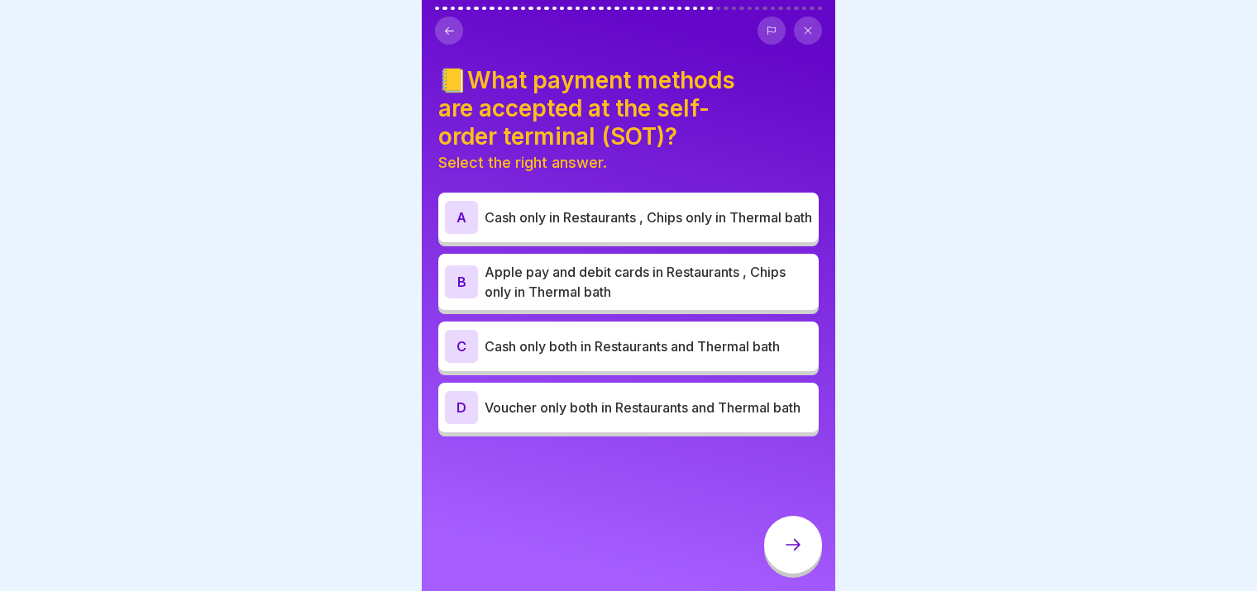
click at [671, 313] on div "A Cash only in Restaurants , Chips only in Thermal bath B Apple pay and debit c…" at bounding box center [628, 317] width 380 height 240
click at [641, 294] on p "Apple pay and debit cards in Restaurants , Chips only in Thermal bath" at bounding box center [647, 282] width 327 height 40
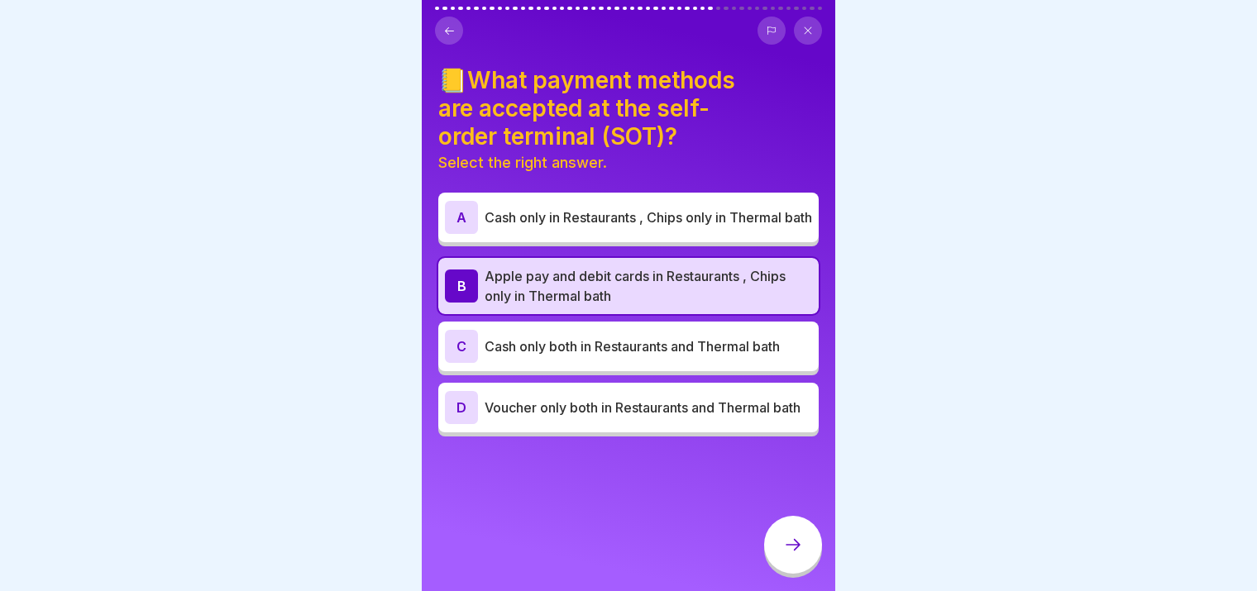
click at [780, 558] on div at bounding box center [793, 545] width 58 height 58
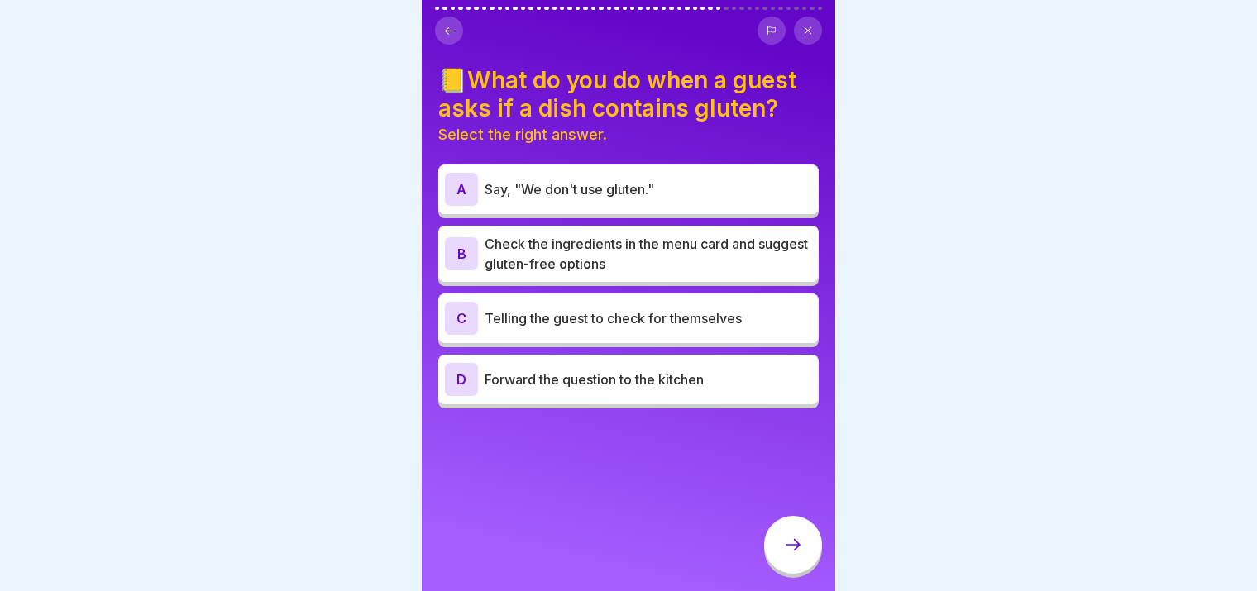
click at [634, 259] on p "Check the ingredients in the menu card and suggest gluten-free options" at bounding box center [647, 254] width 327 height 40
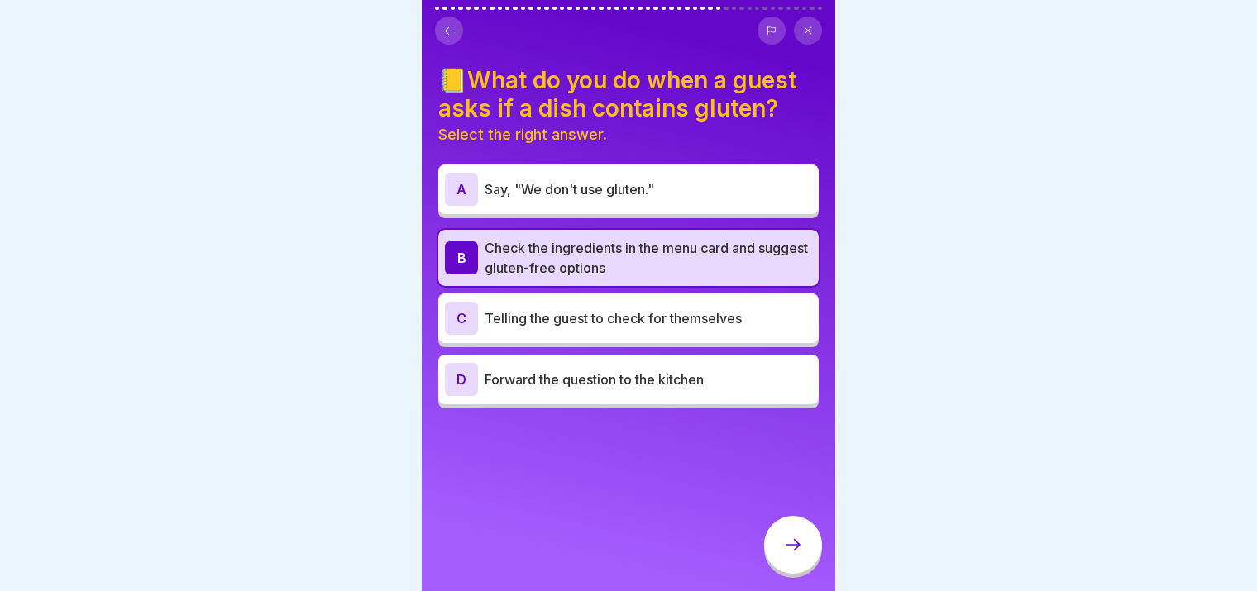
click at [790, 536] on div at bounding box center [793, 545] width 58 height 58
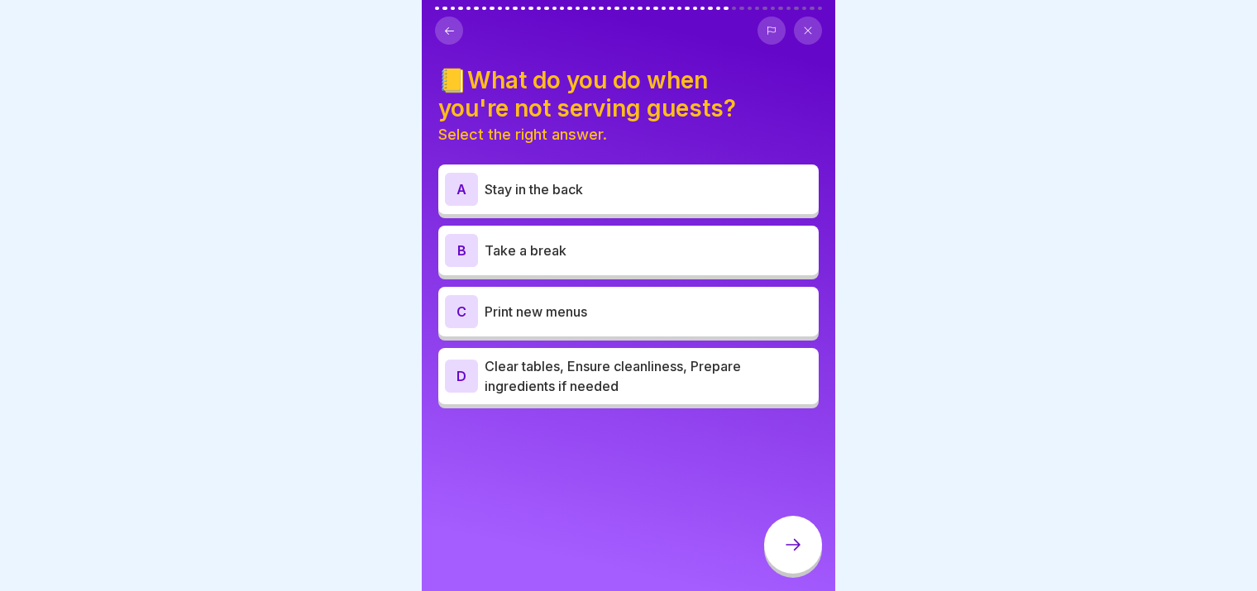
click at [666, 386] on div "D Clear tables, Ensure cleanliness, Prepare ingredients if needed" at bounding box center [628, 376] width 380 height 56
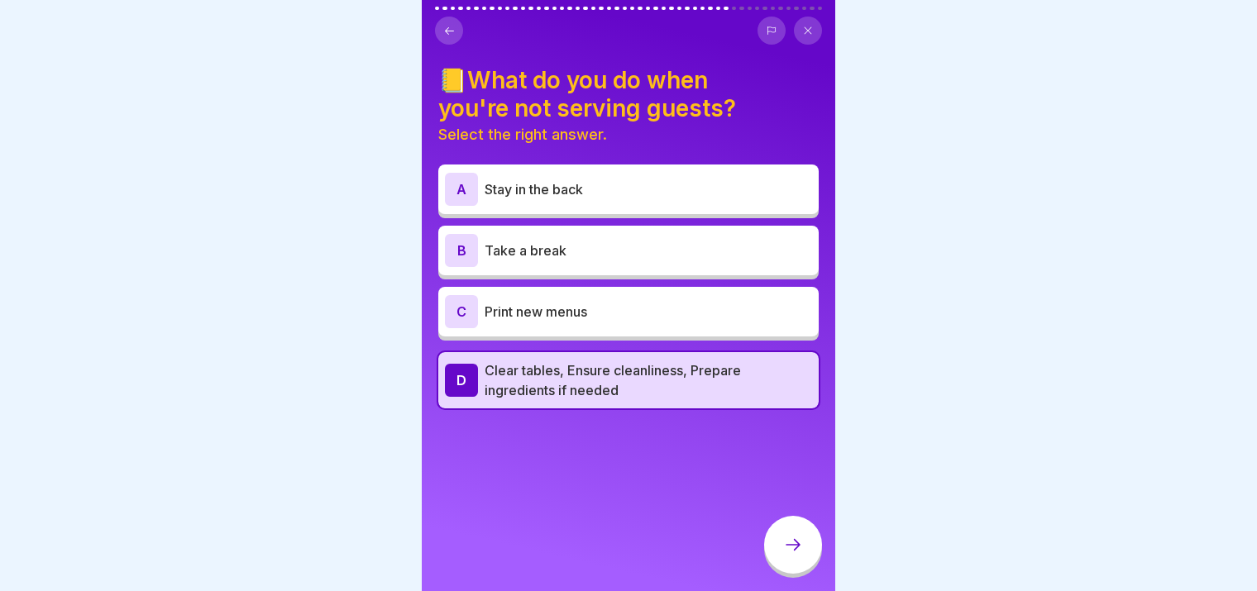
click at [788, 542] on icon at bounding box center [793, 545] width 20 height 20
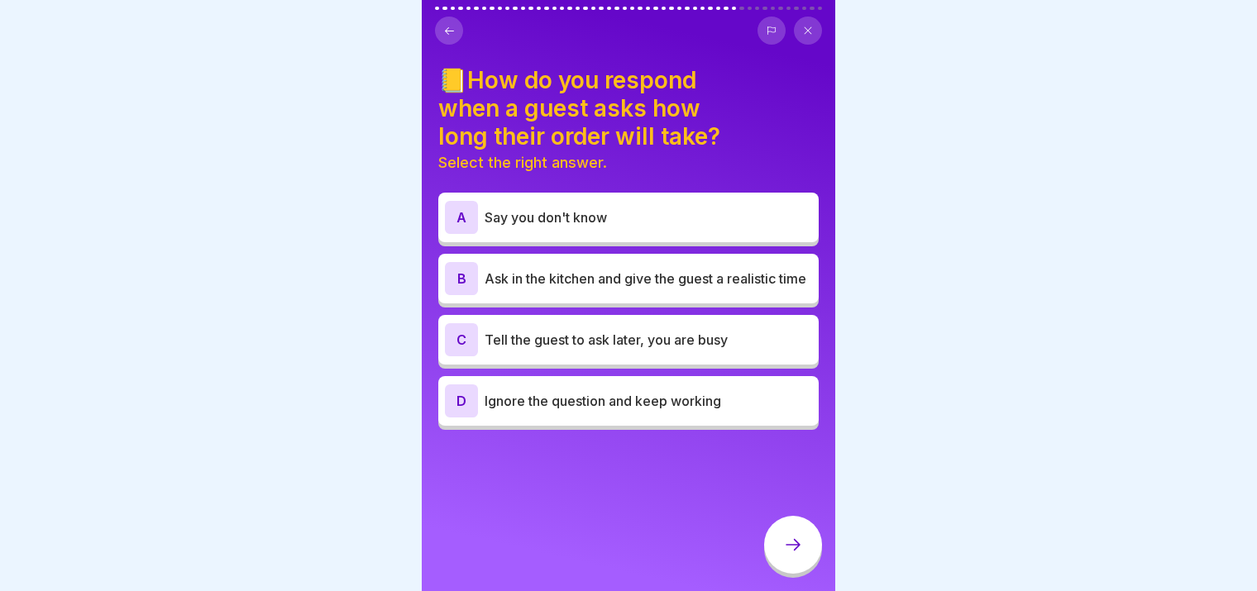
click at [713, 269] on p "Ask in the kitchen and give the guest a realistic time" at bounding box center [647, 279] width 327 height 20
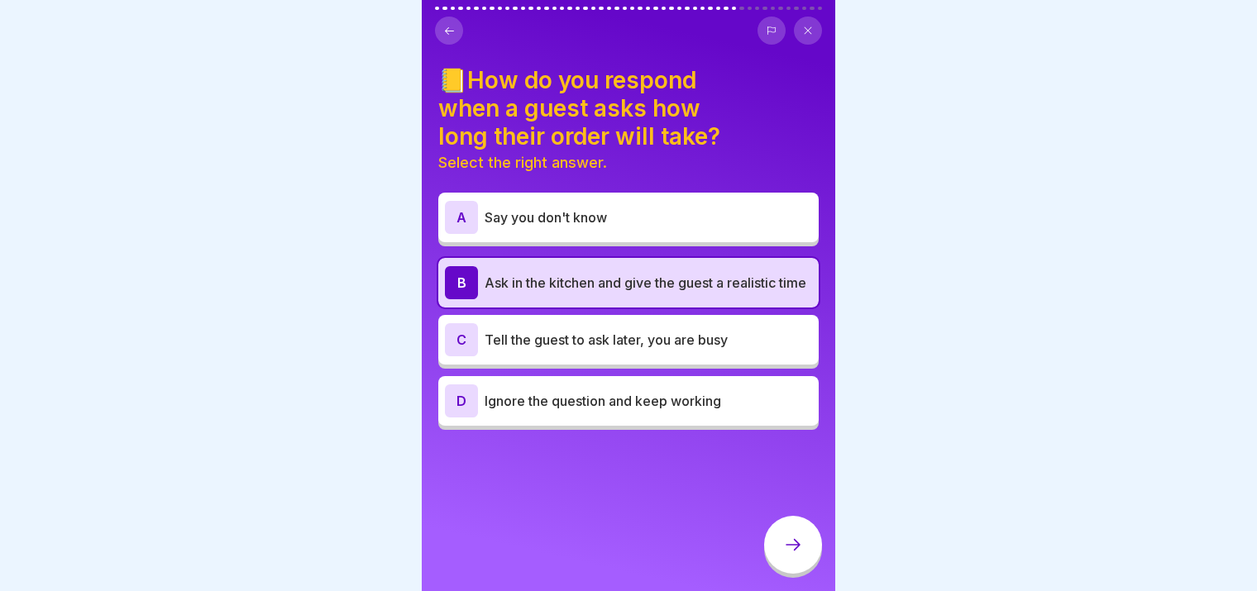
click at [781, 549] on div at bounding box center [793, 545] width 58 height 58
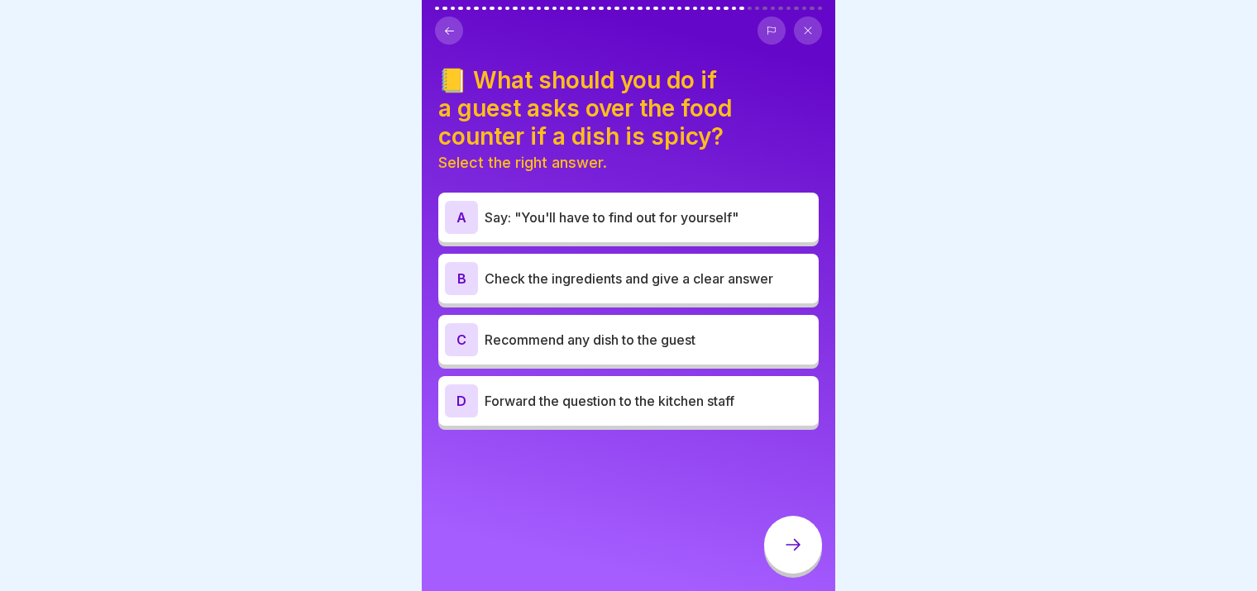
click at [740, 279] on div "B Check the ingredients and give a clear answer" at bounding box center [628, 278] width 367 height 33
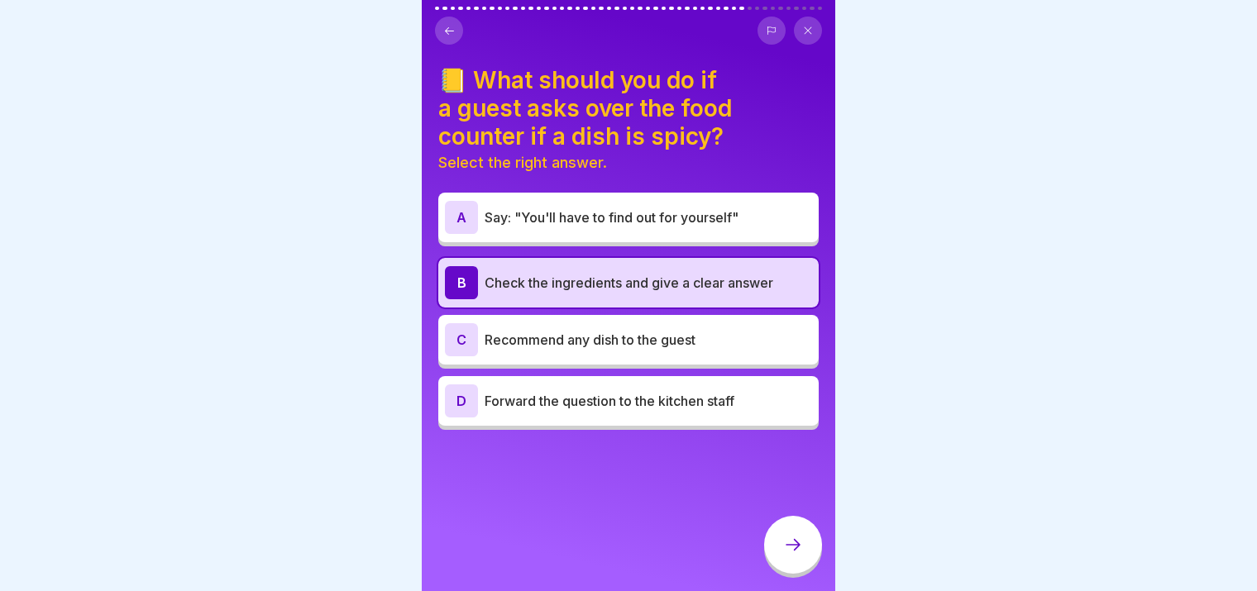
click at [800, 561] on div at bounding box center [793, 545] width 58 height 58
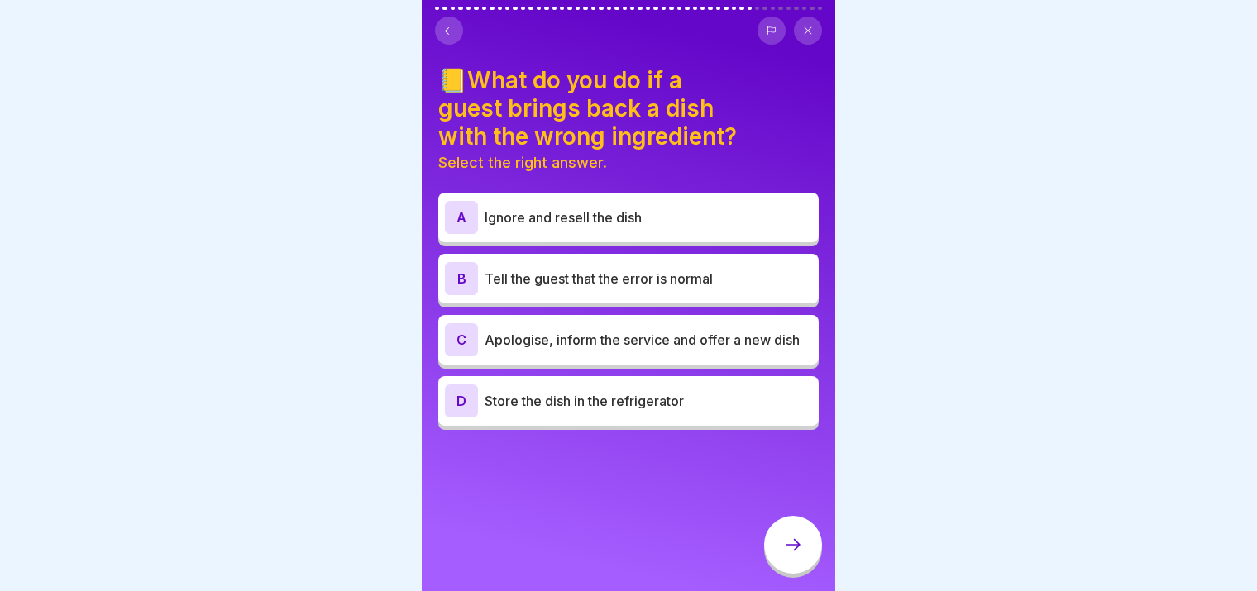
click at [676, 330] on p "Apologise, inform the service and offer a new dish" at bounding box center [647, 340] width 327 height 20
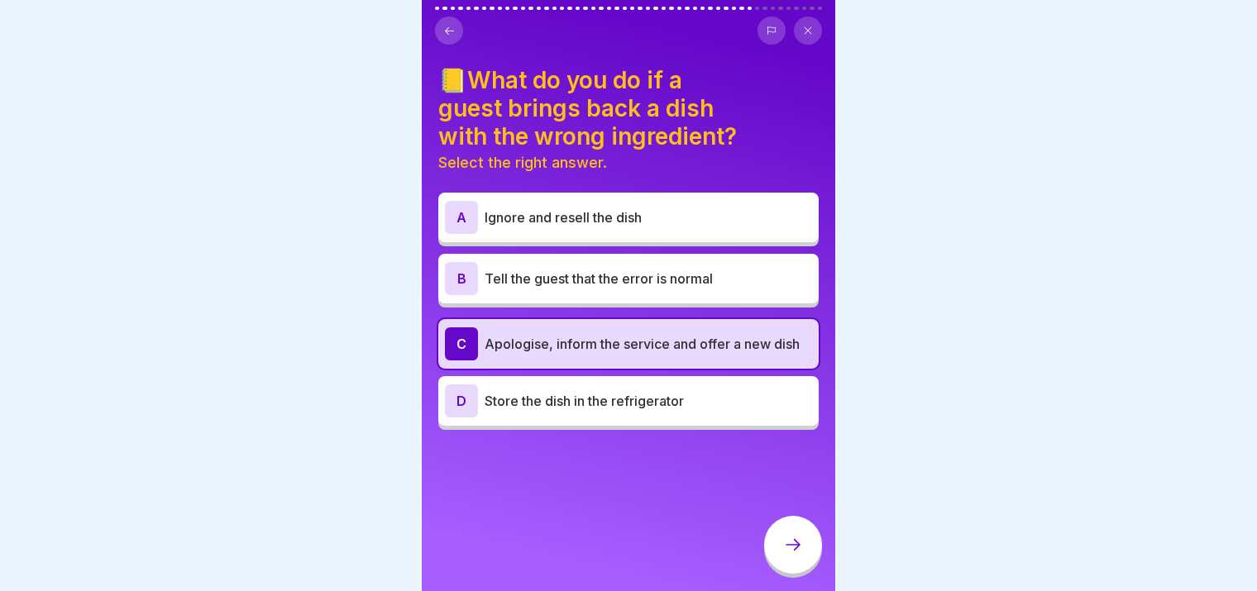
click at [787, 548] on icon at bounding box center [793, 545] width 20 height 20
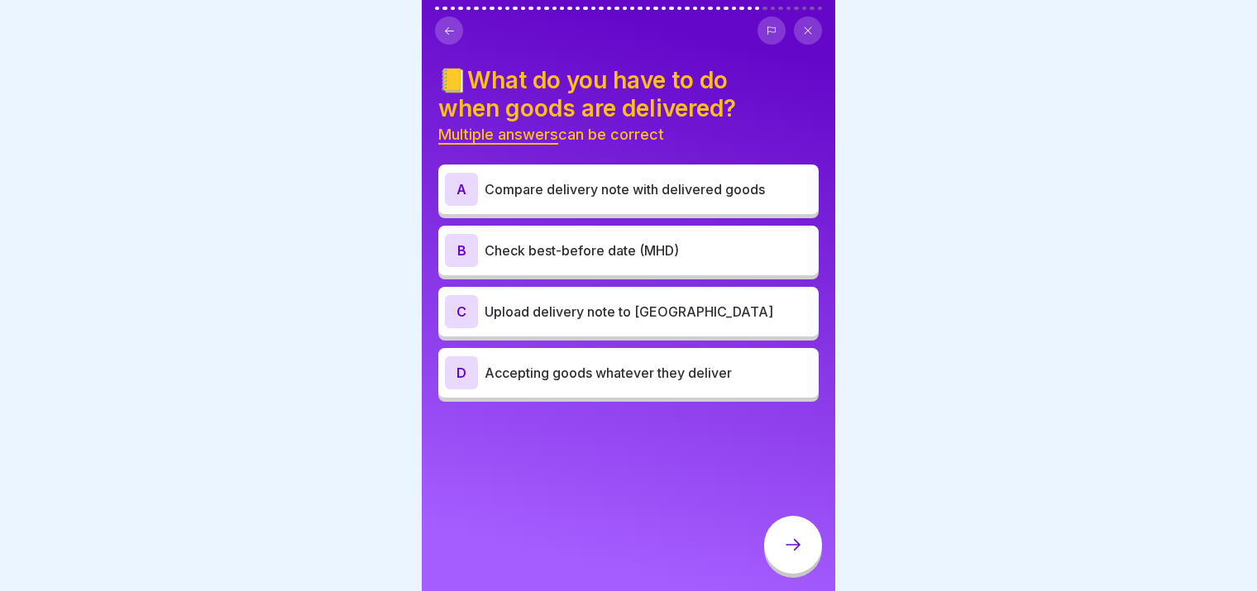
click at [602, 241] on p "Check best-before date (MHD)" at bounding box center [647, 251] width 327 height 20
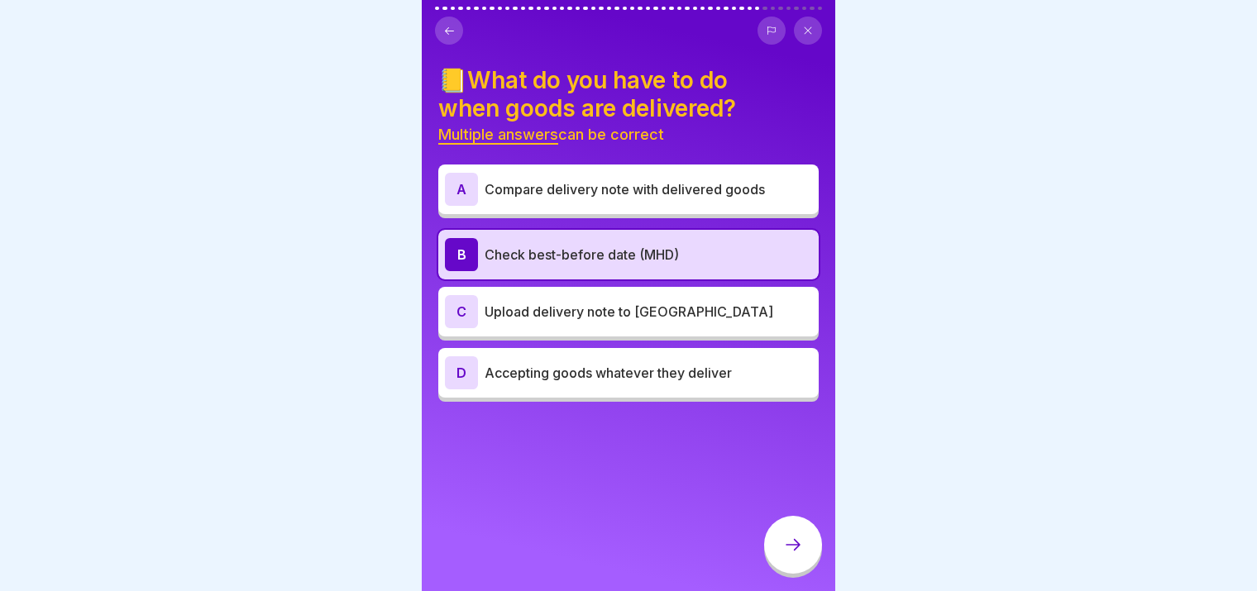
click at [647, 181] on p "Compare delivery note with delivered goods" at bounding box center [647, 189] width 327 height 20
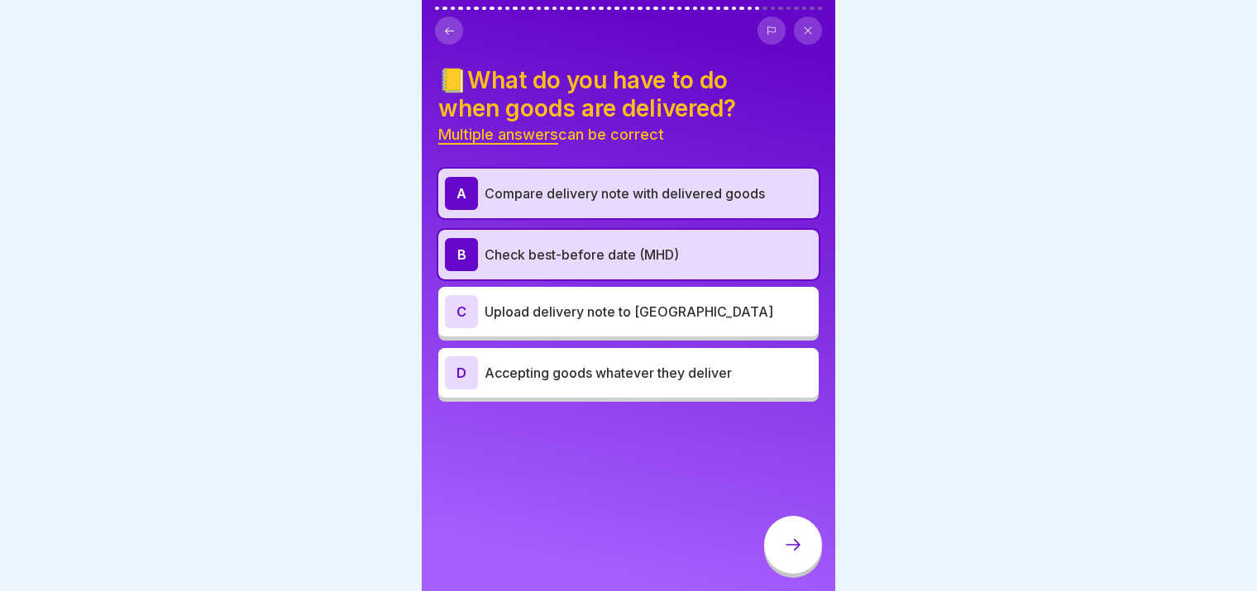
click at [804, 552] on div at bounding box center [793, 545] width 58 height 58
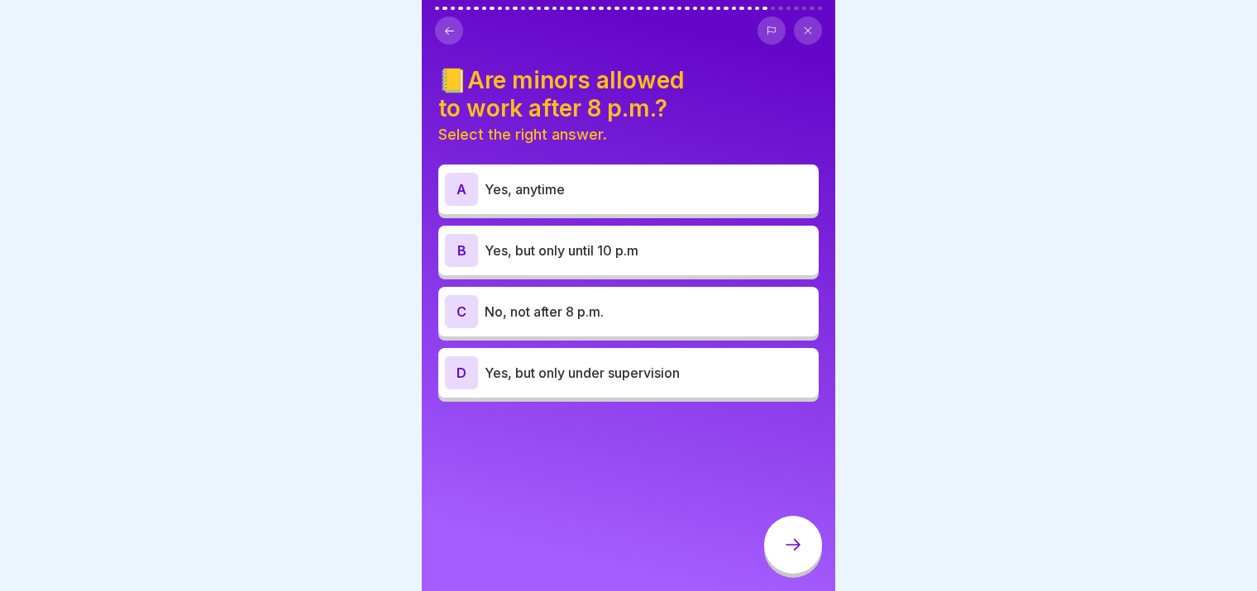
click at [687, 246] on p "Yes, but only until 10 p.m" at bounding box center [647, 251] width 327 height 20
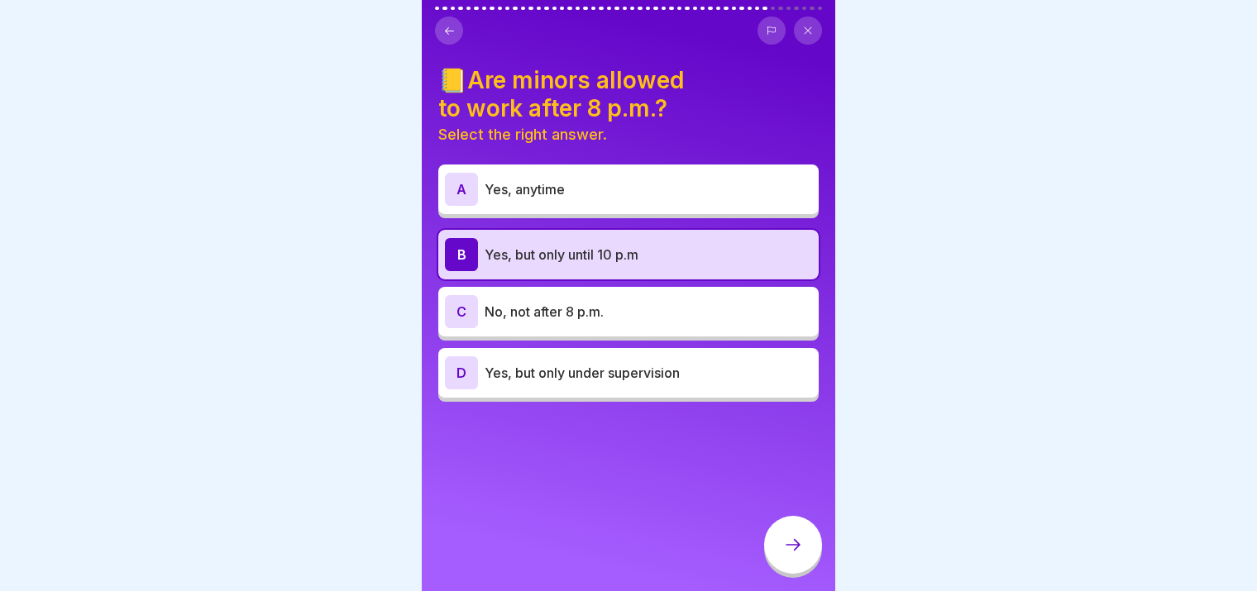
click at [790, 551] on icon at bounding box center [793, 545] width 20 height 20
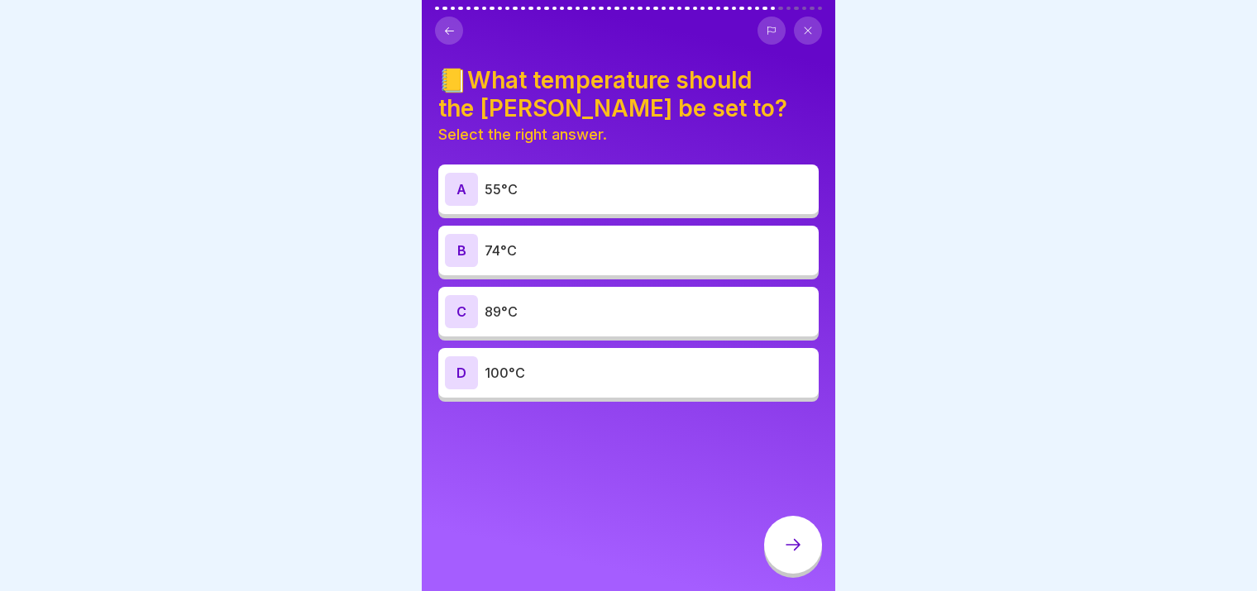
click at [527, 245] on p "74°C" at bounding box center [647, 251] width 327 height 20
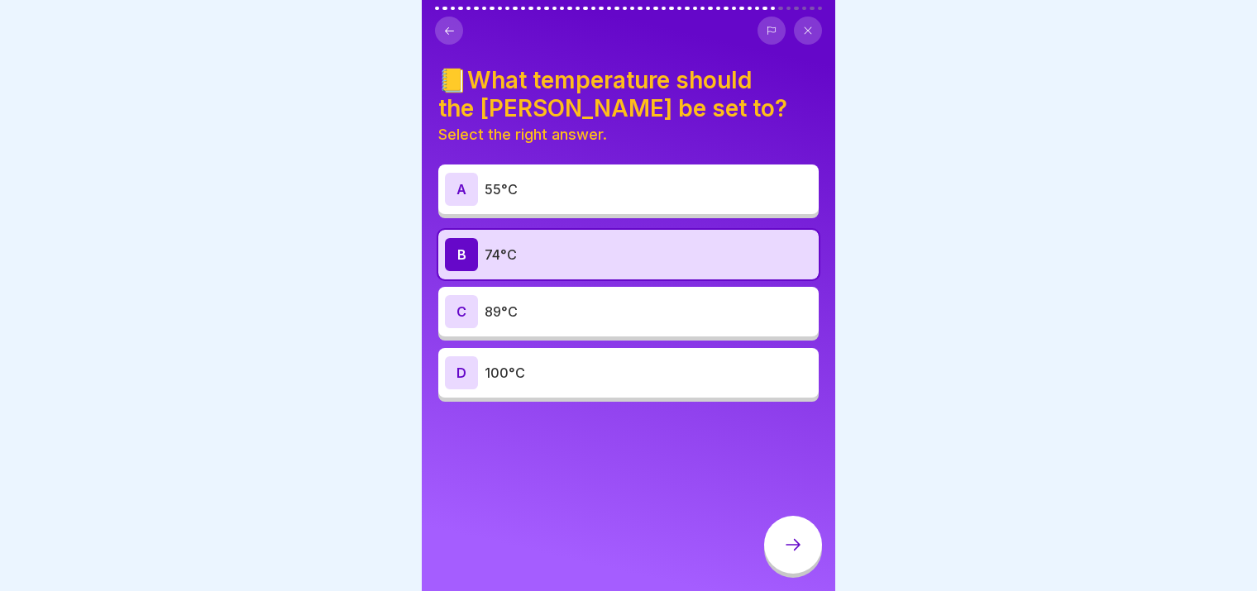
click at [804, 555] on div at bounding box center [793, 545] width 58 height 58
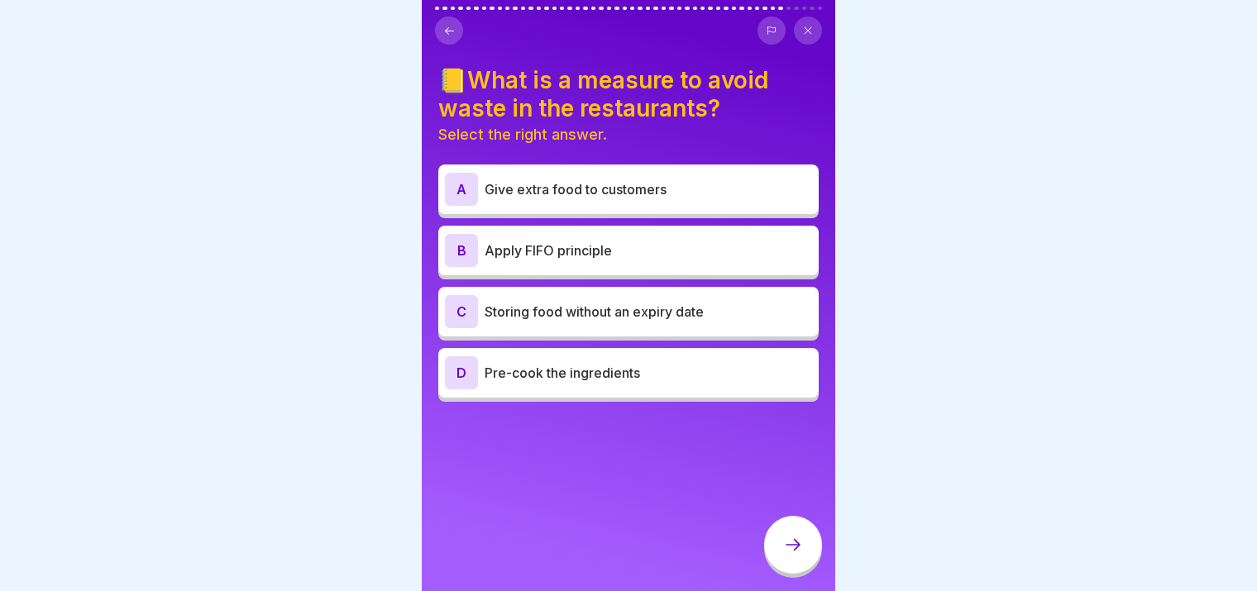
click at [647, 251] on div "B Apply FIFO principle" at bounding box center [628, 250] width 367 height 33
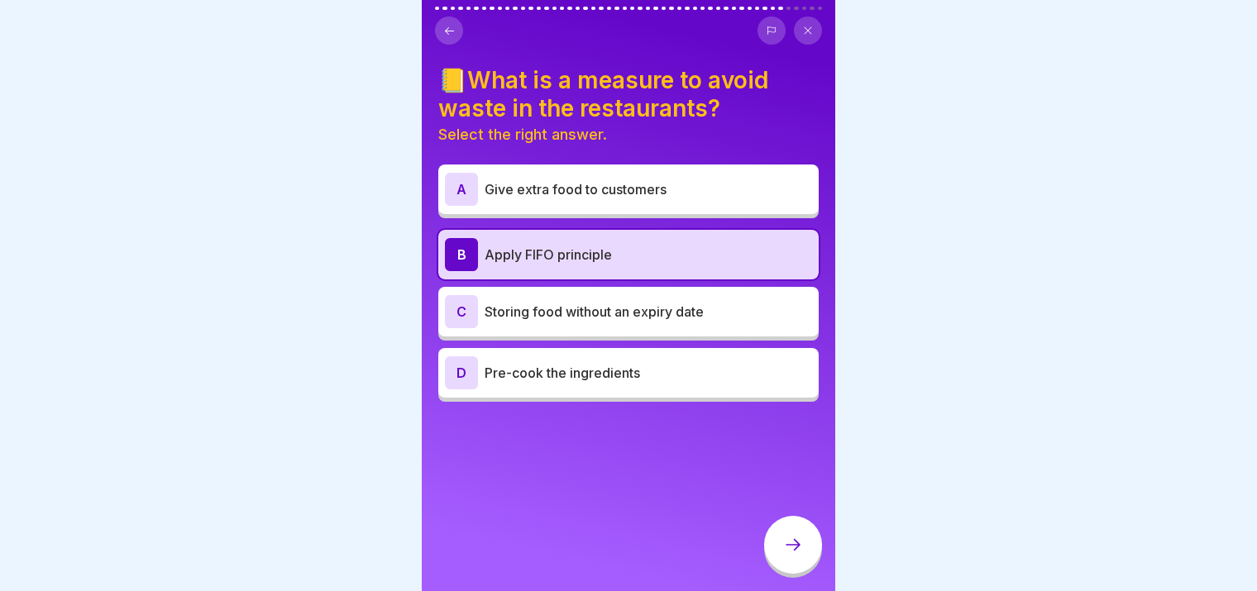
click at [814, 542] on div at bounding box center [793, 545] width 58 height 58
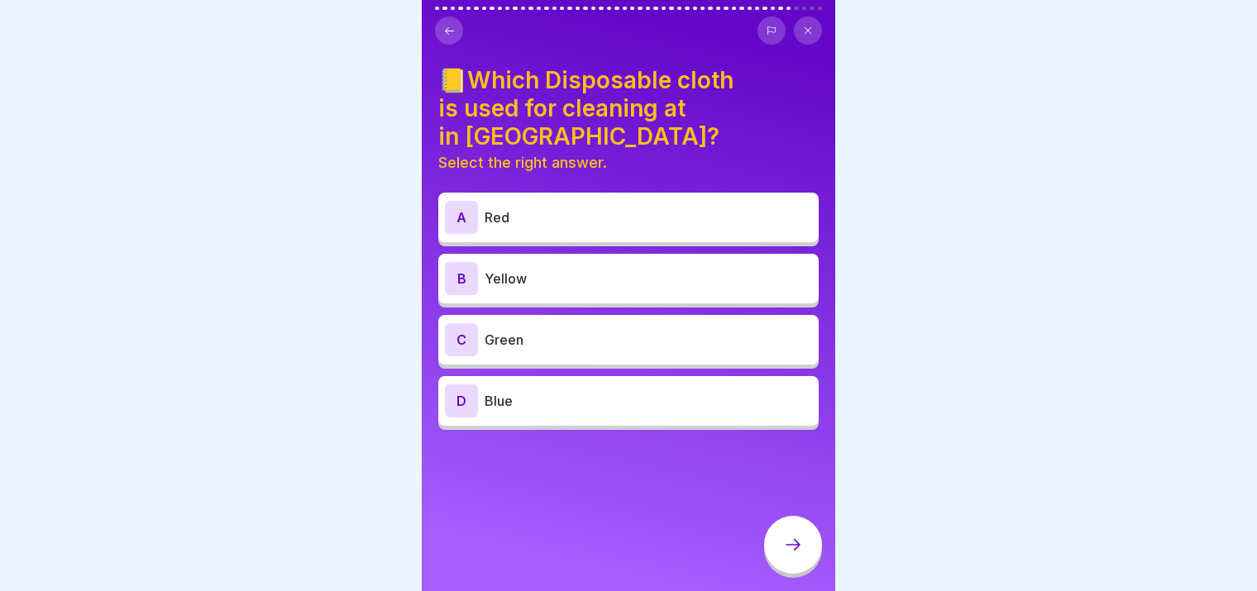
click at [596, 285] on div "B Yellow" at bounding box center [628, 279] width 380 height 50
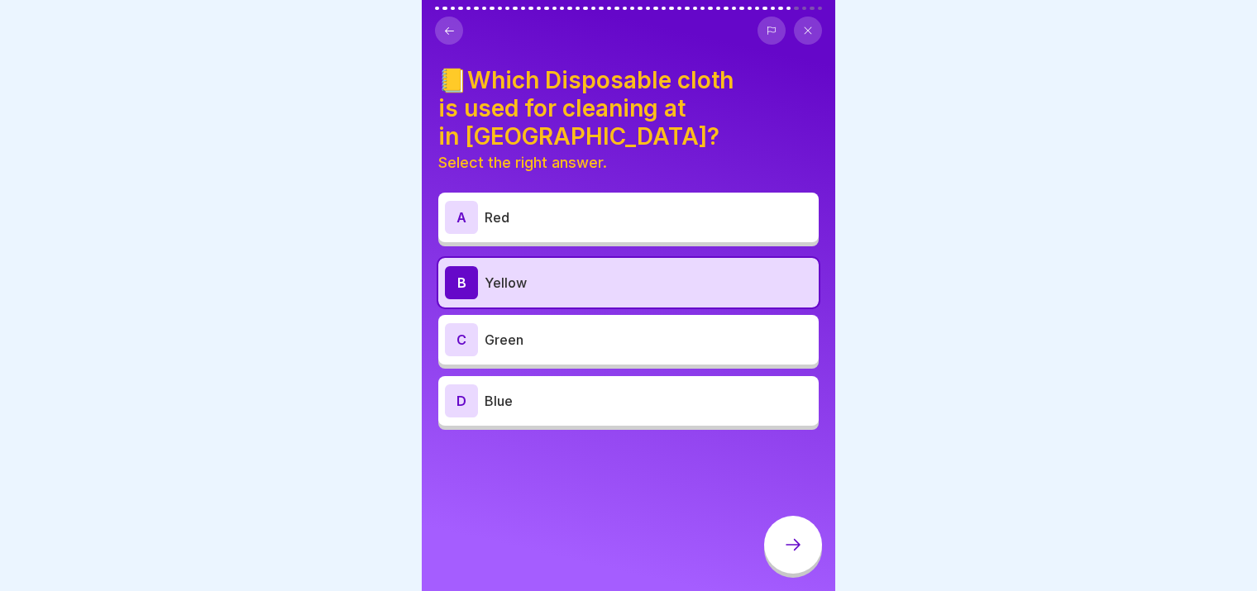
click at [774, 536] on div at bounding box center [793, 545] width 58 height 58
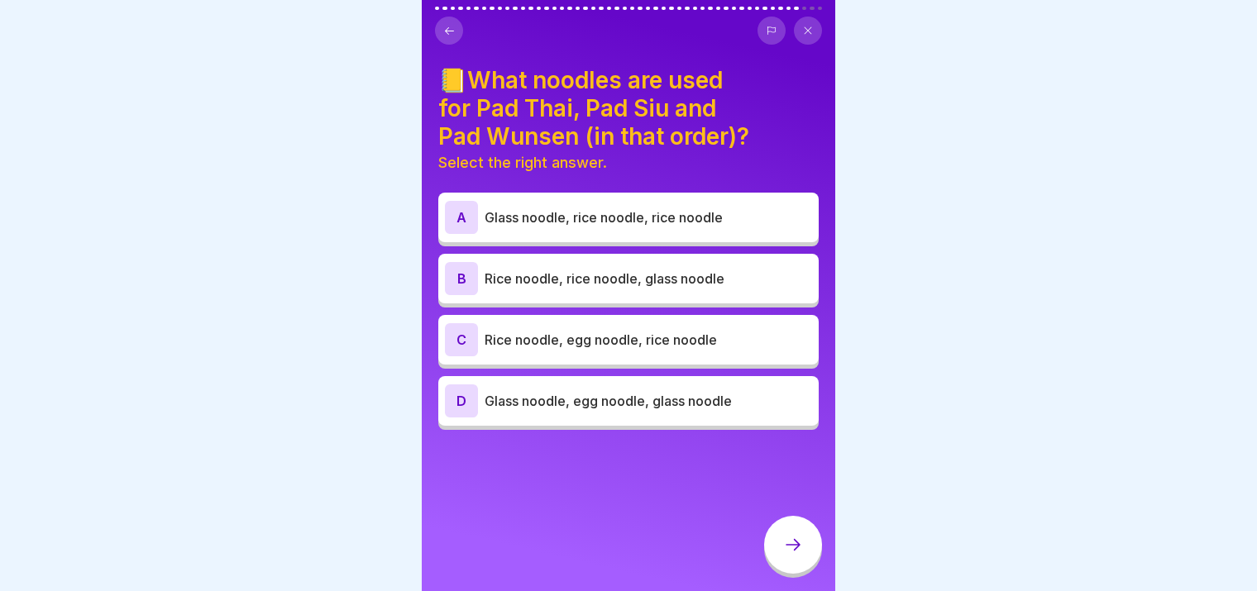
click at [648, 277] on div "B Rice noodle, rice noodle, glass noodle" at bounding box center [628, 278] width 367 height 33
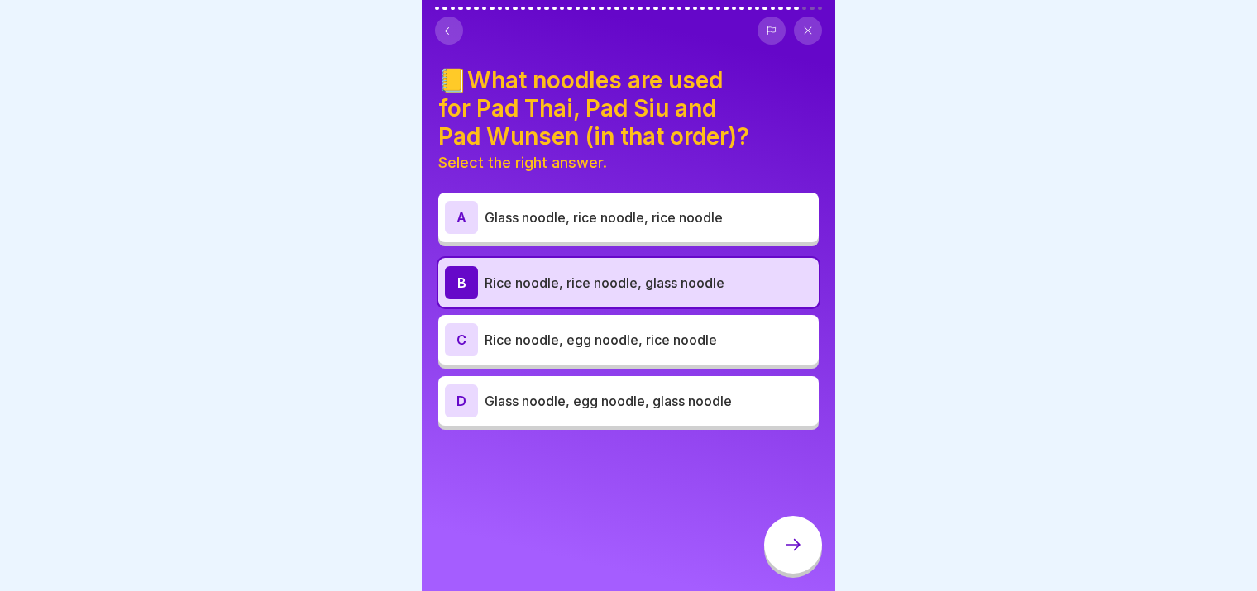
click at [790, 568] on div at bounding box center [793, 545] width 58 height 58
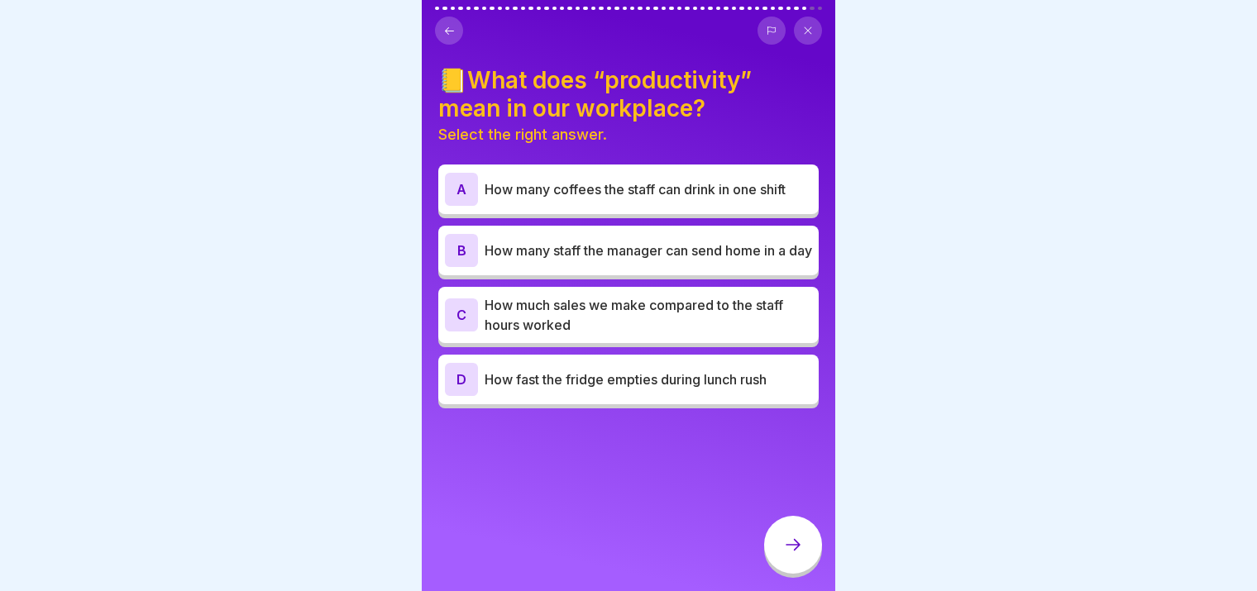
click at [747, 328] on div "C How much sales we make compared to the staff hours worked" at bounding box center [628, 315] width 380 height 56
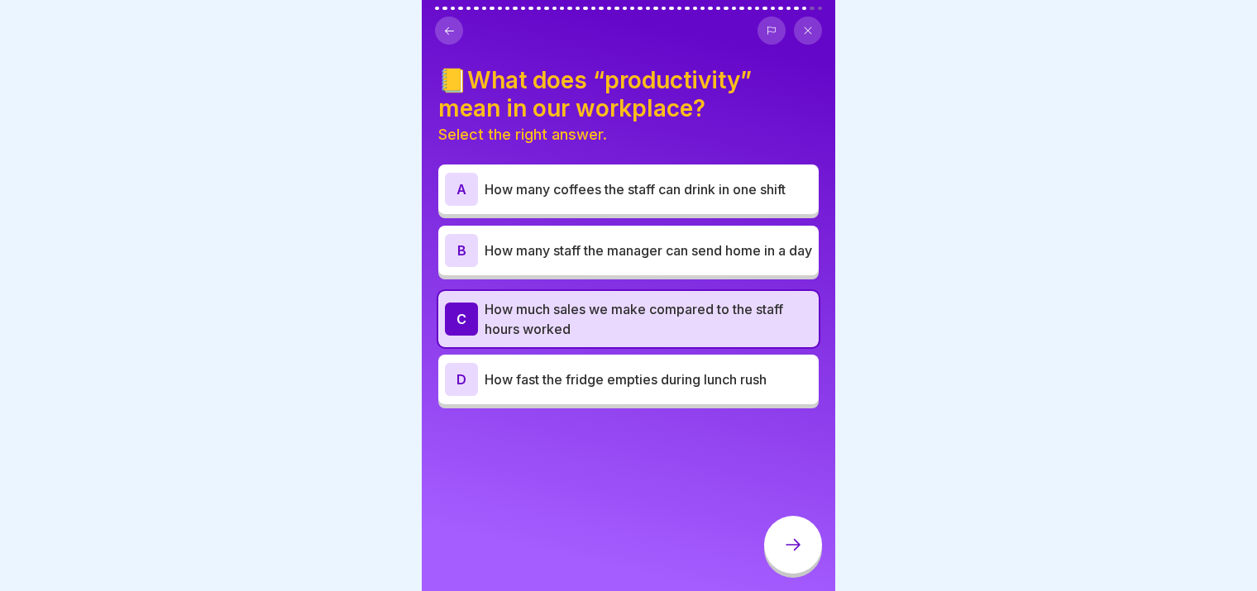
click at [807, 540] on div at bounding box center [793, 545] width 58 height 58
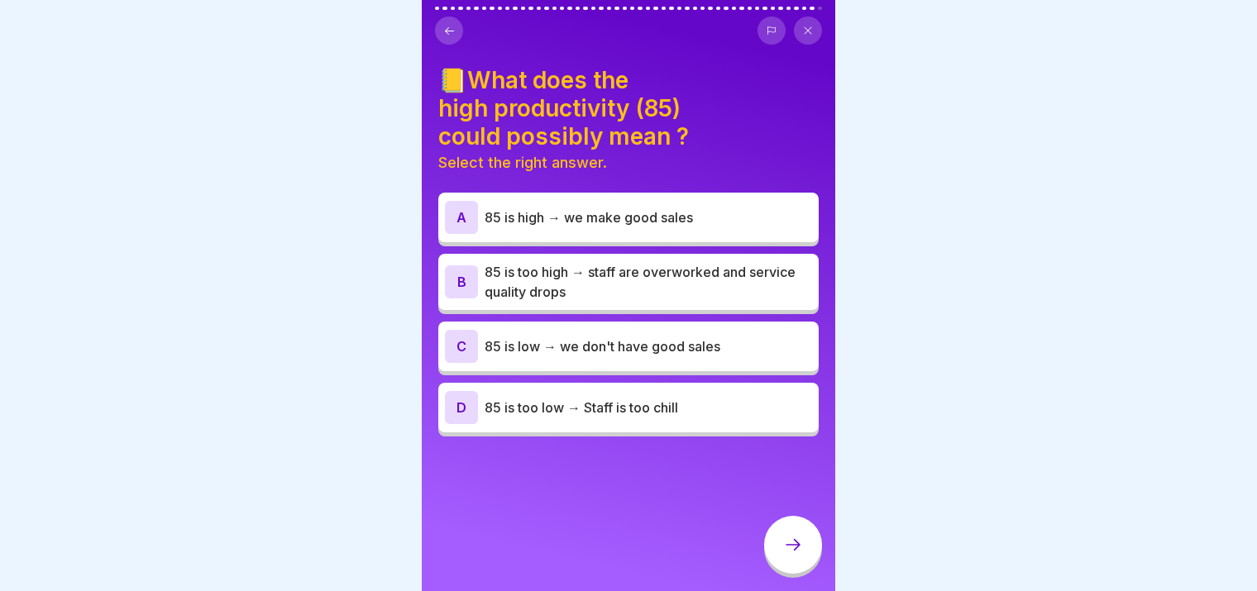
click at [632, 273] on p "85 is too high → staff are overworked and service quality drops" at bounding box center [647, 282] width 327 height 40
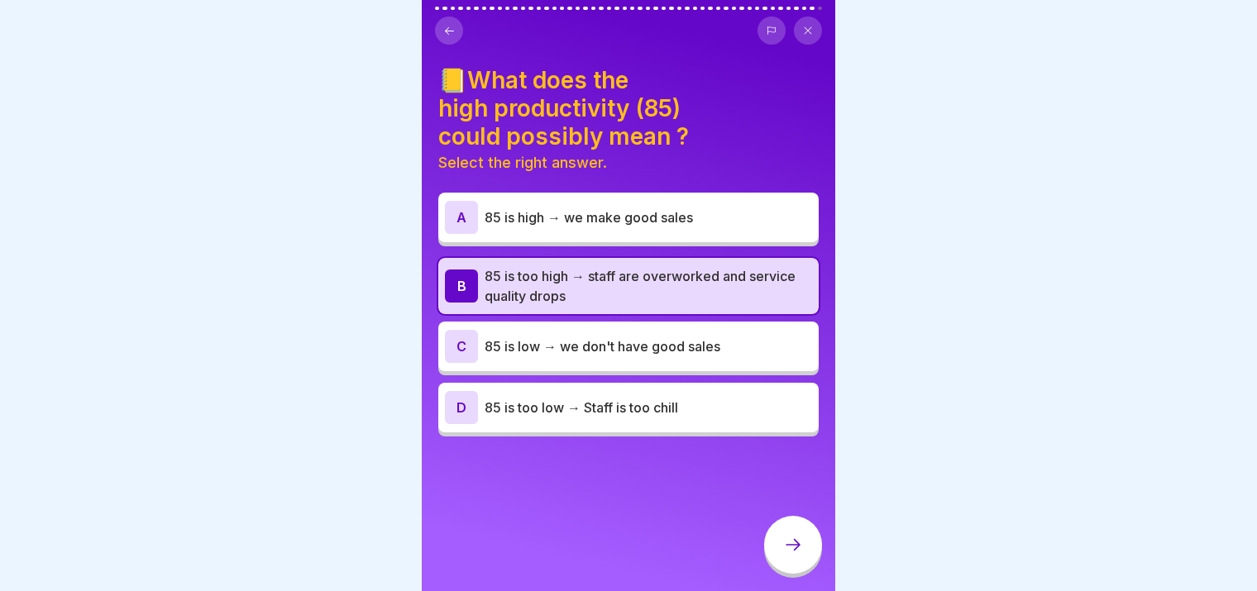
click at [602, 201] on div "A 85 is high → we make good sales" at bounding box center [628, 217] width 367 height 33
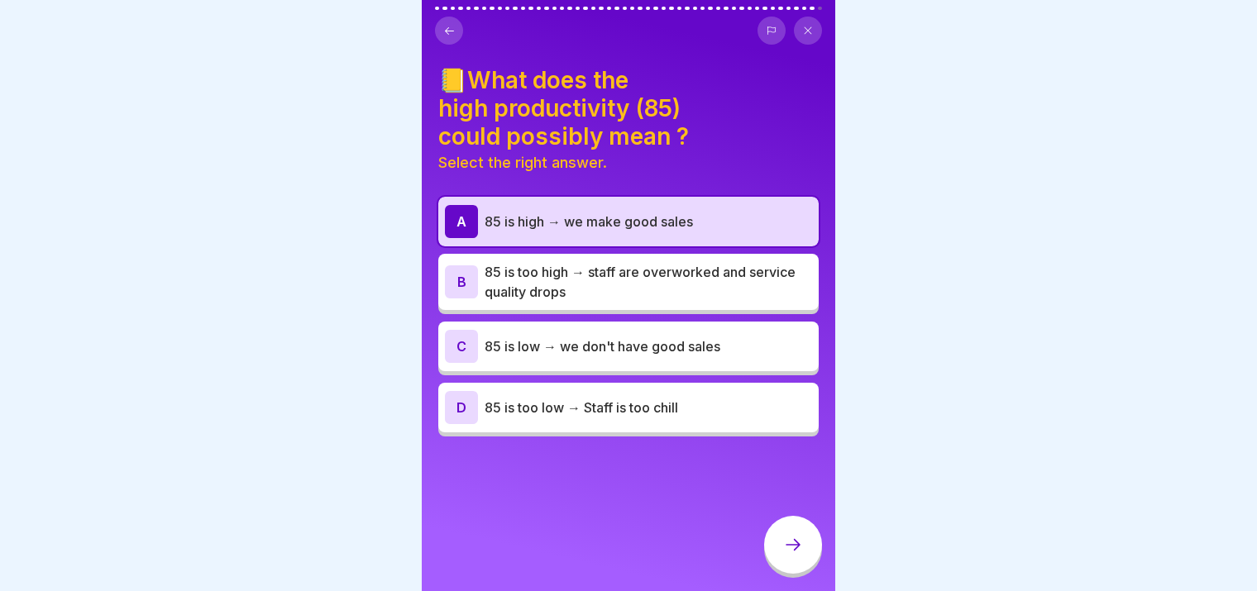
click at [806, 545] on div at bounding box center [793, 545] width 58 height 58
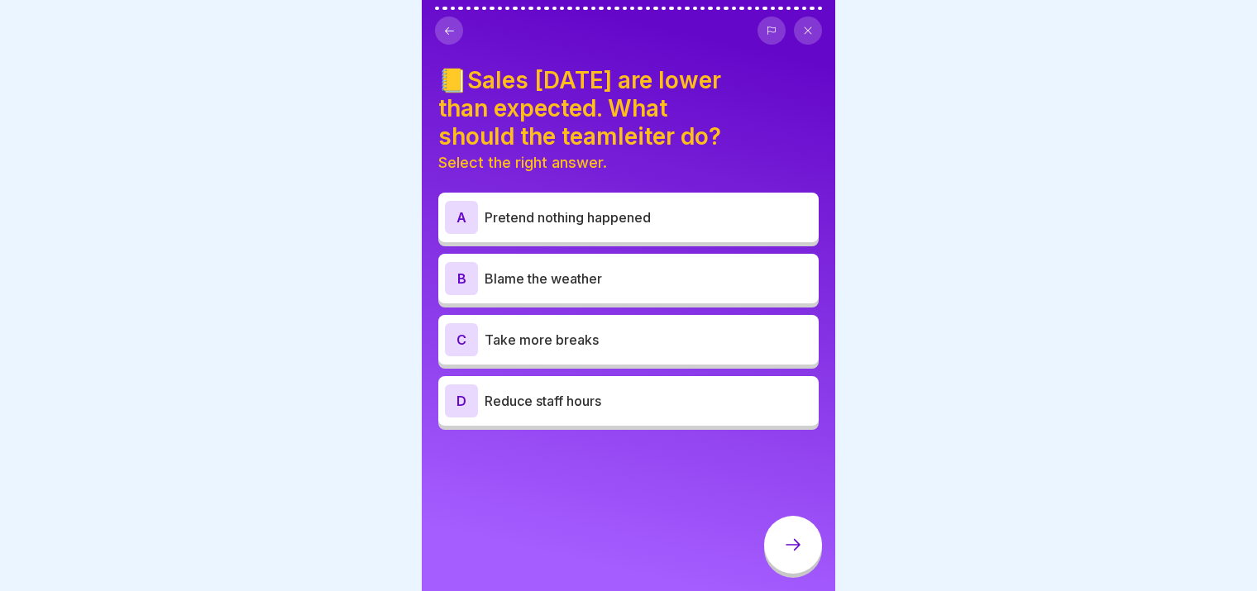
click at [618, 335] on p "Take more breaks" at bounding box center [647, 340] width 327 height 20
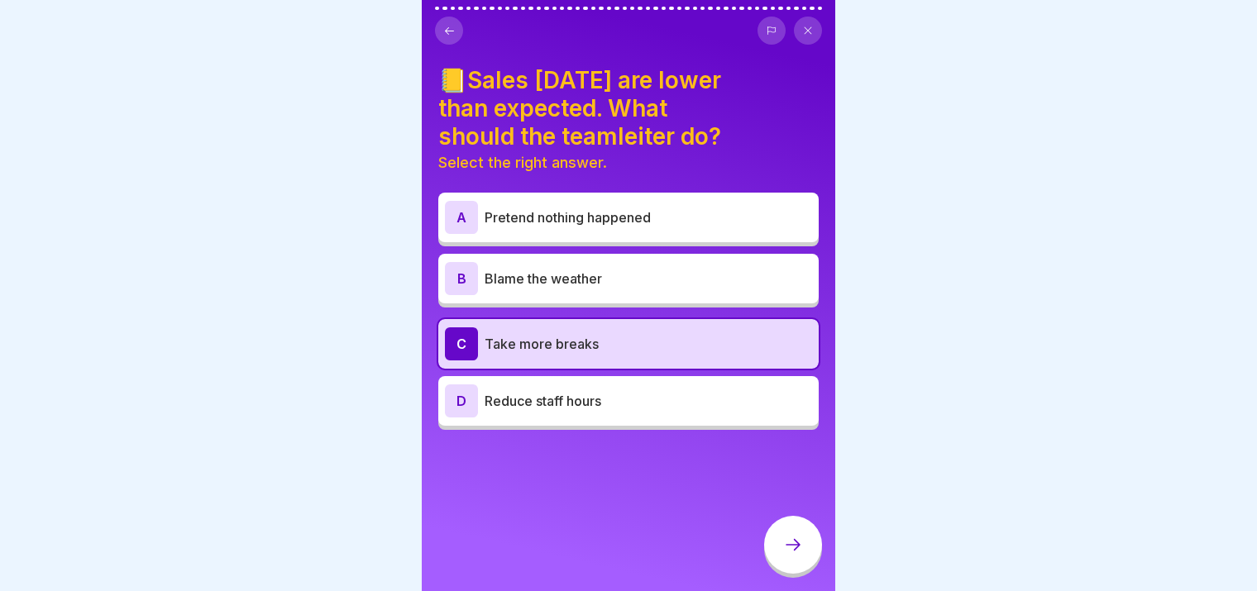
click at [698, 398] on div "D Reduce staff hours" at bounding box center [628, 400] width 367 height 33
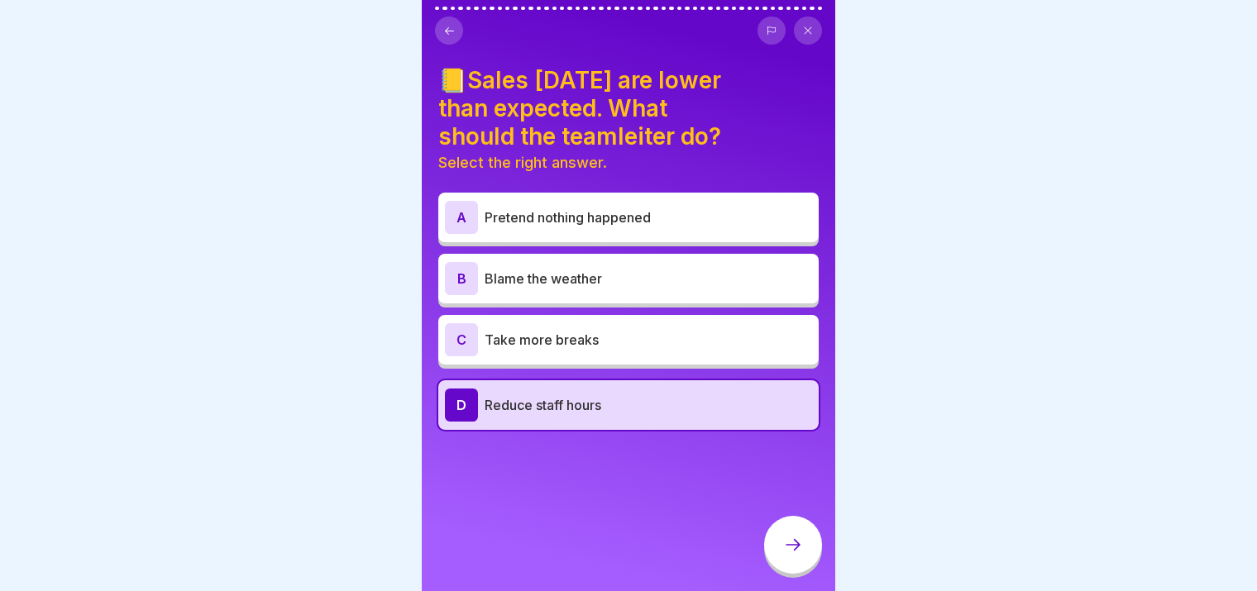
click at [795, 548] on icon at bounding box center [793, 545] width 20 height 20
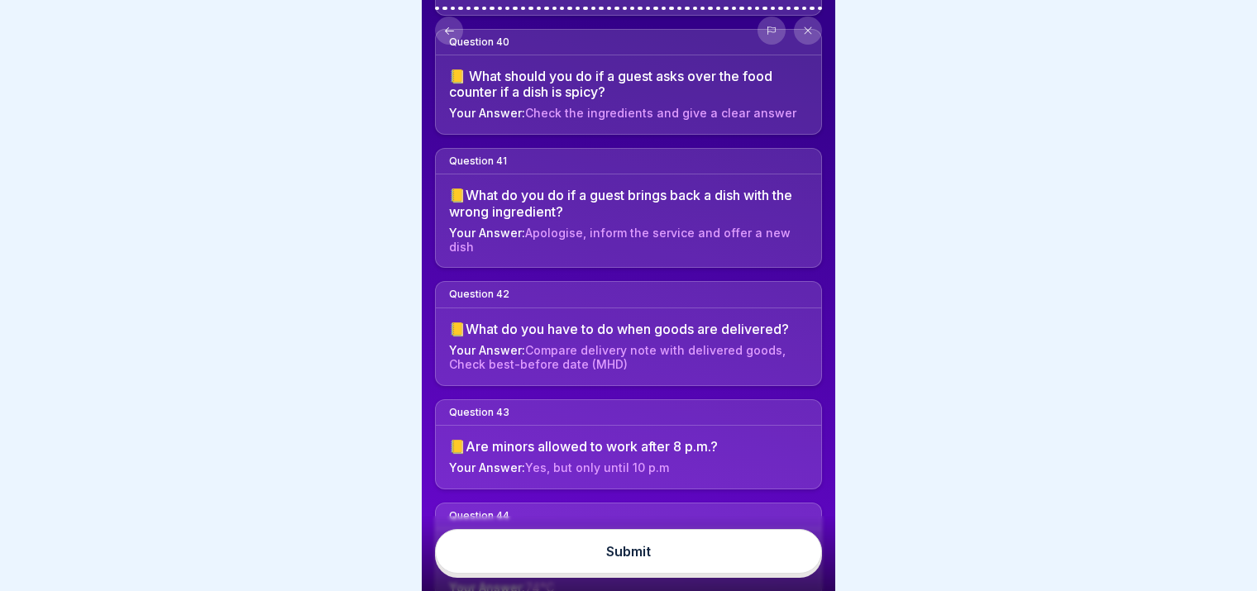
scroll to position [5462, 0]
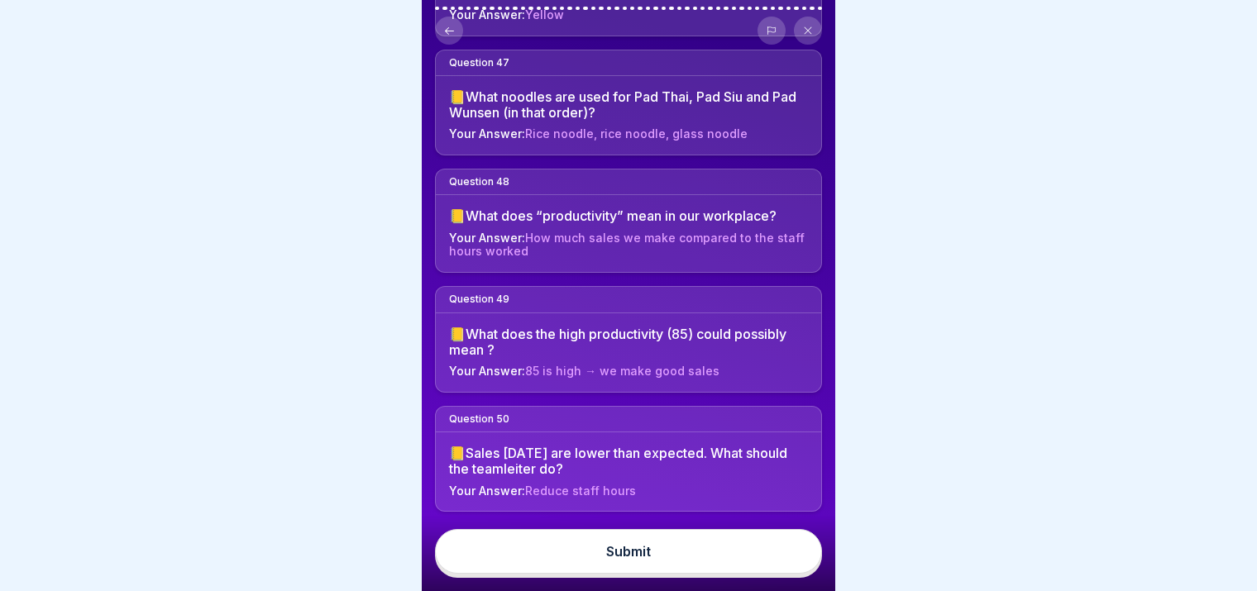
click at [671, 551] on button "Submit" at bounding box center [628, 551] width 387 height 45
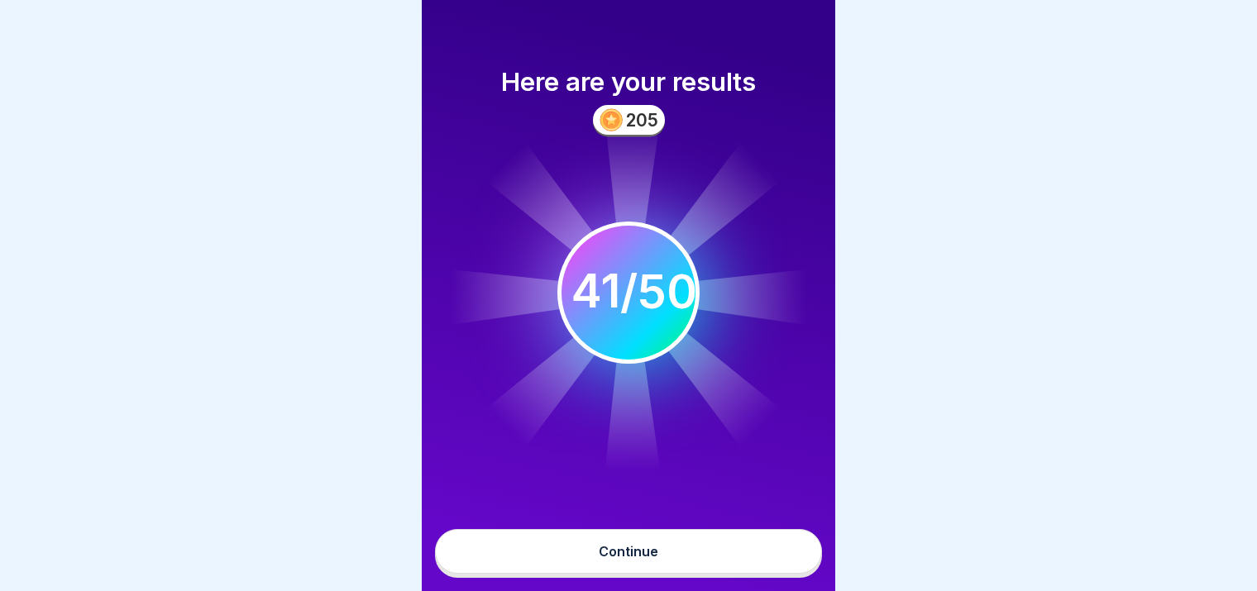
click at [688, 571] on button "Continue" at bounding box center [628, 551] width 387 height 45
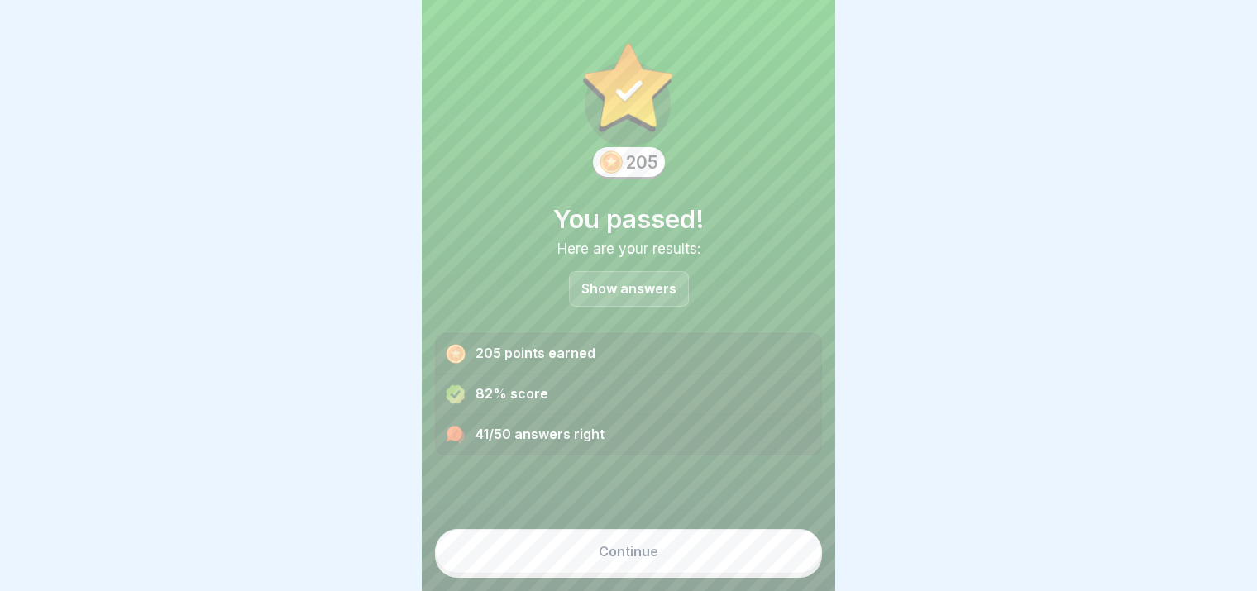
click at [714, 548] on button "Continue" at bounding box center [628, 551] width 387 height 45
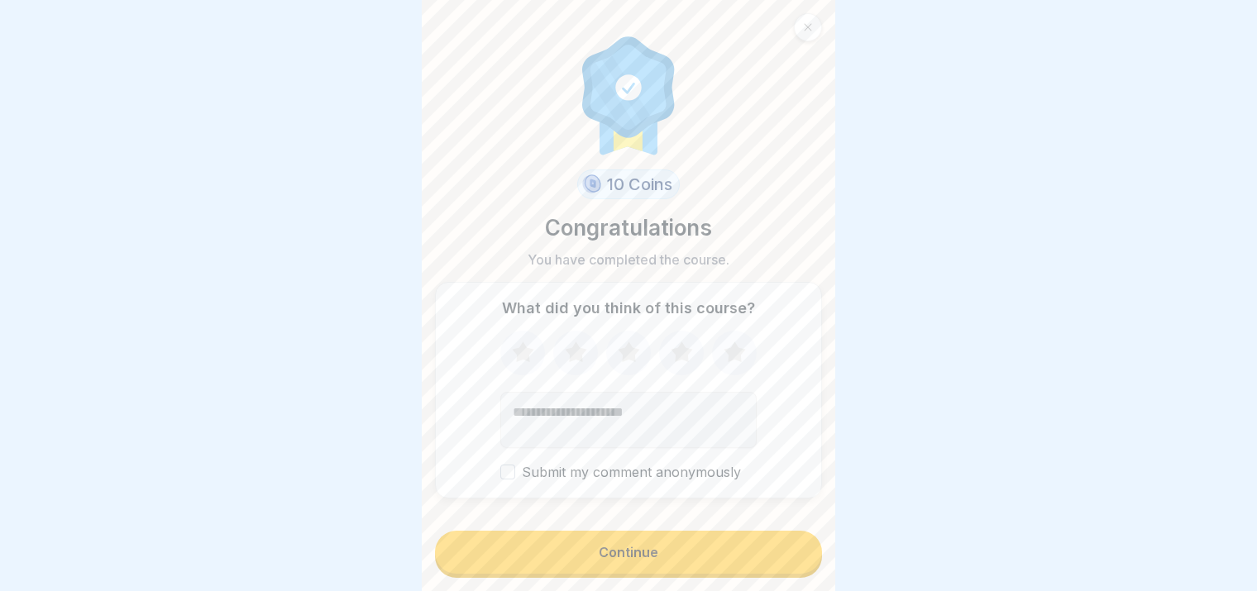
click at [500, 465] on button "Submit my comment anonymously" at bounding box center [507, 472] width 15 height 15
click at [625, 551] on div "Continue" at bounding box center [629, 552] width 60 height 15
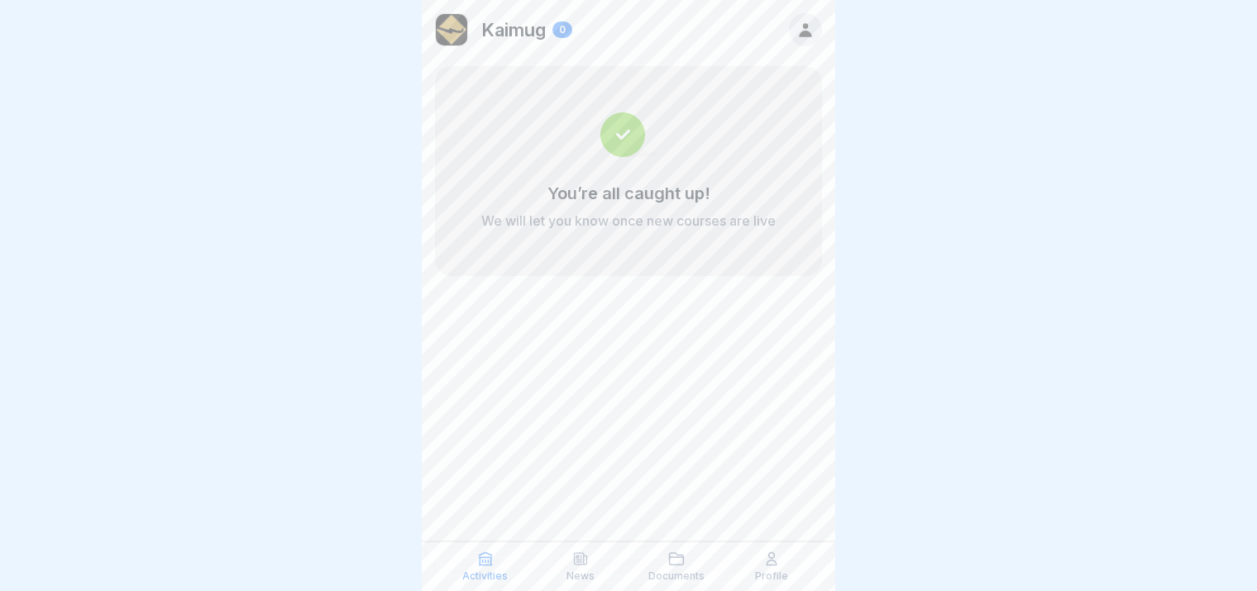
scroll to position [13, 0]
click at [573, 562] on icon at bounding box center [580, 559] width 17 height 17
click at [482, 575] on p "Activities" at bounding box center [484, 576] width 45 height 12
click at [600, 560] on div "News" at bounding box center [581, 566] width 88 height 31
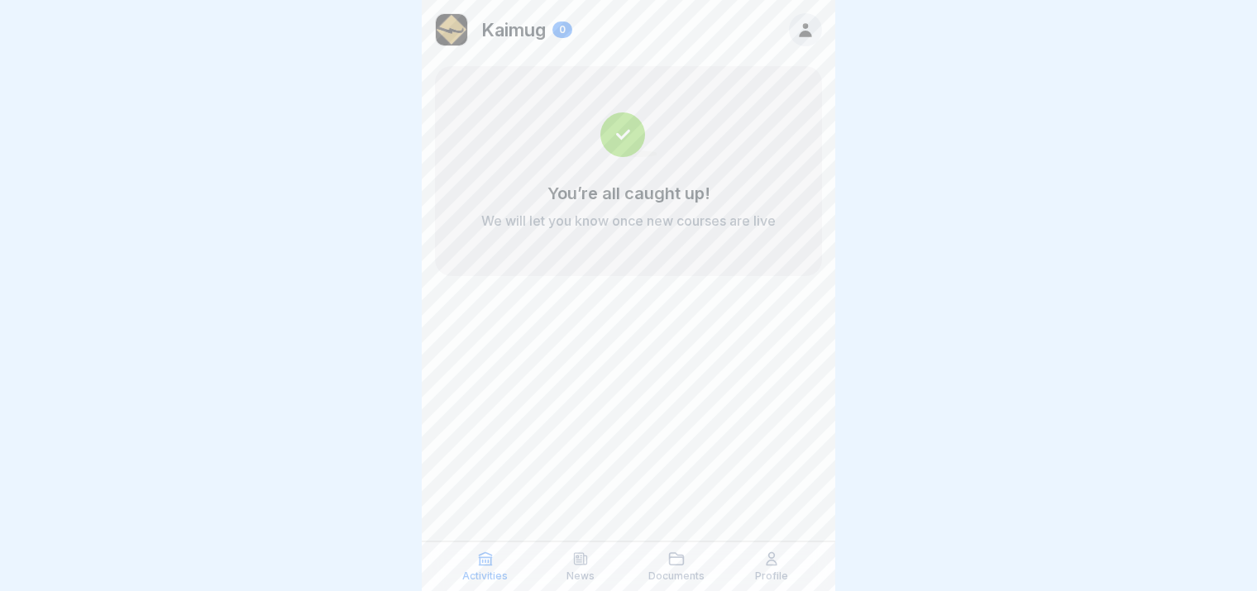
click at [661, 552] on div "Documents" at bounding box center [676, 566] width 88 height 31
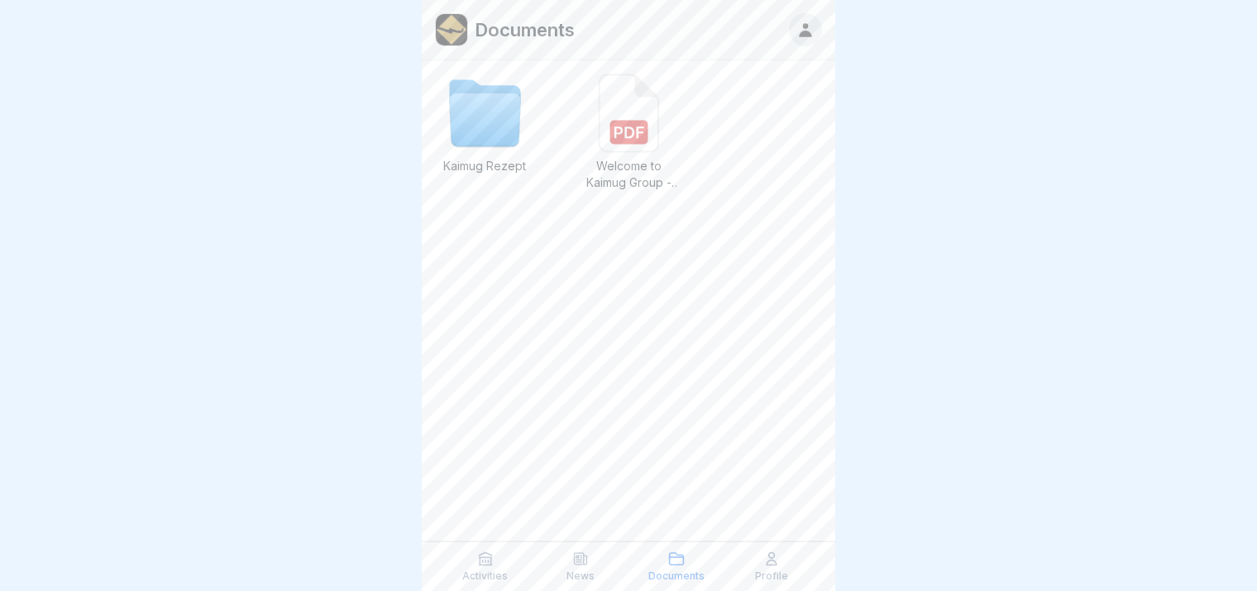
click at [811, 551] on div "Profile" at bounding box center [772, 566] width 88 height 31
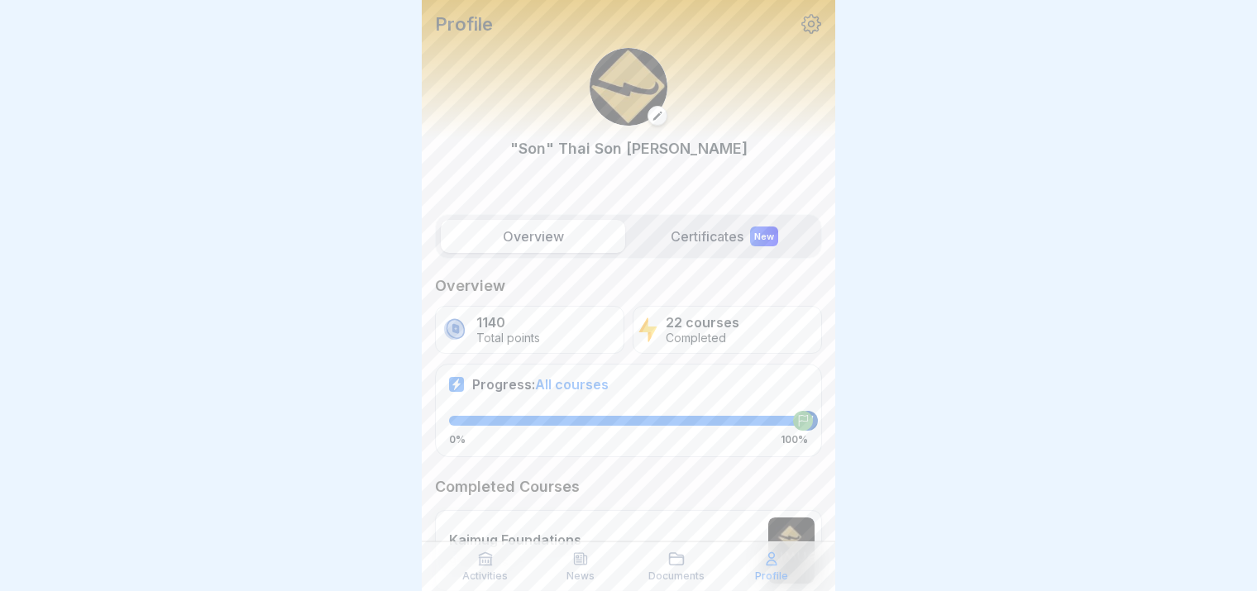
click at [786, 556] on div "Profile" at bounding box center [772, 566] width 88 height 31
click at [484, 568] on div "Activities" at bounding box center [486, 566] width 88 height 31
